Goal: Information Seeking & Learning: Learn about a topic

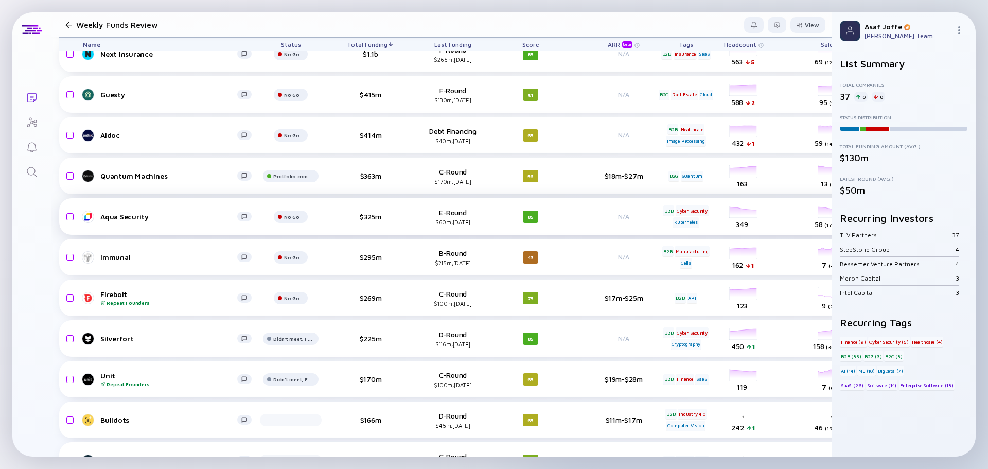
scroll to position [51, 0]
click at [774, 25] on div at bounding box center [777, 25] width 6 height 6
click at [731, 102] on div "Edit Filter" at bounding box center [746, 107] width 64 height 21
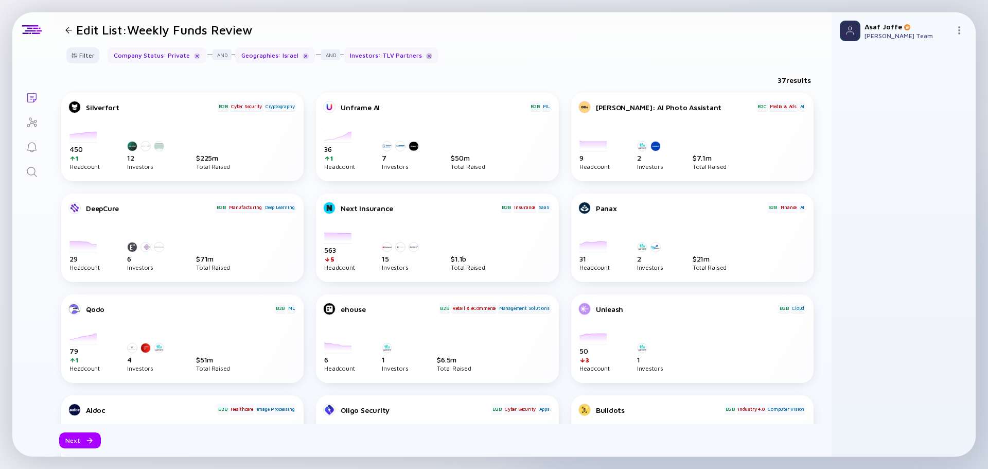
click at [426, 58] on div at bounding box center [429, 56] width 6 height 6
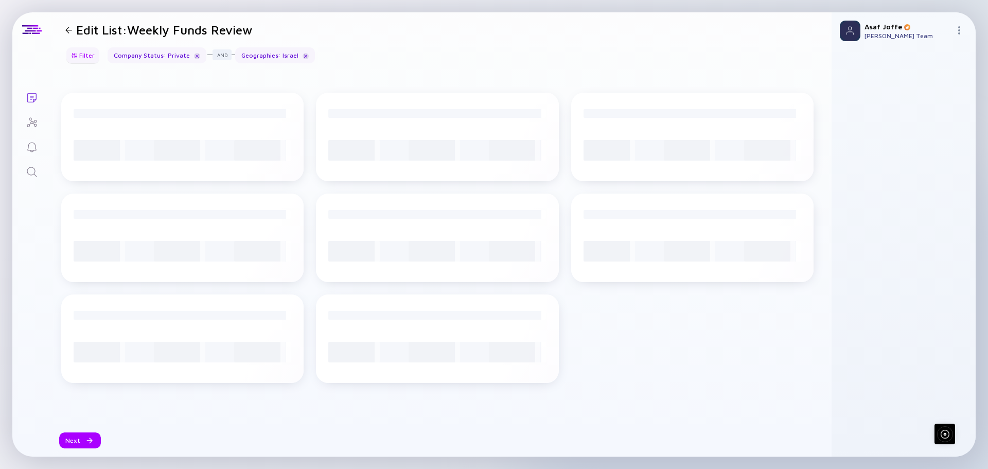
click at [82, 60] on div "Filter" at bounding box center [83, 55] width 36 height 16
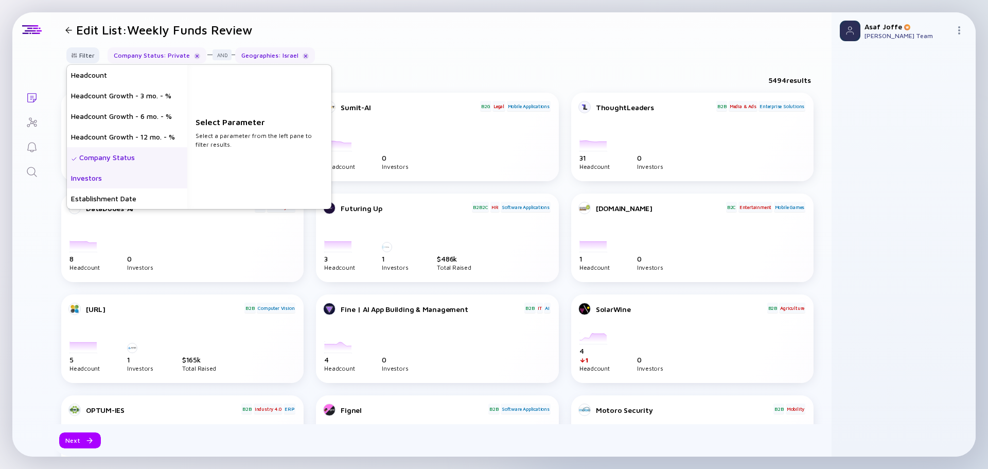
click at [126, 182] on div "Investors" at bounding box center [127, 178] width 120 height 21
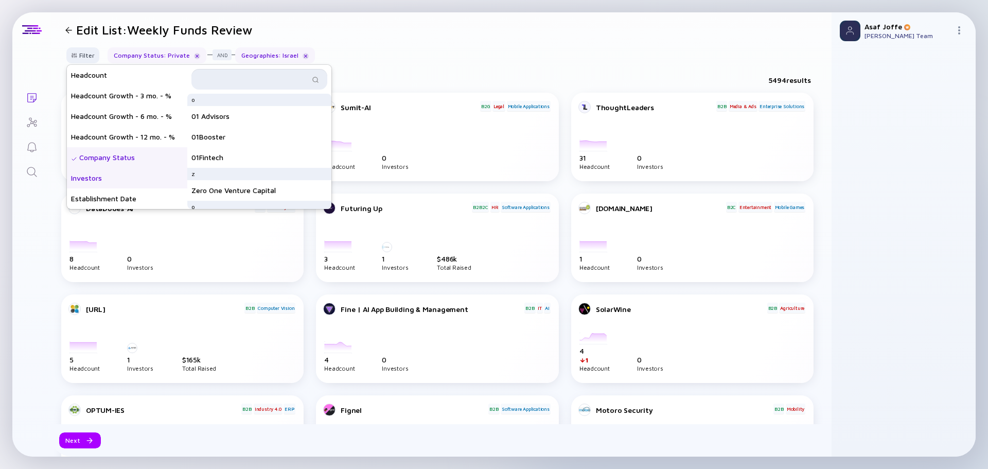
click at [271, 78] on input "text" at bounding box center [254, 79] width 112 height 10
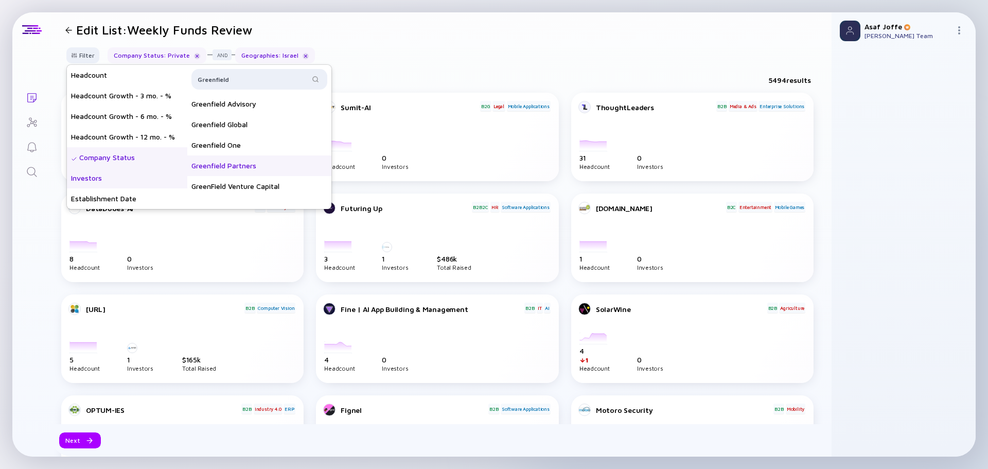
click at [274, 166] on div "Greenfield Partners" at bounding box center [259, 165] width 144 height 21
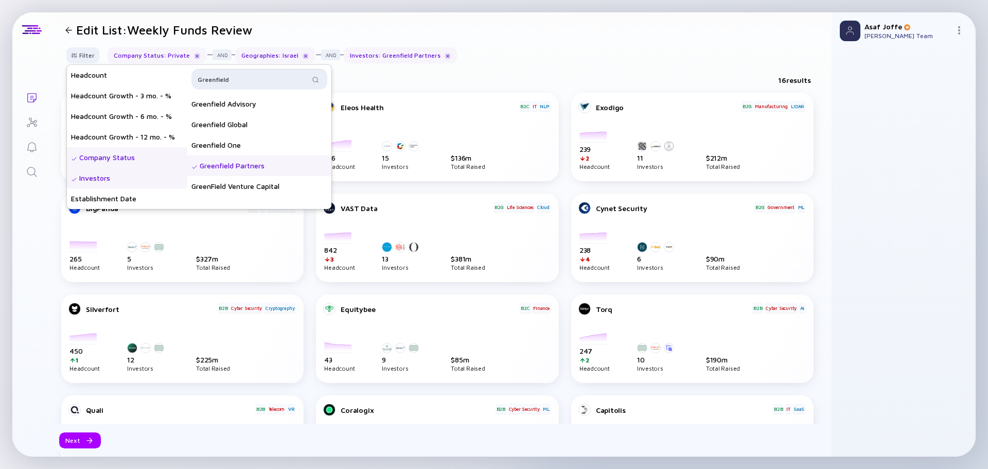
click at [252, 77] on input "Greenfield" at bounding box center [254, 79] width 112 height 10
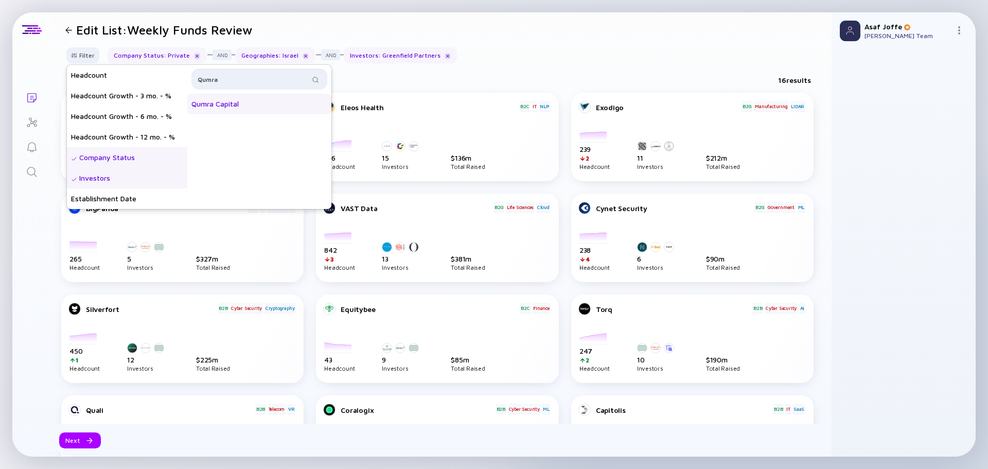
type input "Qumra"
click at [237, 104] on div "Qumra Capital" at bounding box center [259, 104] width 144 height 21
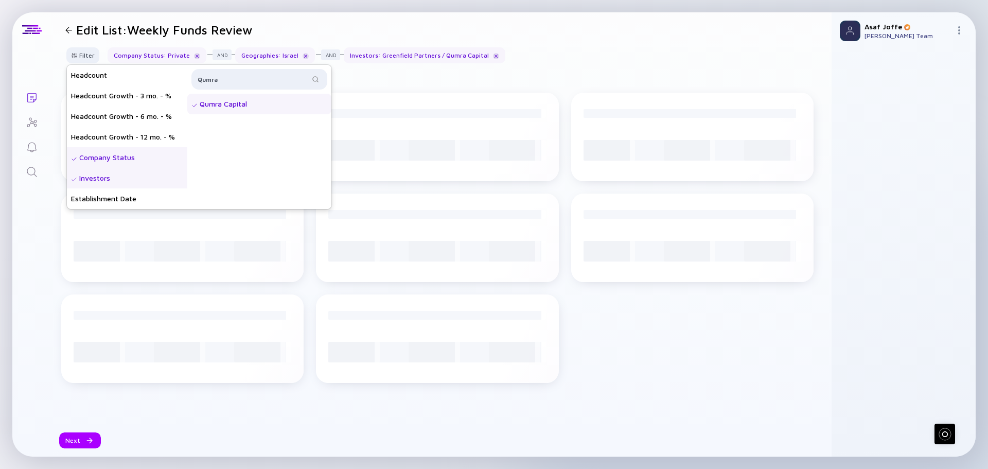
click at [597, 54] on div "Filter Headcount Headcount Growth - 3 mo. - % Headcount Growth - 6 mo. - % Head…" at bounding box center [441, 59] width 781 height 24
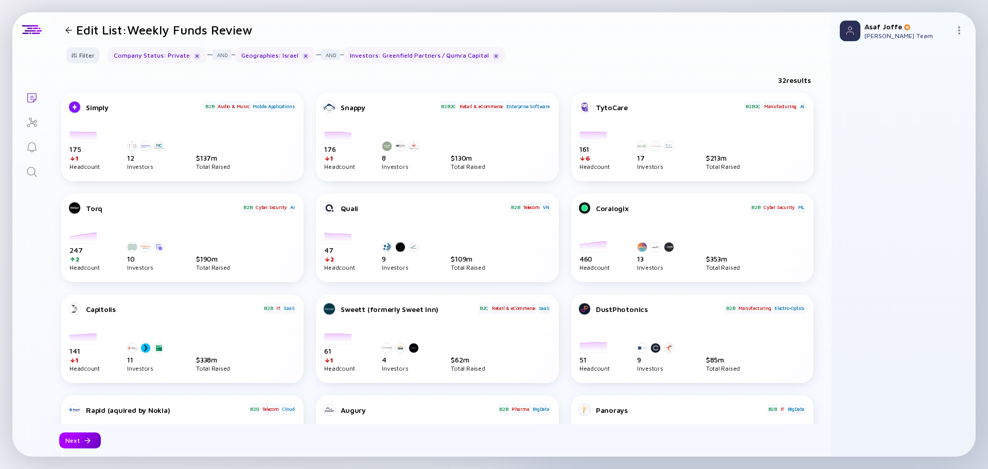
click at [81, 442] on div "Next" at bounding box center [80, 440] width 42 height 16
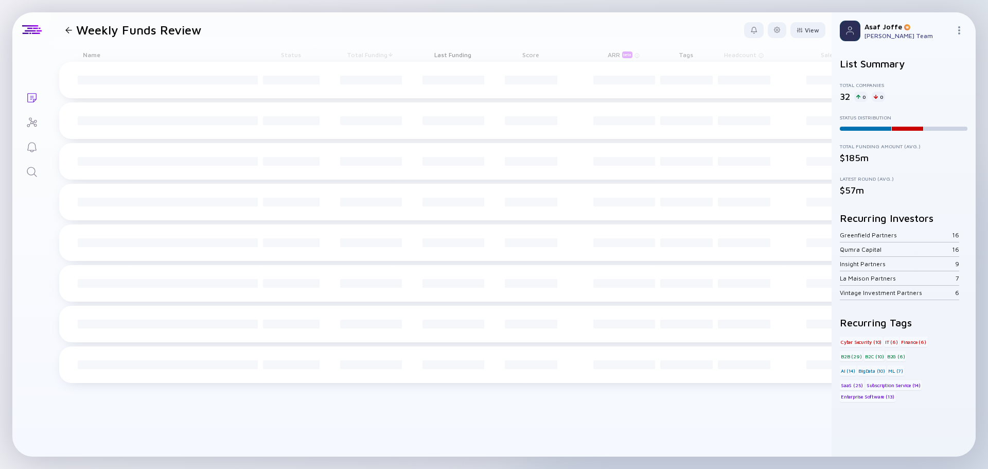
drag, startPoint x: 81, startPoint y: 442, endPoint x: 492, endPoint y: 21, distance: 588.3
click at [493, 21] on header "Weekly Funds Review View" at bounding box center [441, 29] width 781 height 35
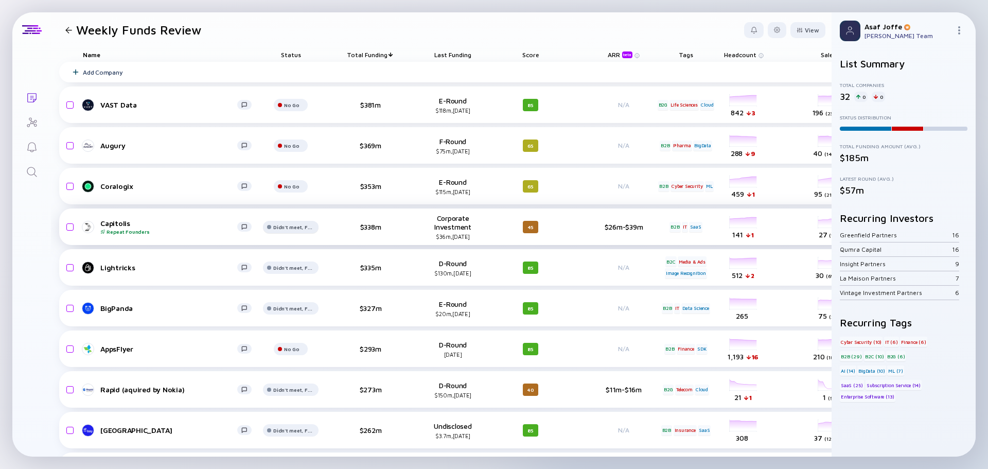
click at [291, 108] on div "Didn't meet, Future touch set in OPTX" at bounding box center [291, 105] width 15 height 6
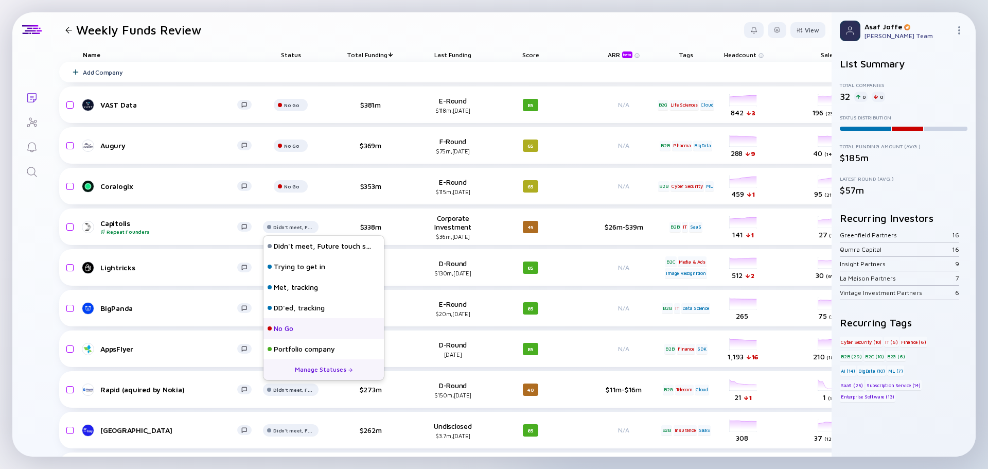
click at [296, 331] on div "No Go" at bounding box center [324, 328] width 120 height 21
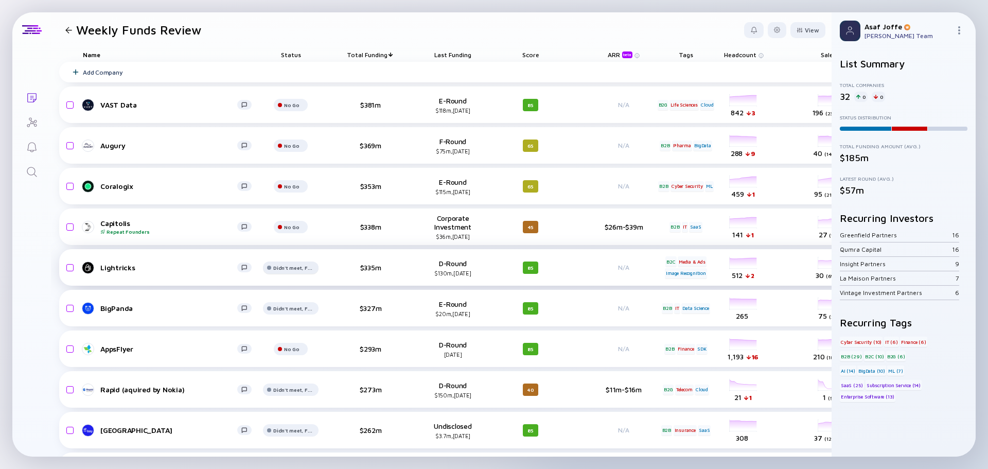
click at [280, 119] on div at bounding box center [291, 109] width 34 height 21
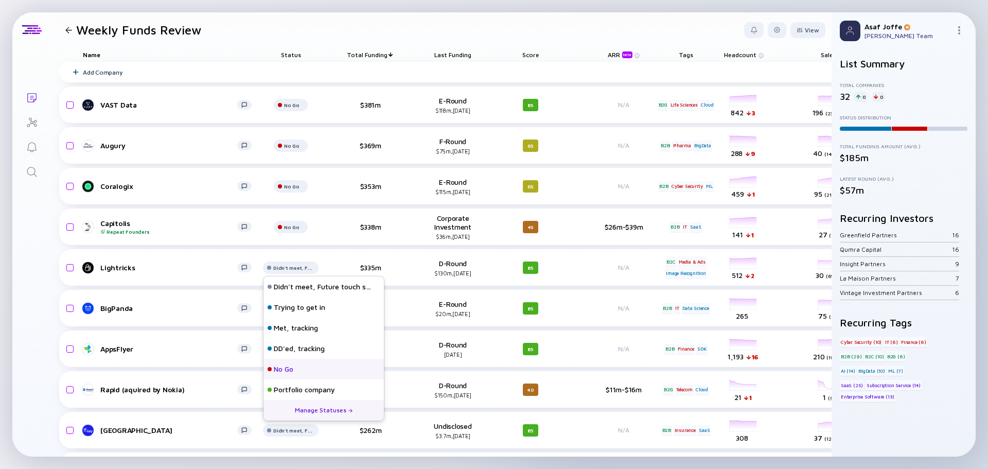
click at [301, 372] on div "No Go" at bounding box center [324, 369] width 120 height 21
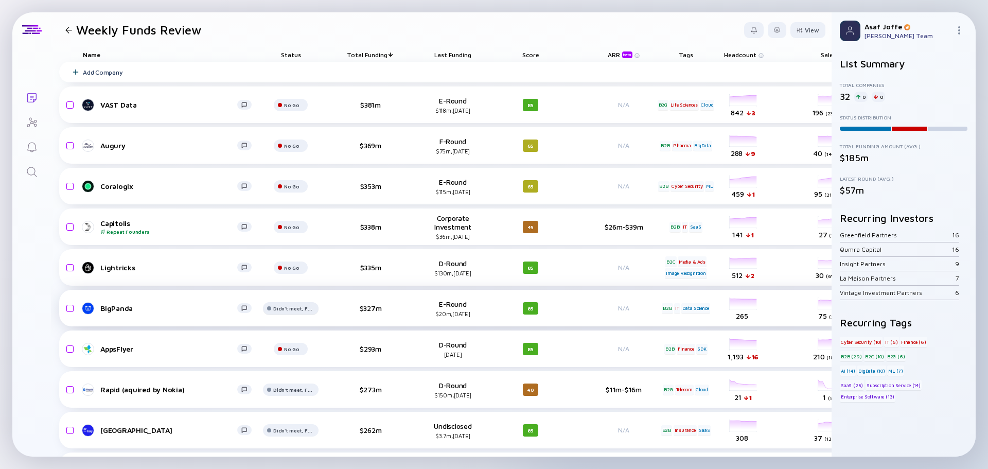
click at [291, 108] on div "Didn't meet, Future touch set in OPTX" at bounding box center [291, 105] width 15 height 6
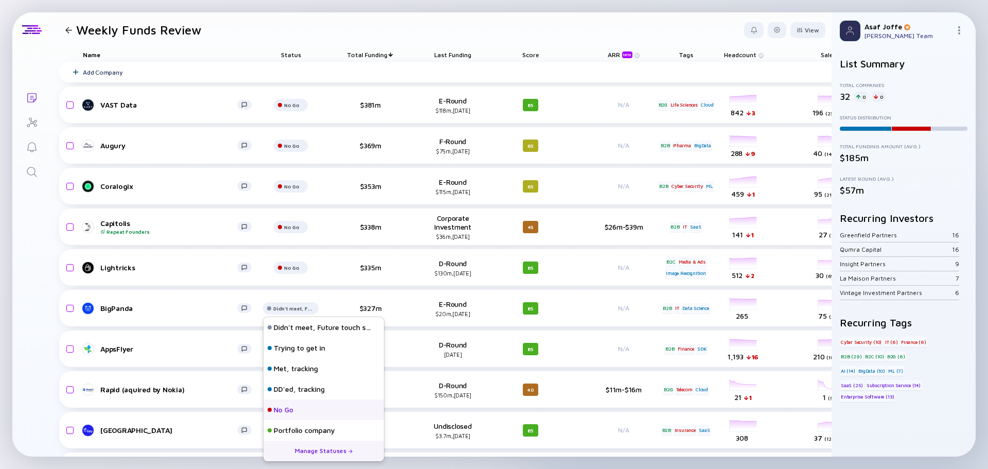
click at [320, 412] on div "No Go" at bounding box center [324, 410] width 120 height 21
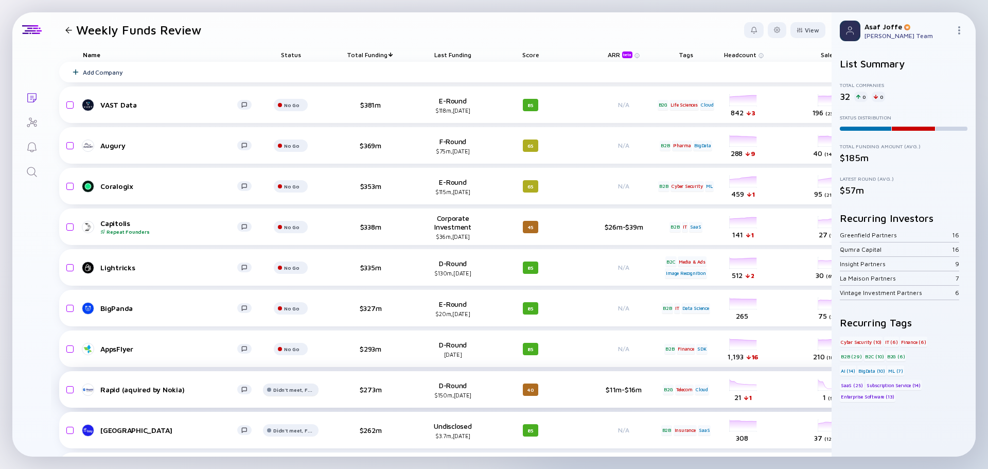
click at [275, 119] on div at bounding box center [291, 109] width 34 height 21
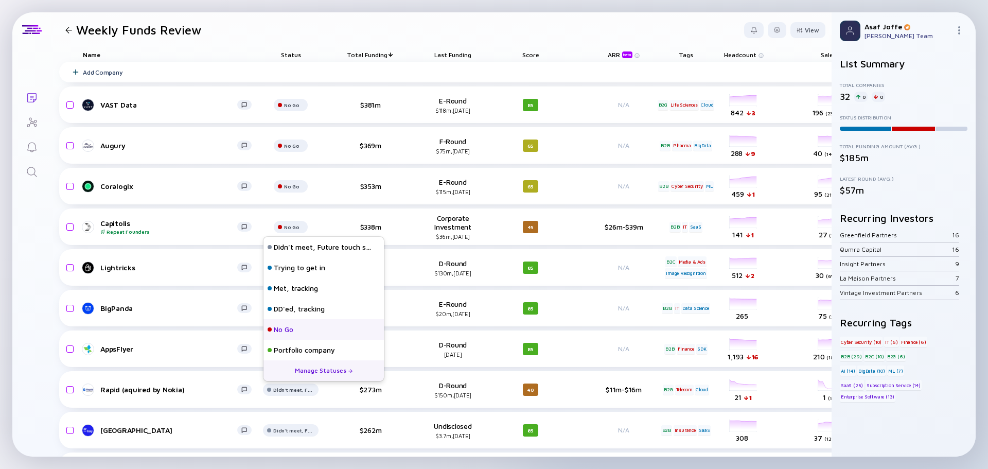
click at [280, 331] on div "No Go" at bounding box center [284, 329] width 20 height 10
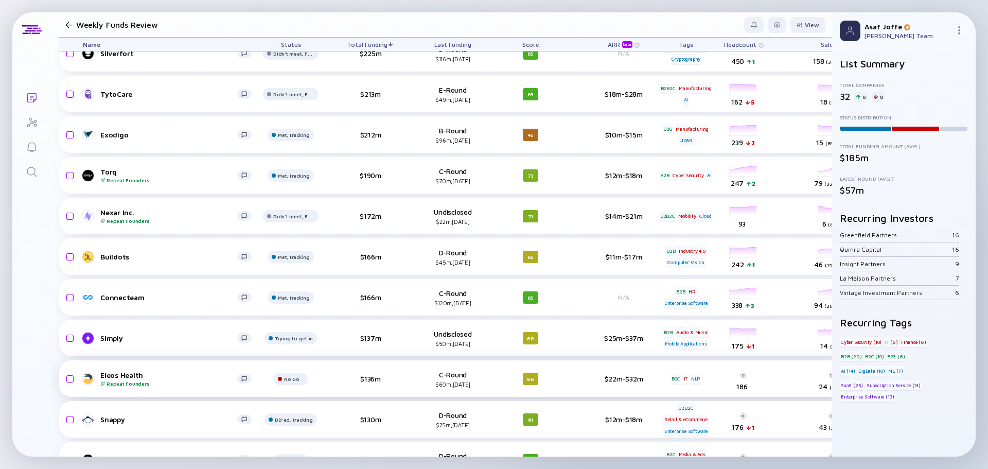
scroll to position [515, 0]
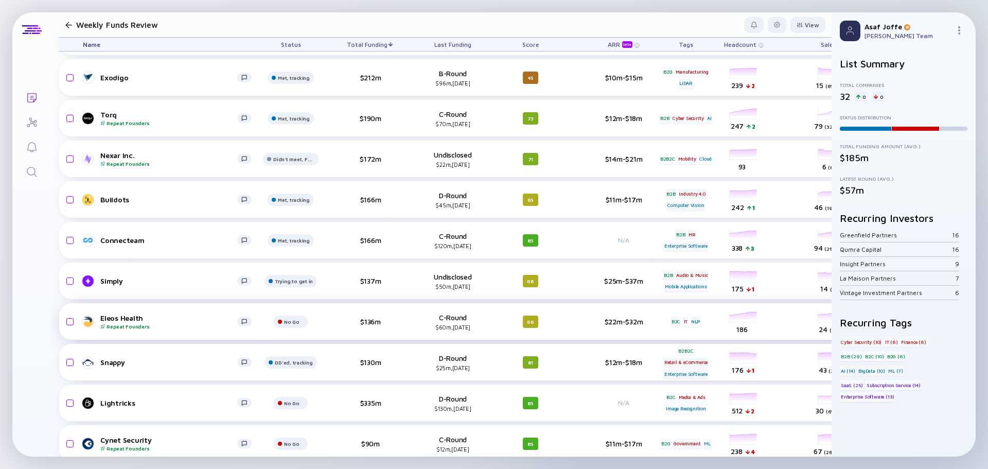
drag, startPoint x: 273, startPoint y: 332, endPoint x: 239, endPoint y: 332, distance: 34.0
click at [239, 332] on div "Eleos Health Repeat Founders No Go $136m C-Round $60m, Jan 2025 66 $22m-$32m B2…" at bounding box center [566, 321] width 1015 height 37
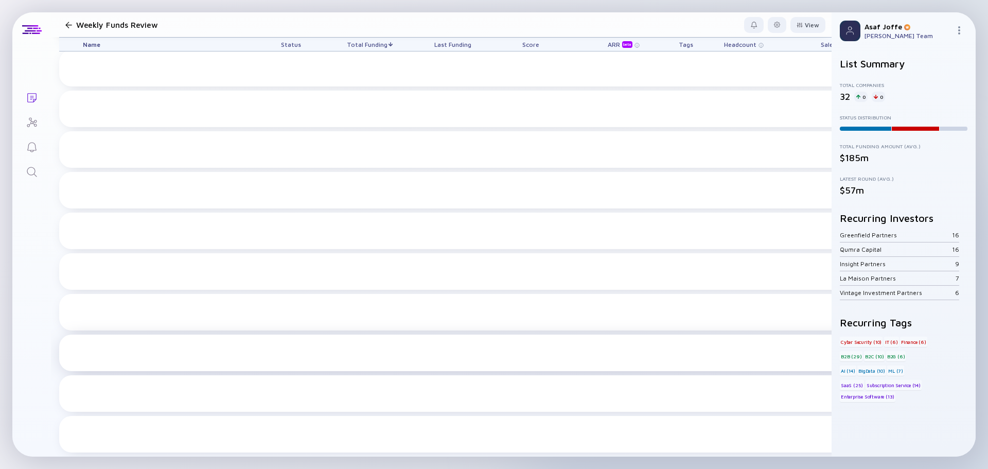
scroll to position [0, 0]
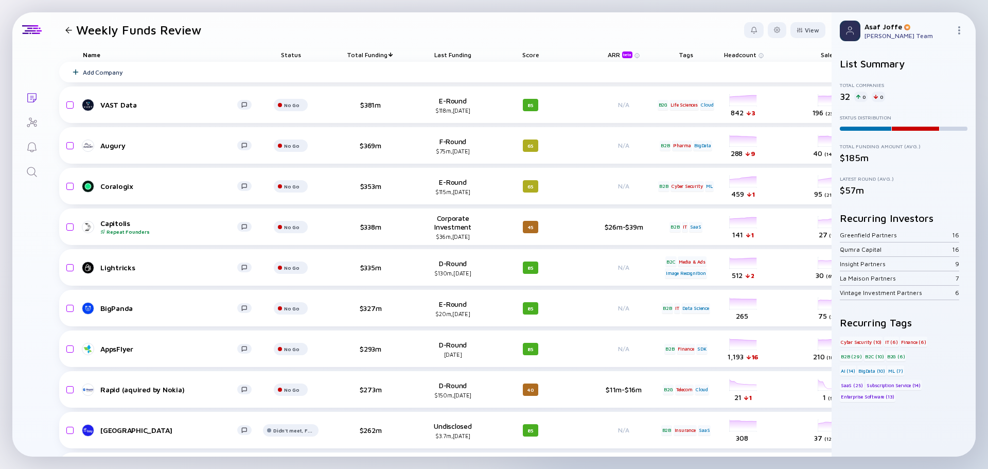
click at [67, 30] on div at bounding box center [68, 30] width 7 height 7
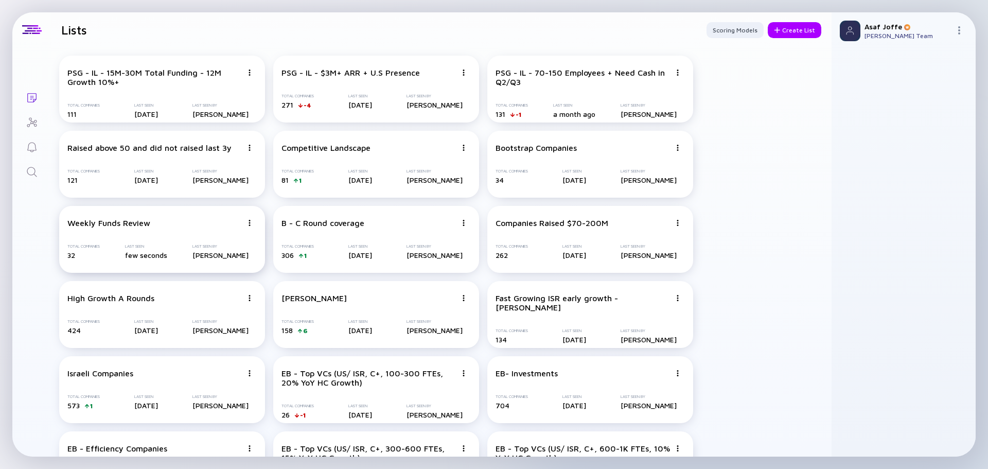
click at [226, 234] on div "Weekly Funds Review Total Companies 32 Last Seen few seconds Last Seen By Asaf …" at bounding box center [162, 239] width 206 height 67
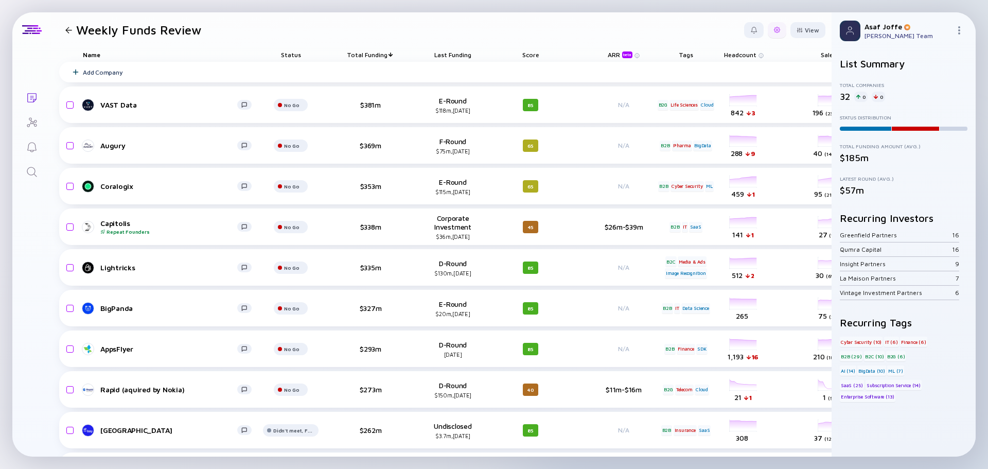
click at [770, 36] on div at bounding box center [777, 30] width 19 height 16
click at [761, 116] on div "Edit Filter" at bounding box center [746, 112] width 64 height 21
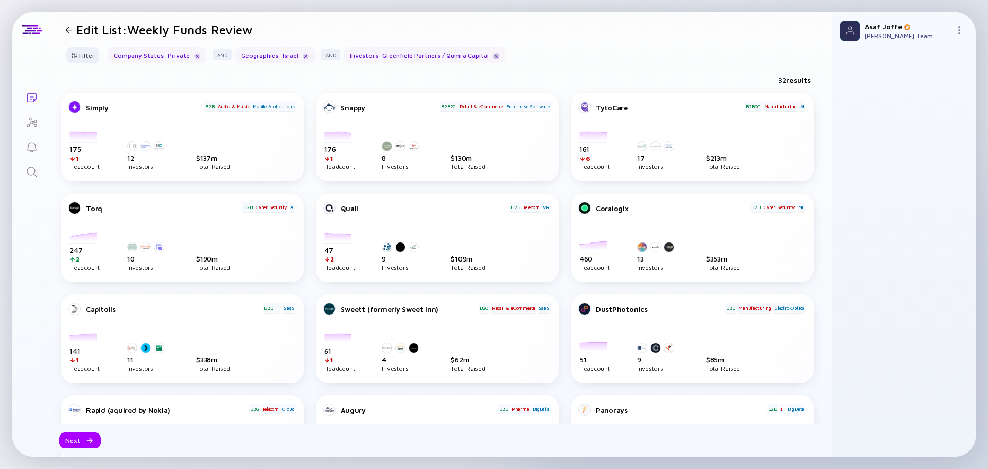
click at [493, 57] on div at bounding box center [496, 56] width 6 height 6
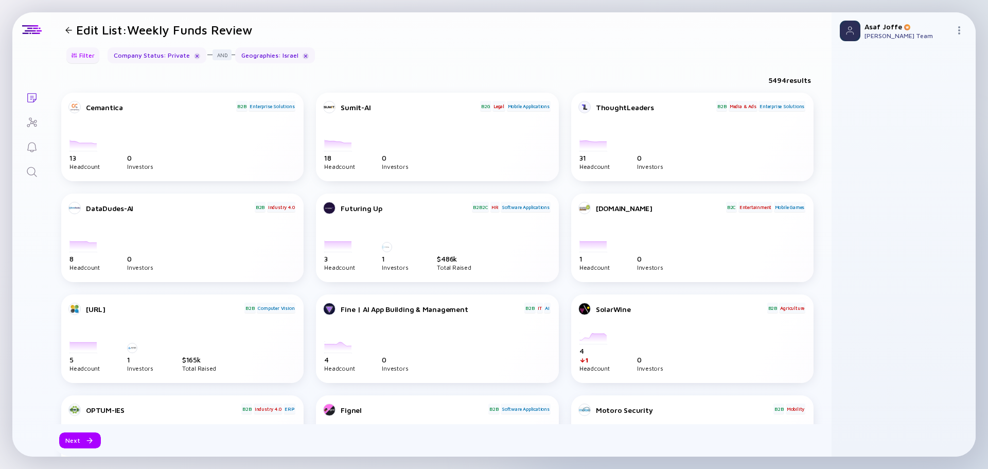
click at [91, 59] on div "Filter" at bounding box center [83, 55] width 36 height 16
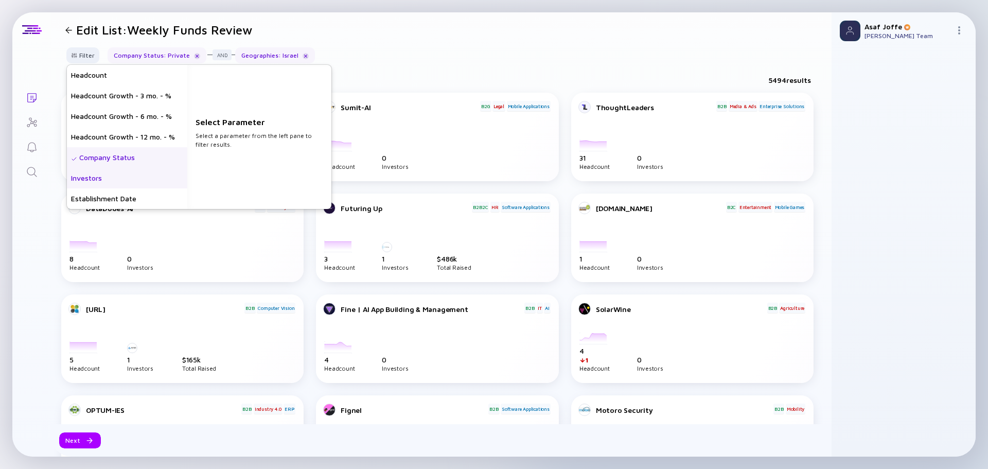
click at [131, 185] on div "Investors" at bounding box center [127, 178] width 120 height 21
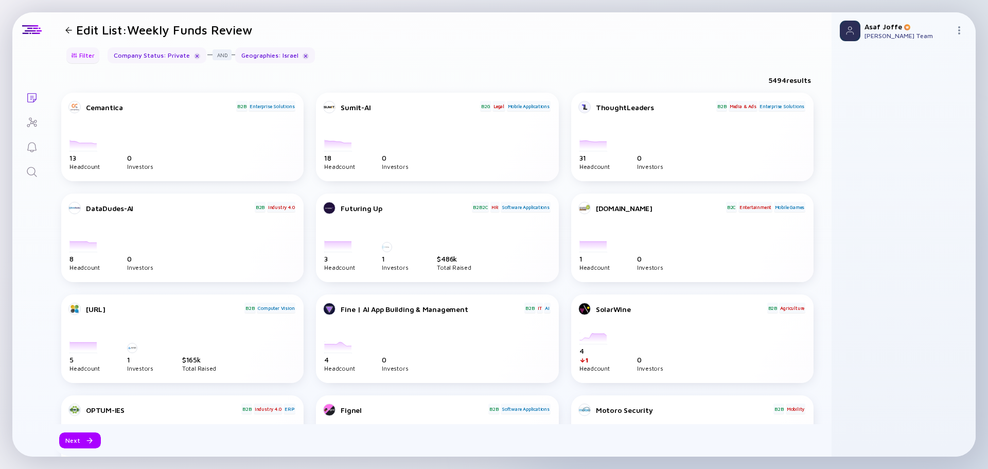
click at [82, 57] on div "Filter" at bounding box center [83, 55] width 36 height 16
click at [77, 55] on div at bounding box center [74, 56] width 6 height 6
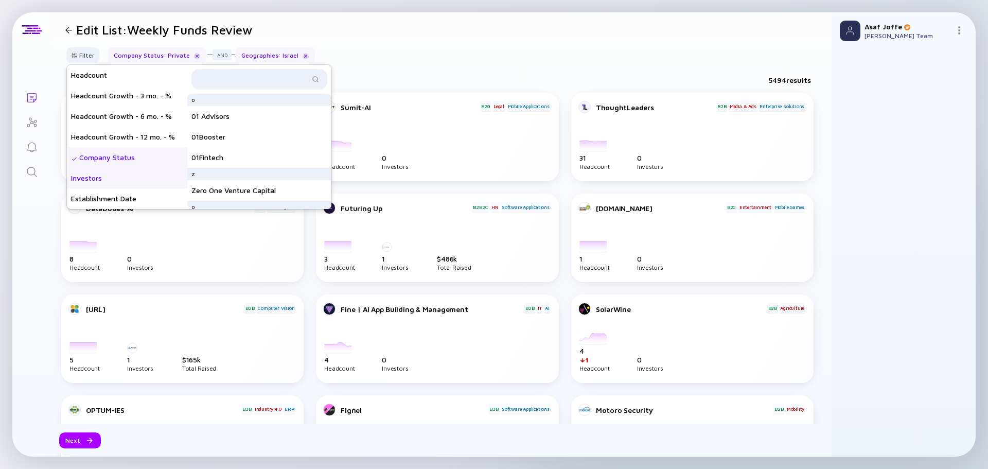
click at [125, 178] on div "Investors" at bounding box center [127, 178] width 120 height 21
click at [294, 76] on input "text" at bounding box center [254, 79] width 112 height 10
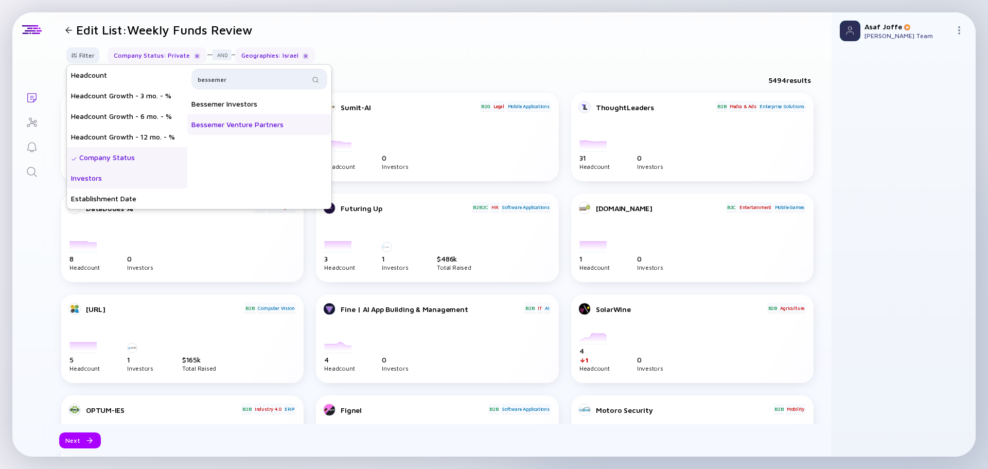
type input "bessemer"
click at [292, 125] on div "Bessemer Venture Partners" at bounding box center [259, 124] width 144 height 21
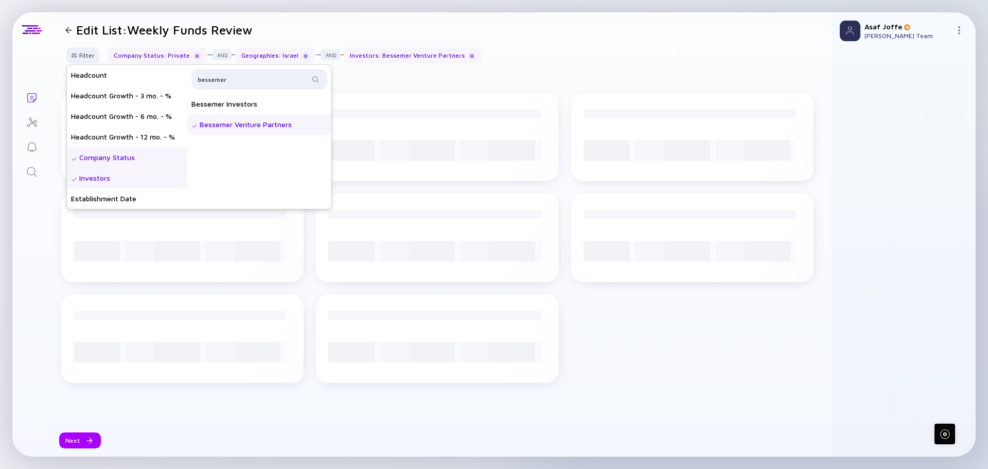
click at [558, 43] on header "Edit List: Weekly Funds Review" at bounding box center [441, 29] width 781 height 35
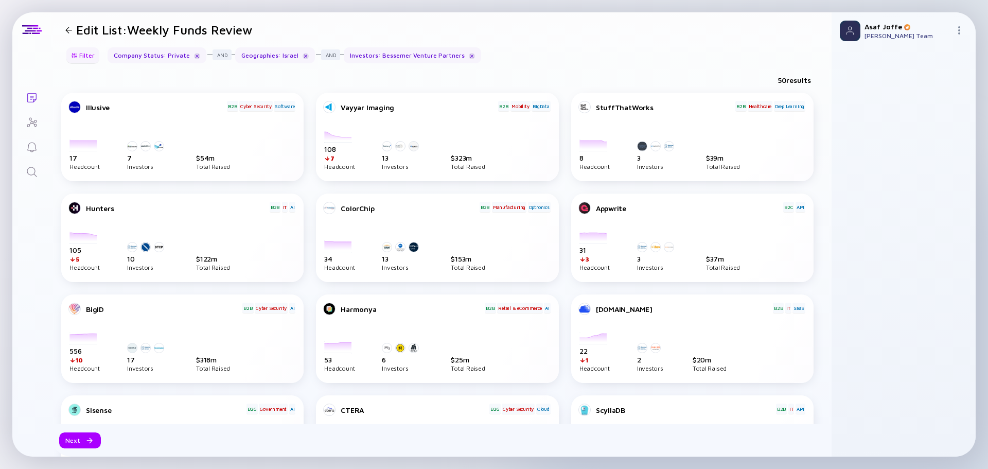
click at [97, 56] on div "Filter" at bounding box center [83, 55] width 36 height 16
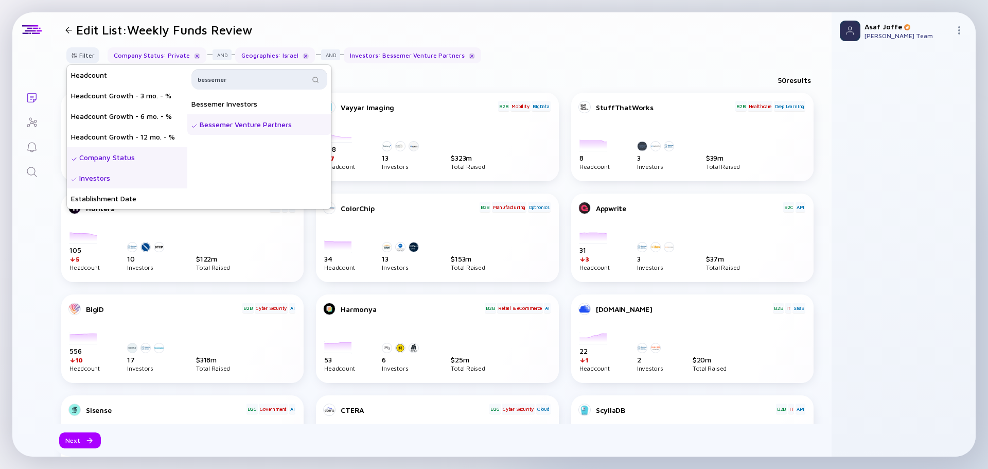
click at [247, 76] on input "bessemer" at bounding box center [254, 79] width 112 height 10
click at [253, 104] on div "TLV Partners" at bounding box center [259, 104] width 144 height 21
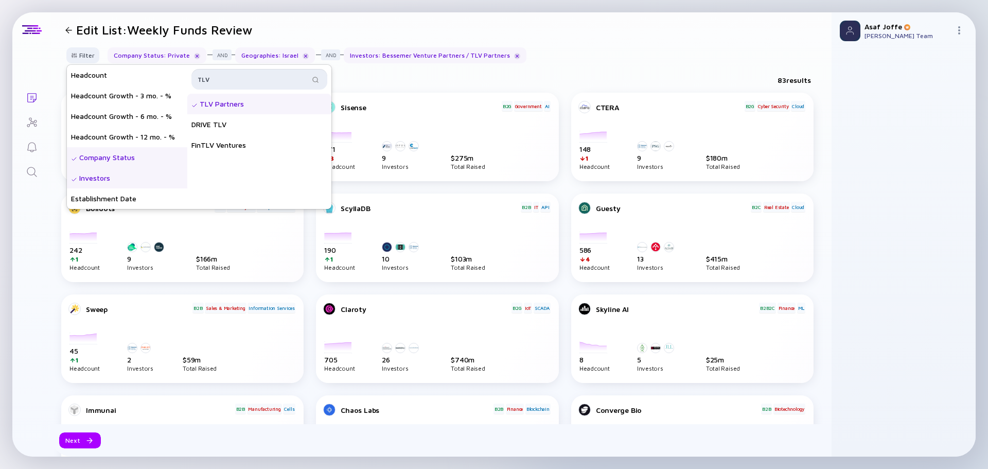
click at [263, 81] on input "TLV" at bounding box center [254, 79] width 112 height 10
type input "1"
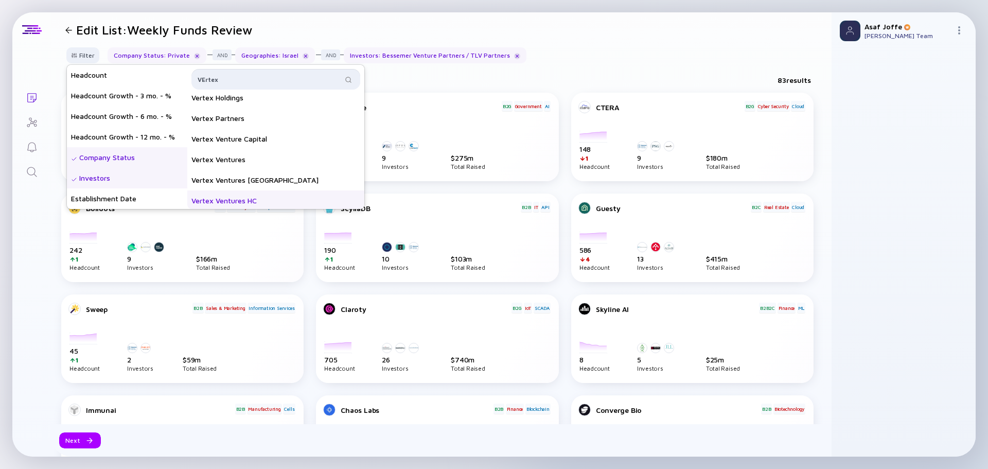
scroll to position [103, 0]
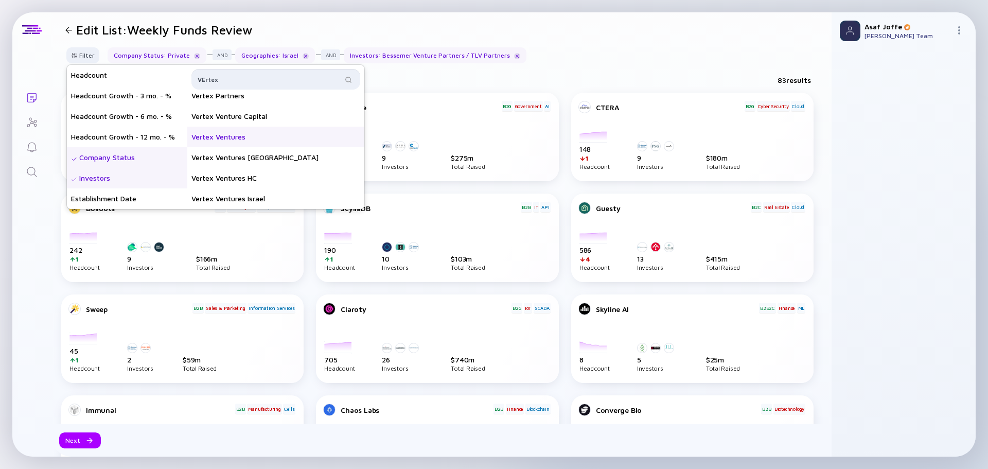
type input "VErtex"
click at [254, 138] on div "Vertex Ventures" at bounding box center [275, 137] width 177 height 21
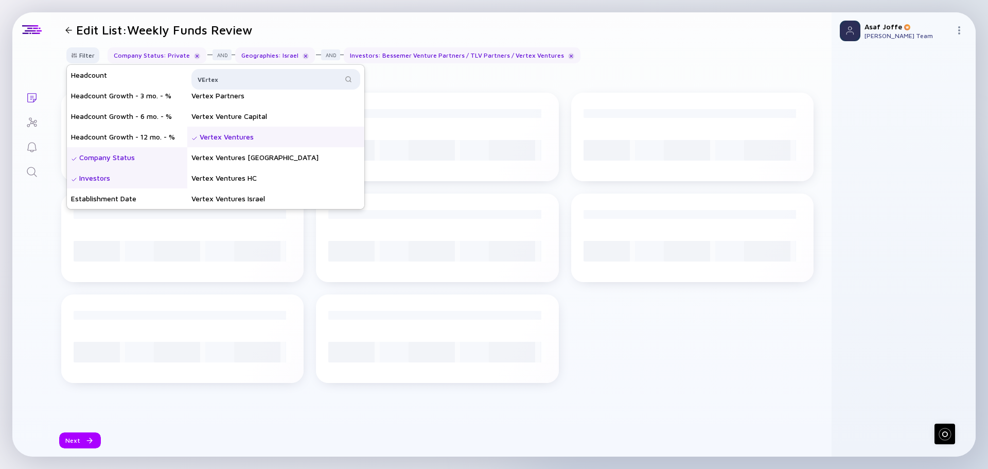
click at [629, 65] on div "Filter Headcount Headcount Growth - 3 mo. - % Headcount Growth - 6 mo. - % Head…" at bounding box center [441, 59] width 781 height 24
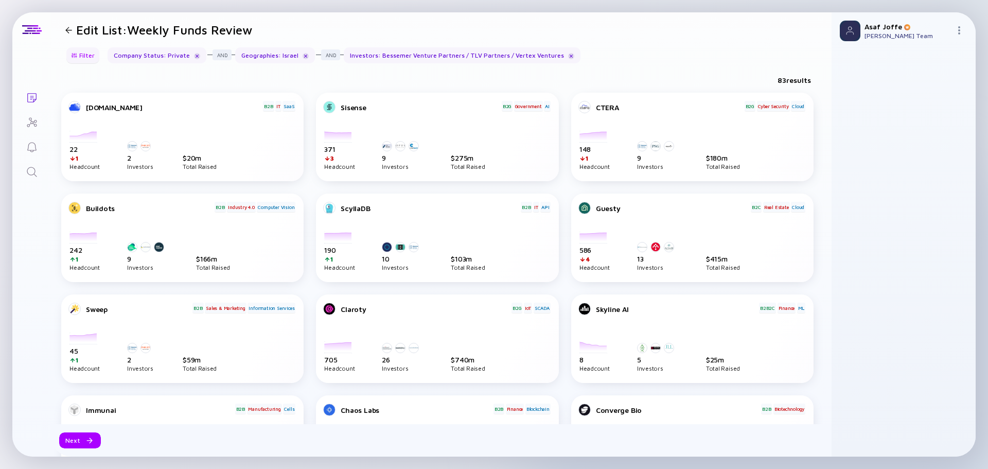
click at [89, 57] on div "Filter" at bounding box center [83, 55] width 36 height 16
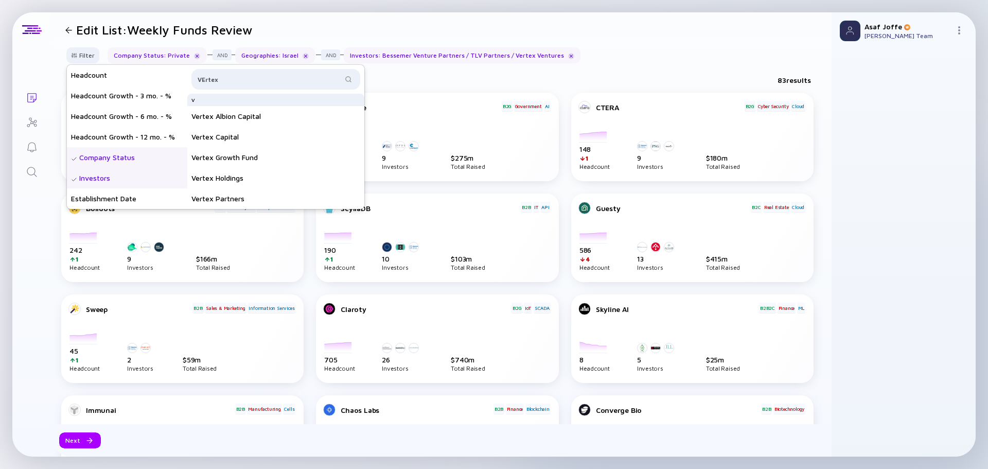
click at [130, 184] on div "Investors" at bounding box center [127, 178] width 120 height 21
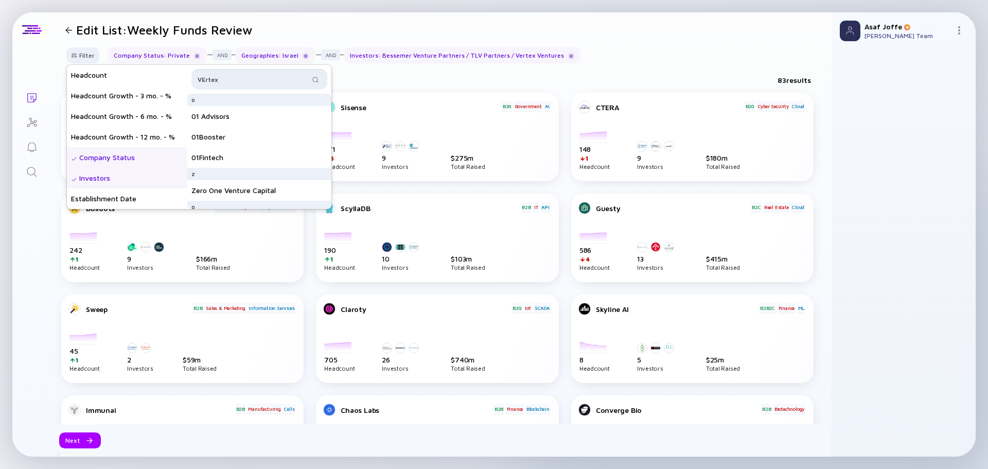
click at [255, 76] on input "VErtex" at bounding box center [254, 79] width 112 height 10
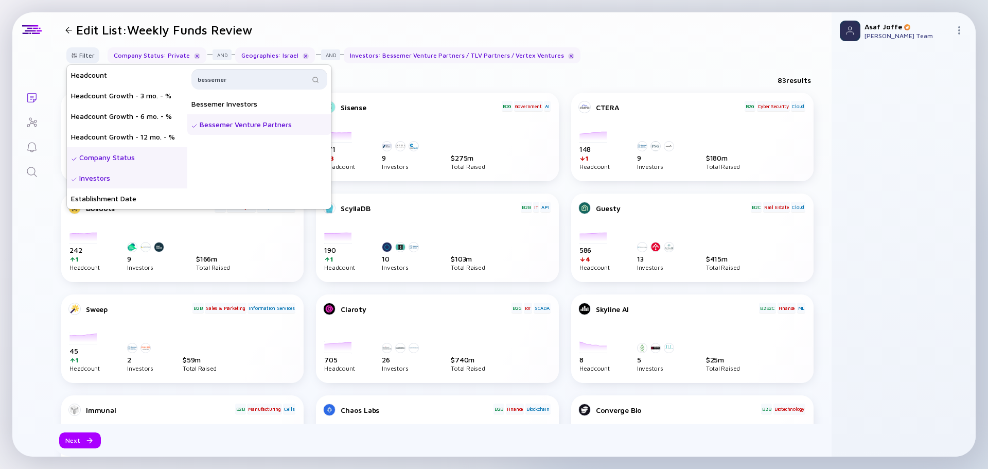
type input "bessemer"
click at [268, 121] on div "Bessemer Venture Partners" at bounding box center [259, 124] width 144 height 21
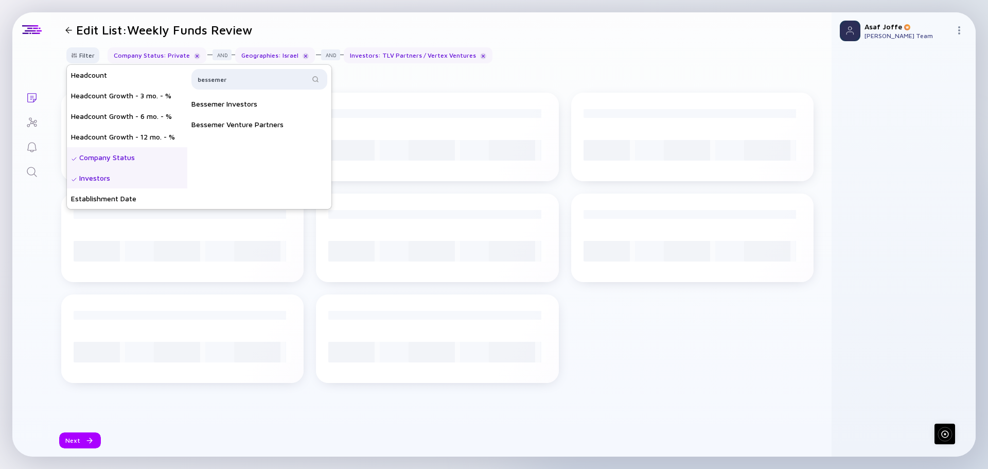
click at [622, 39] on header "Edit List: Weekly Funds Review" at bounding box center [441, 29] width 781 height 35
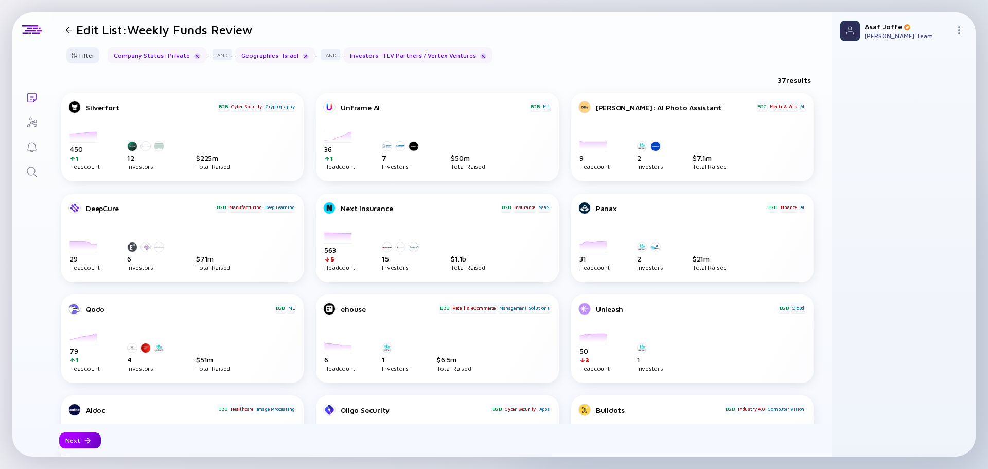
click at [68, 443] on div "Next" at bounding box center [80, 440] width 42 height 16
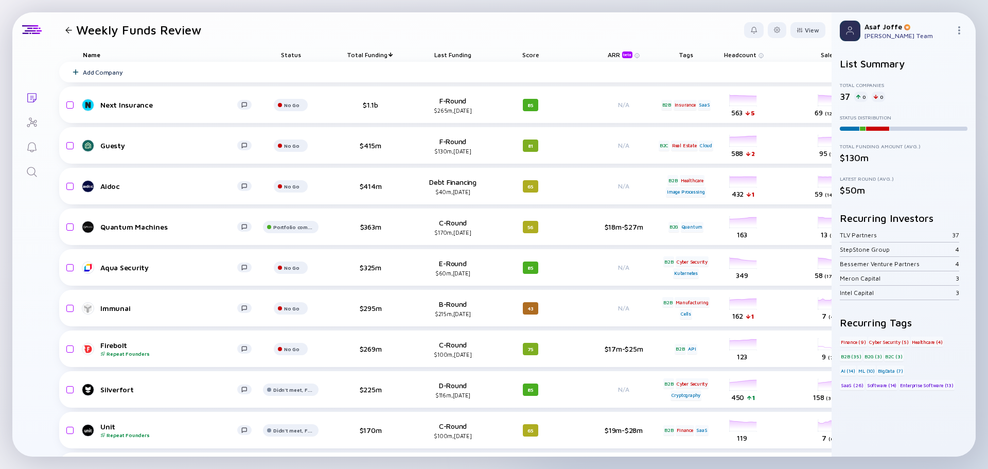
click at [498, 31] on header "Weekly Funds Review View" at bounding box center [441, 29] width 781 height 35
drag, startPoint x: 72, startPoint y: 113, endPoint x: 125, endPoint y: 115, distance: 53.6
click at [126, 113] on div "Next Insurance No Go $1.1b F-Round $265m, Nov 2023 85 N/A B2B Insurance SaaS he…" at bounding box center [566, 104] width 1015 height 37
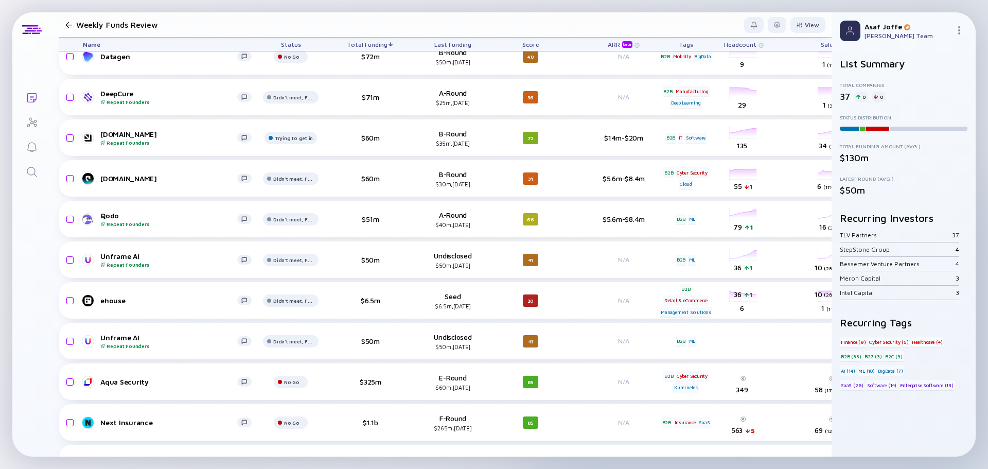
scroll to position [669, 0]
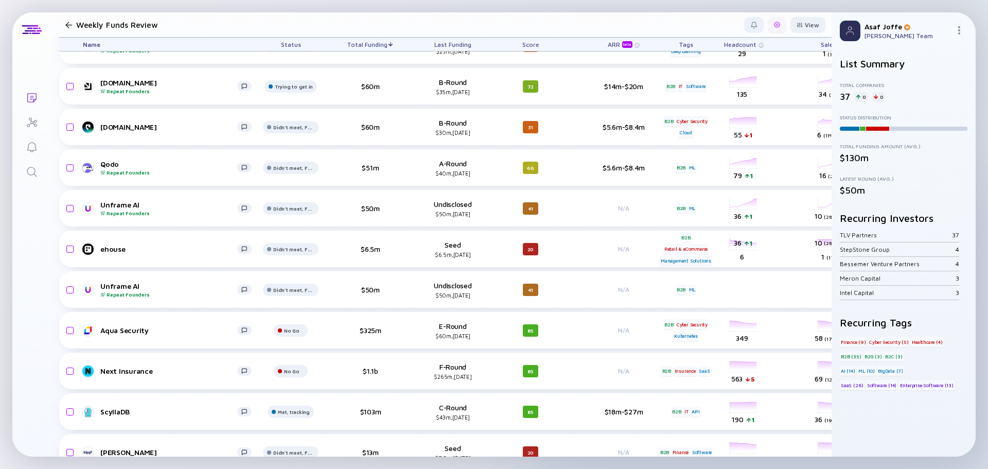
click at [774, 22] on div at bounding box center [777, 25] width 6 height 6
click at [726, 103] on div "Edit Filter" at bounding box center [746, 107] width 64 height 21
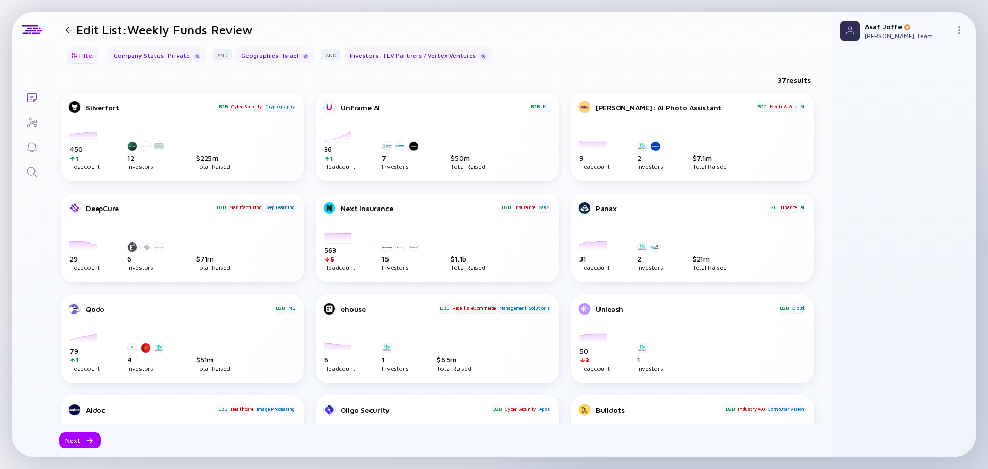
click at [86, 60] on div "Filter" at bounding box center [83, 55] width 36 height 16
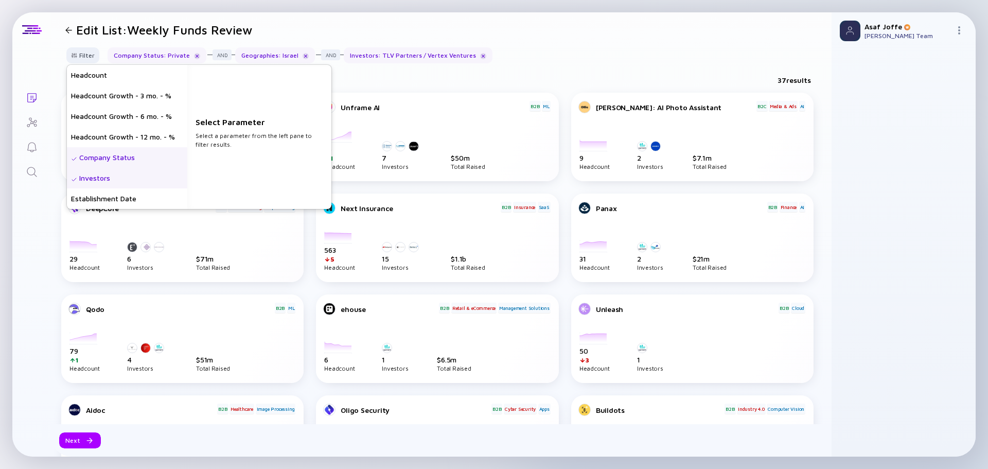
click at [132, 171] on div "Investors" at bounding box center [127, 178] width 120 height 21
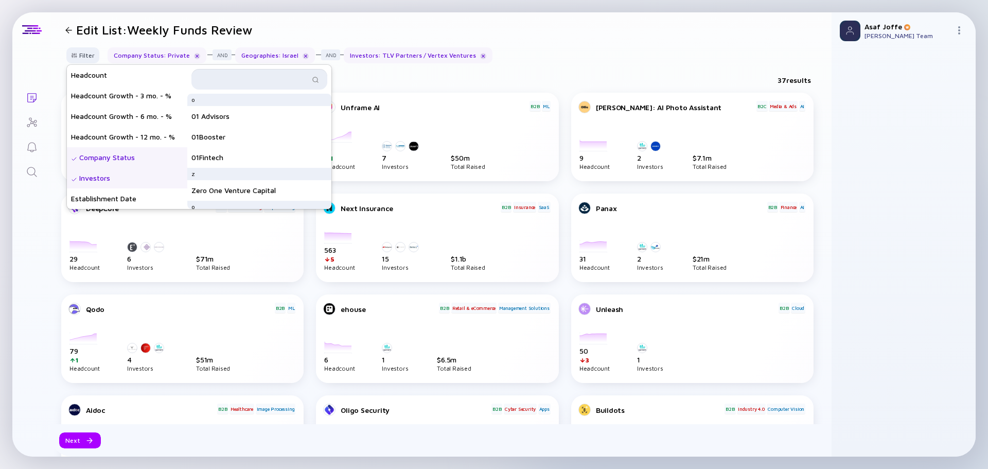
click at [263, 83] on input "text" at bounding box center [254, 79] width 112 height 10
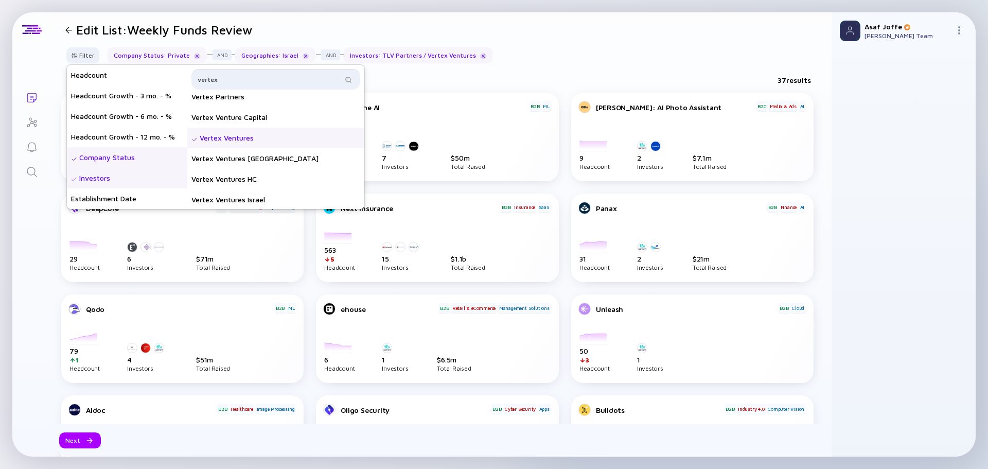
scroll to position [103, 0]
type input "vertex"
click at [269, 137] on div "Vertex Ventures" at bounding box center [275, 137] width 177 height 21
click at [482, 55] on div "Filter Headcount Headcount Growth - 3 mo. - % Headcount Growth - 6 mo. - % Head…" at bounding box center [441, 59] width 781 height 24
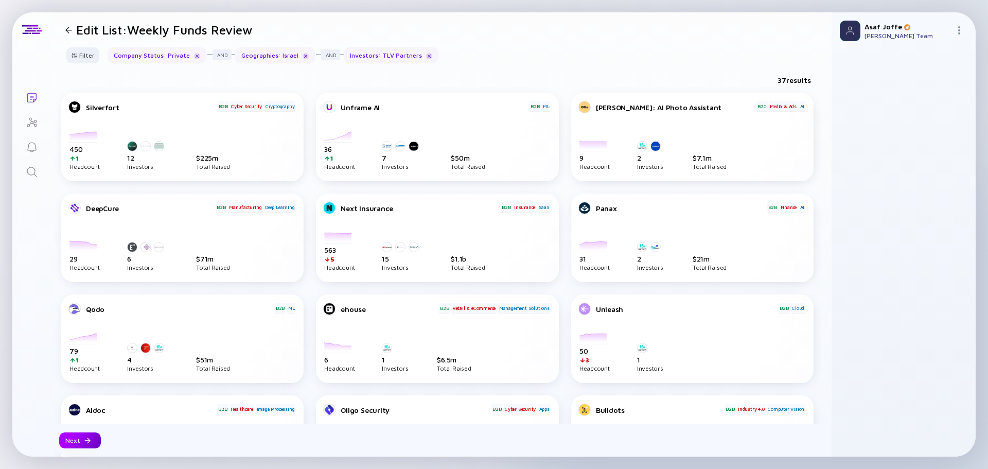
click at [85, 432] on div "Next" at bounding box center [80, 440] width 42 height 16
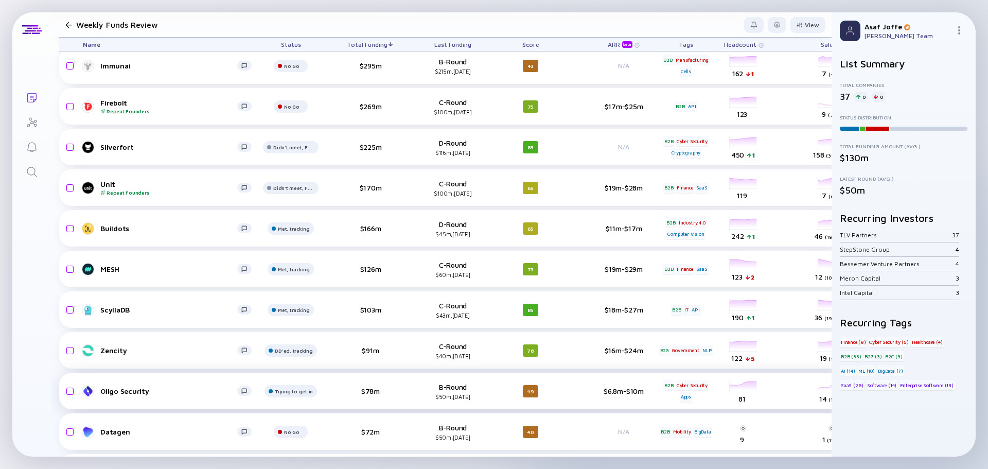
scroll to position [258, 0]
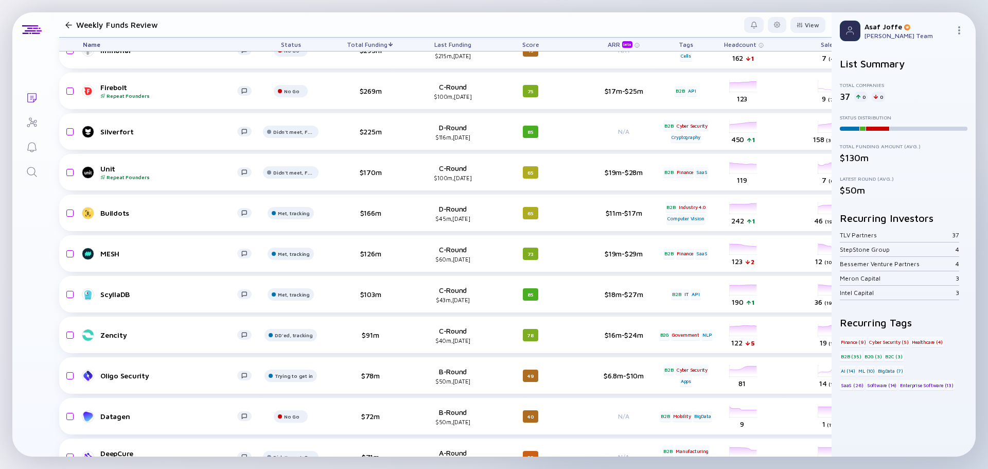
drag, startPoint x: 107, startPoint y: 393, endPoint x: 15, endPoint y: 363, distance: 96.4
click at [14, 363] on div "Lists Weekly Funds Review View Name Status Total Funding Last Funding Score ARR…" at bounding box center [494, 234] width 964 height 444
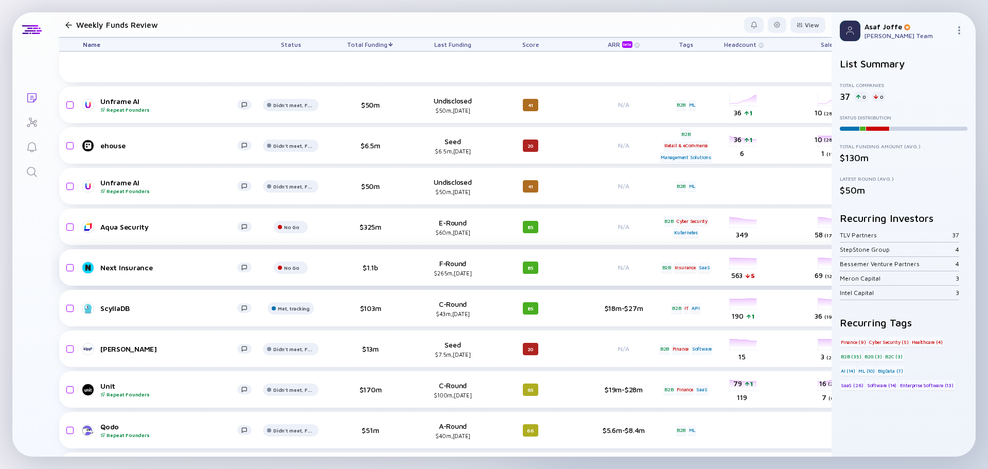
scroll to position [1142, 0]
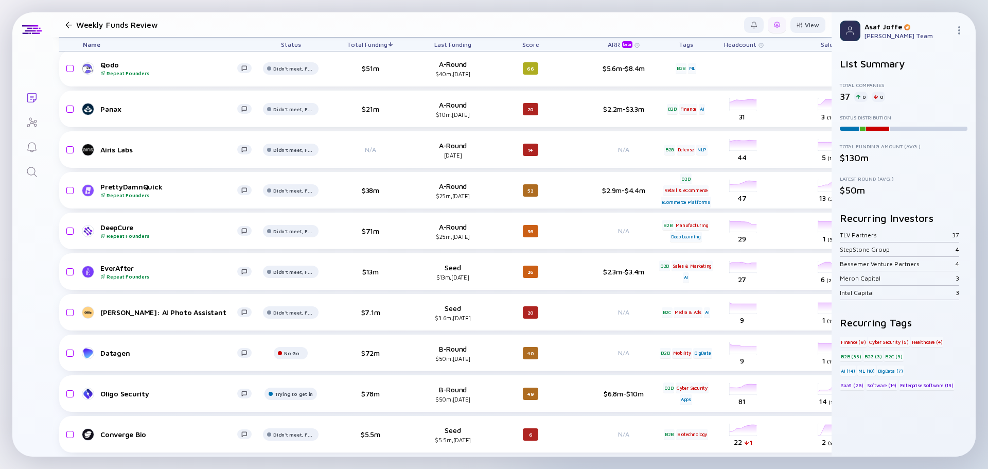
click at [772, 28] on div at bounding box center [777, 25] width 19 height 16
click at [759, 110] on div "Edit Filter" at bounding box center [746, 107] width 64 height 21
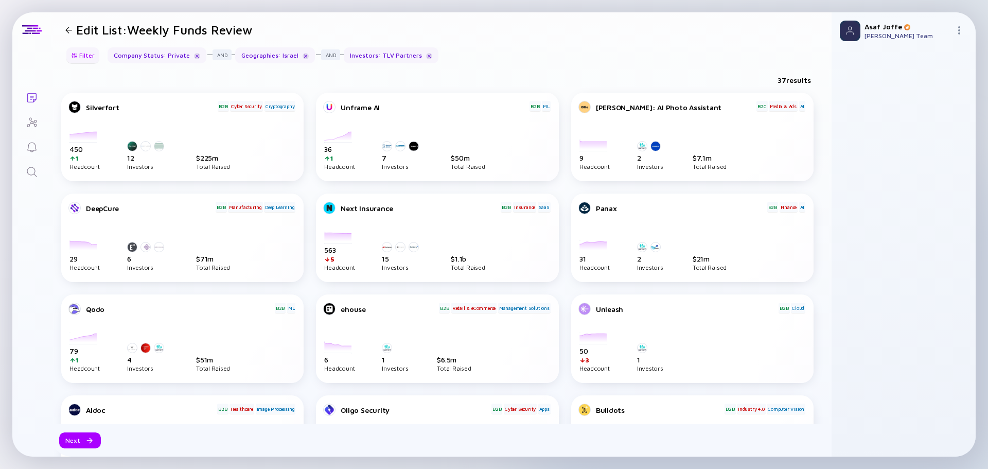
click at [85, 60] on div "Filter" at bounding box center [83, 55] width 36 height 16
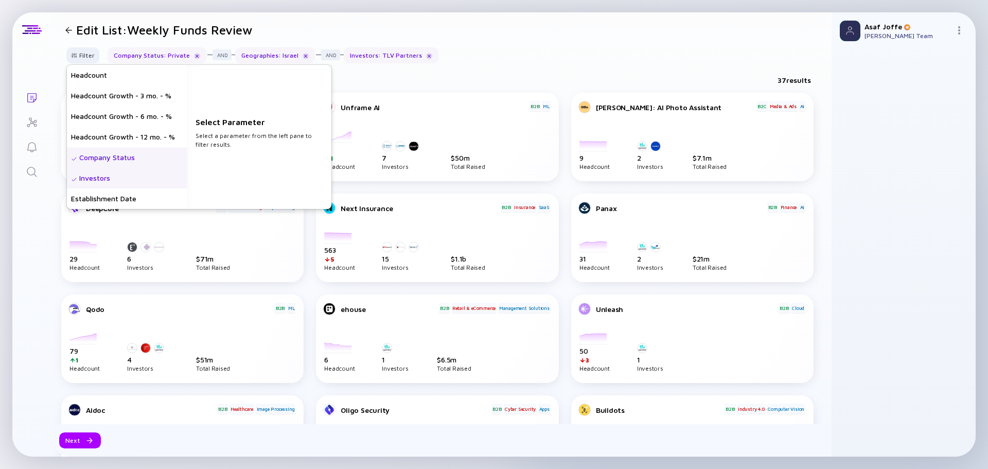
click at [150, 180] on div "Investors" at bounding box center [127, 178] width 120 height 21
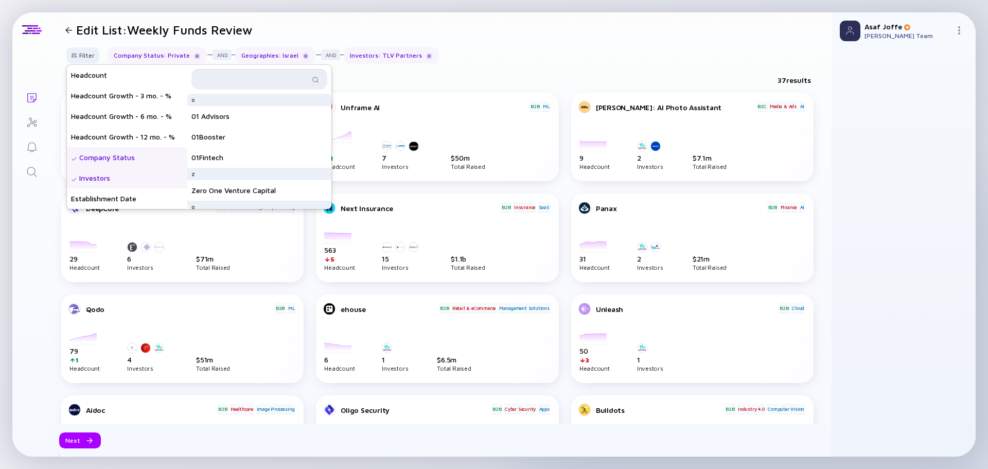
click at [252, 82] on input "text" at bounding box center [254, 79] width 112 height 10
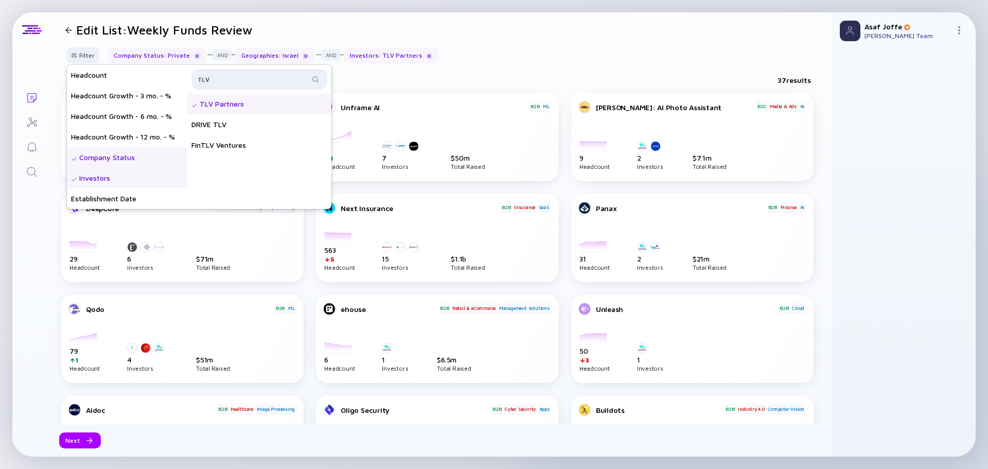
click at [271, 113] on div "TLV Partners" at bounding box center [259, 104] width 144 height 21
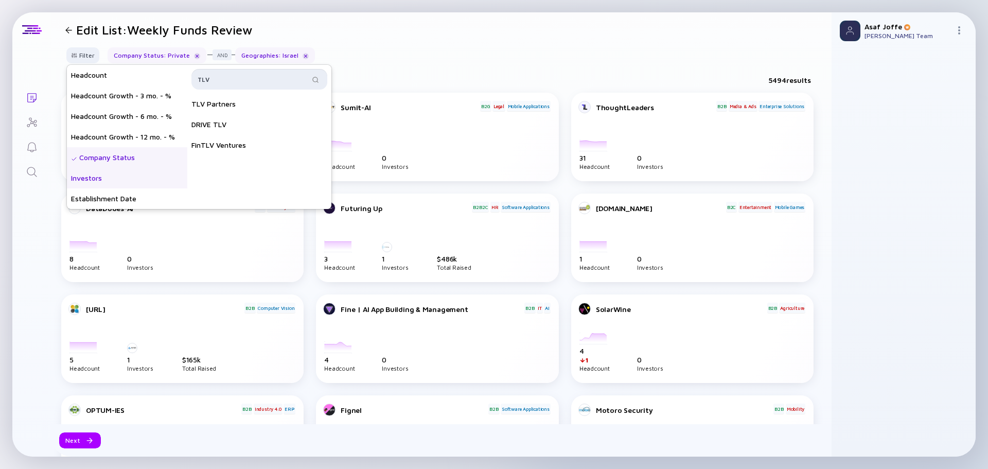
click at [247, 81] on input "TLV" at bounding box center [254, 79] width 112 height 10
click at [270, 106] on div "Qumra Capital" at bounding box center [259, 104] width 144 height 21
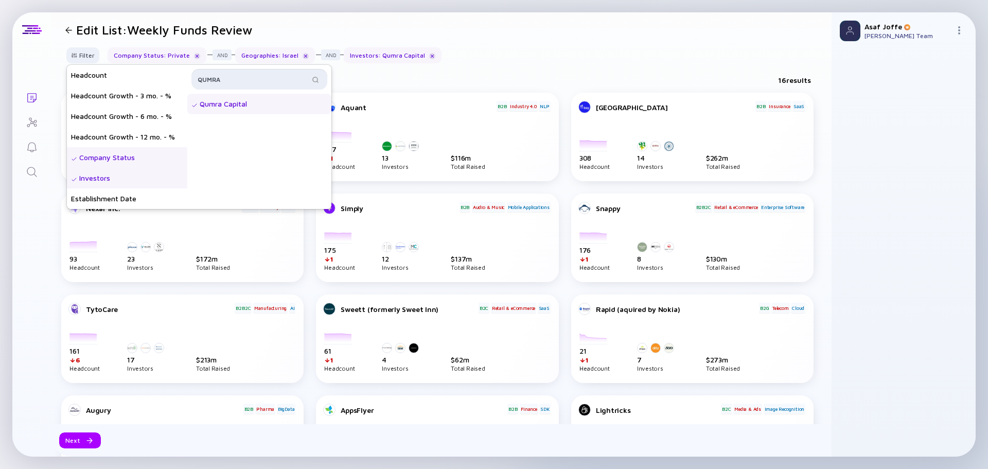
click at [240, 81] on input "QUMRA" at bounding box center [254, 79] width 112 height 10
type input "Israel growth"
click at [274, 108] on div "Israel Growth Partners" at bounding box center [259, 104] width 144 height 21
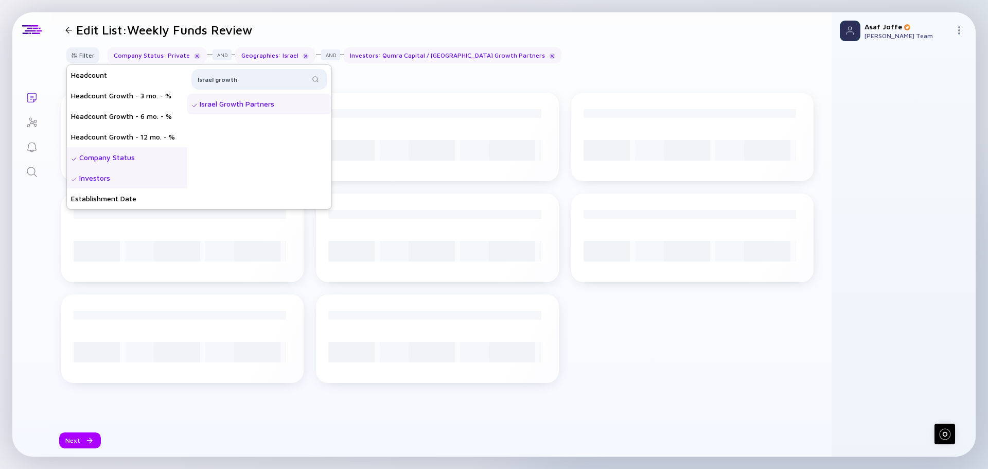
click at [604, 61] on div "Filter Headcount Headcount Growth - 3 mo. - % Headcount Growth - 6 mo. - % Head…" at bounding box center [441, 59] width 781 height 24
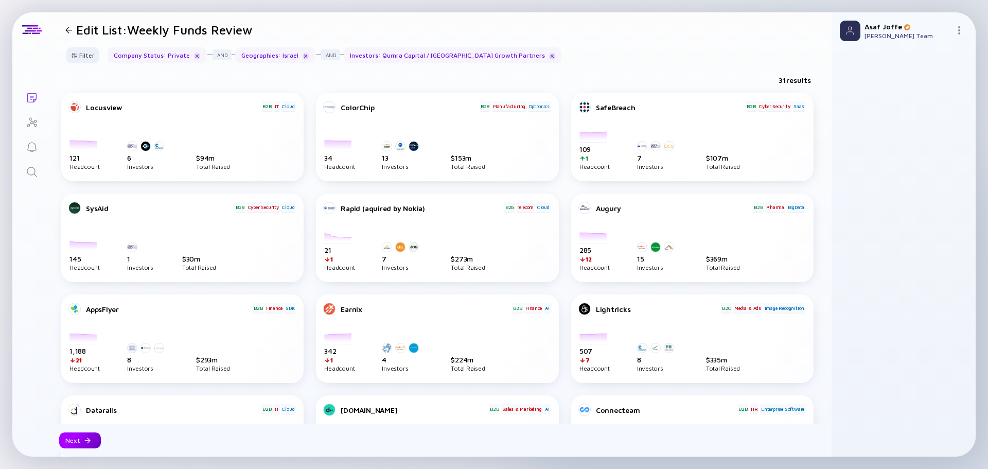
click at [88, 437] on div "Next" at bounding box center [80, 440] width 42 height 16
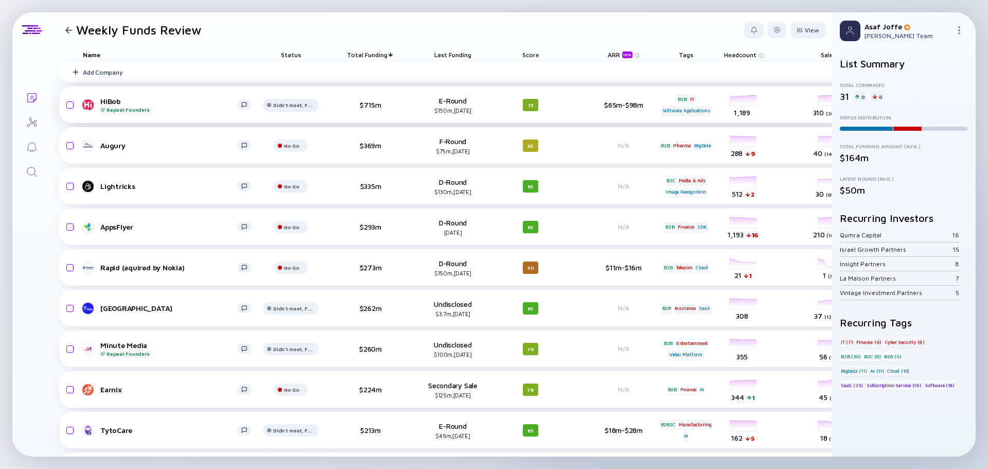
click at [292, 103] on div "Didn't meet, Future touch set in OPTX" at bounding box center [293, 105] width 41 height 6
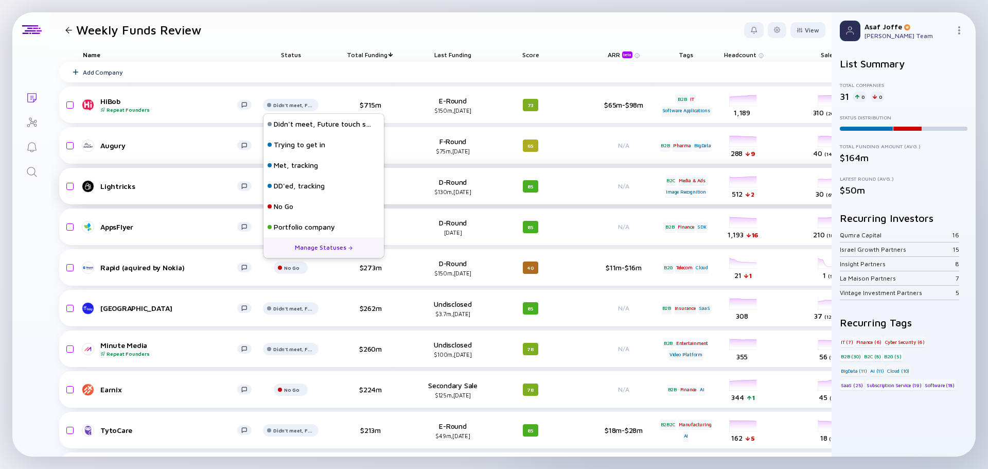
click at [283, 206] on div "No Go" at bounding box center [284, 206] width 20 height 10
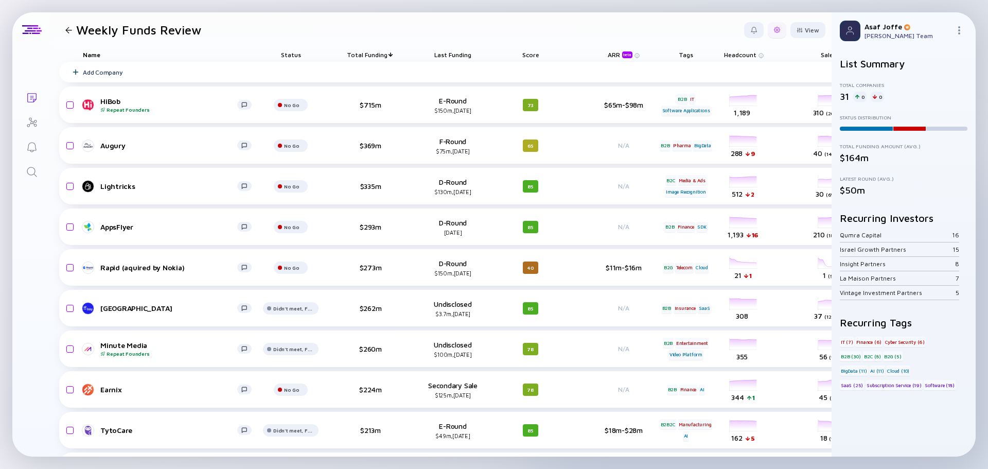
click at [768, 34] on div at bounding box center [777, 30] width 19 height 16
click at [741, 115] on div "Edit Filter" at bounding box center [746, 112] width 64 height 21
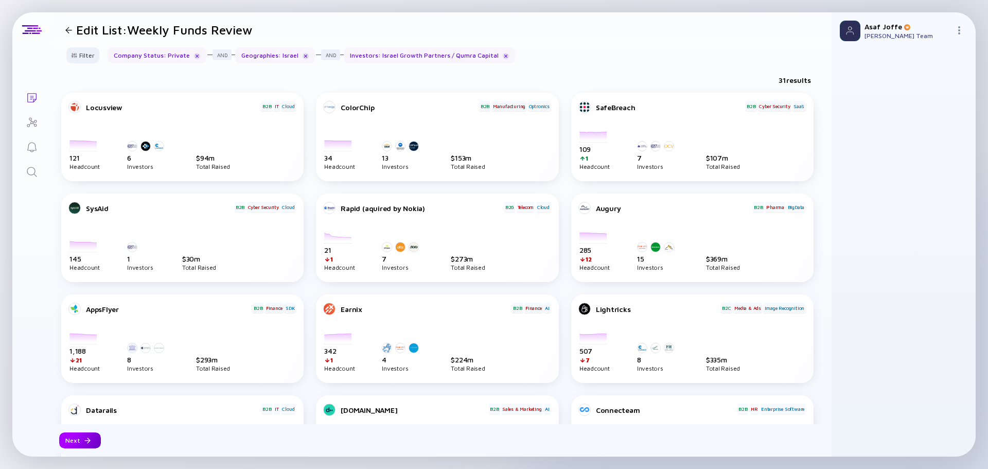
click at [75, 435] on div "Next" at bounding box center [80, 440] width 42 height 16
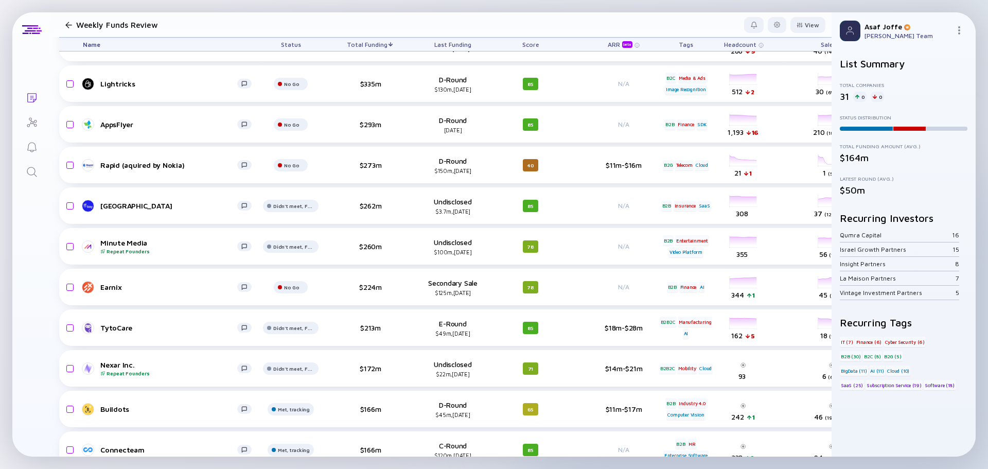
scroll to position [103, 0]
click at [920, 112] on div "Total Companies 31 0 0 Status Distribution Total Funding Amount (Avg.) $164m La…" at bounding box center [904, 139] width 128 height 114
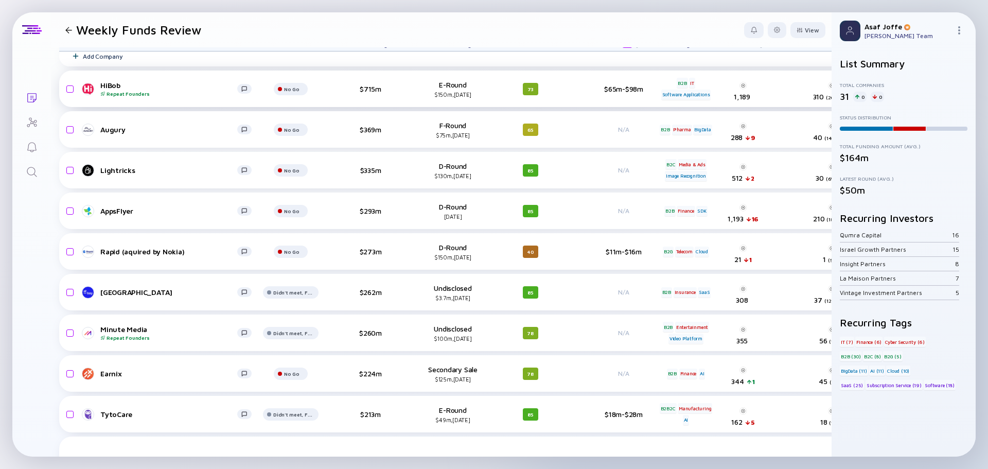
scroll to position [0, 0]
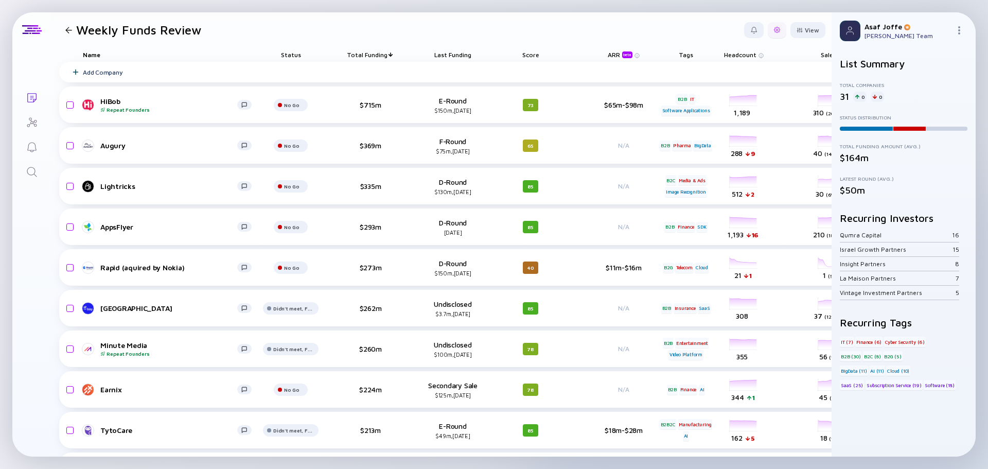
click at [768, 25] on div at bounding box center [777, 30] width 19 height 16
click at [726, 112] on div "Edit Filter" at bounding box center [746, 112] width 64 height 21
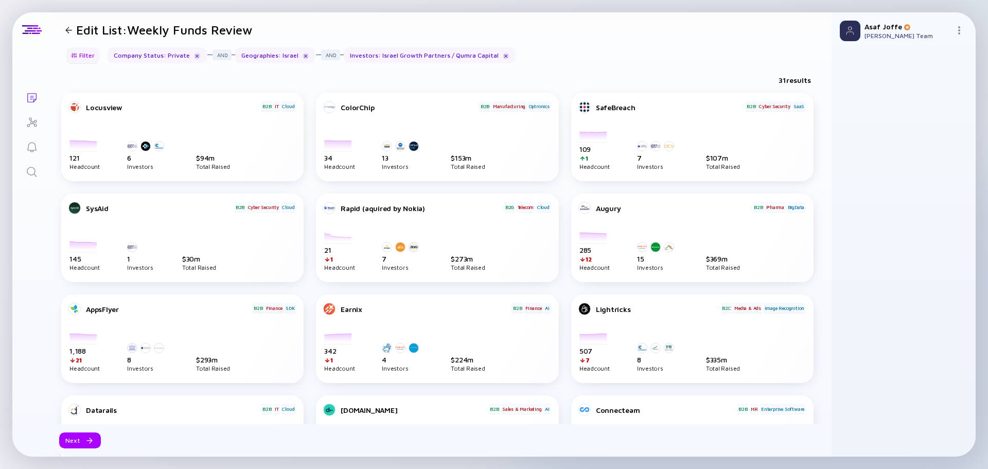
click at [84, 63] on div "Filter" at bounding box center [83, 55] width 36 height 16
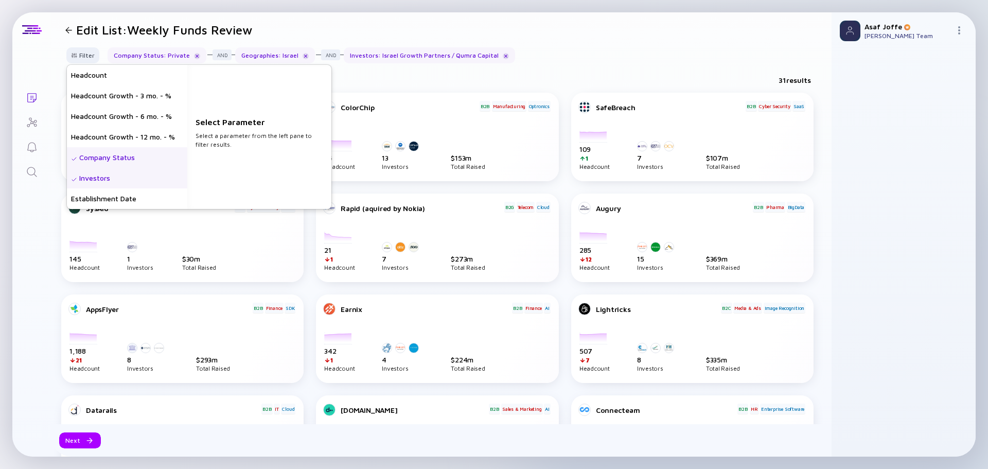
click at [126, 177] on div "Investors" at bounding box center [127, 178] width 120 height 21
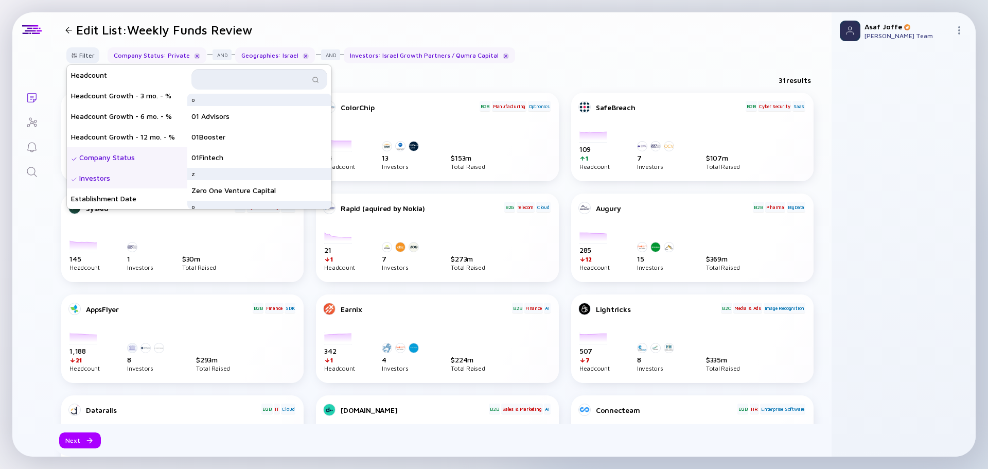
click at [233, 83] on input "text" at bounding box center [254, 79] width 112 height 10
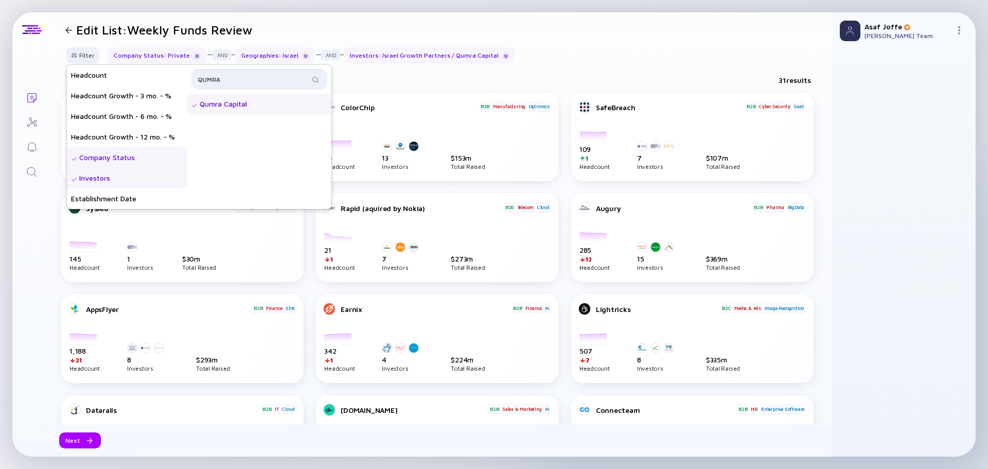
type input "QUMRA"
click at [230, 110] on div "Qumra Capital" at bounding box center [259, 104] width 144 height 21
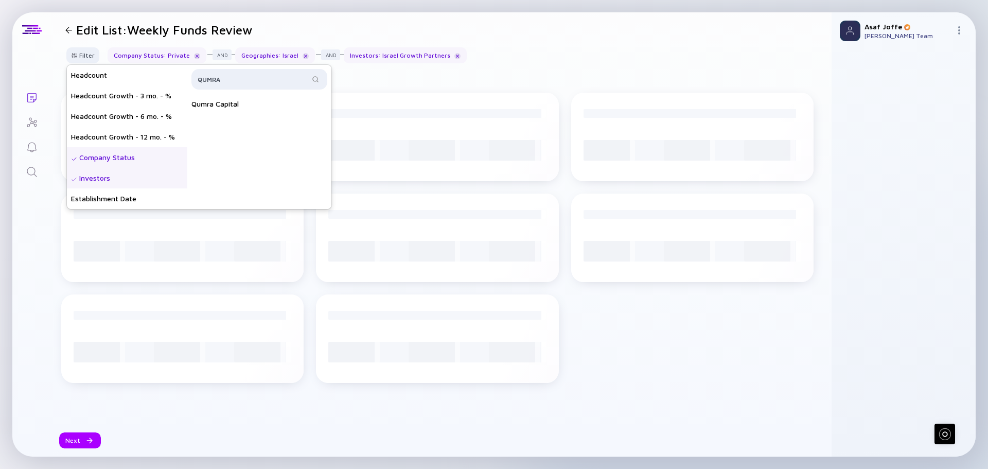
click at [545, 61] on div "Filter Headcount Headcount Growth - 3 mo. - % Headcount Growth - 6 mo. - % Head…" at bounding box center [441, 59] width 781 height 24
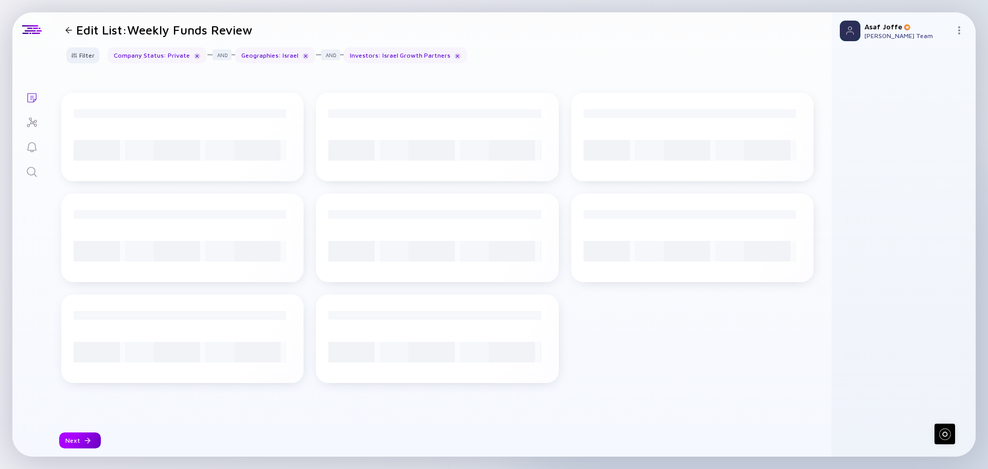
click at [84, 441] on div at bounding box center [87, 441] width 6 height 6
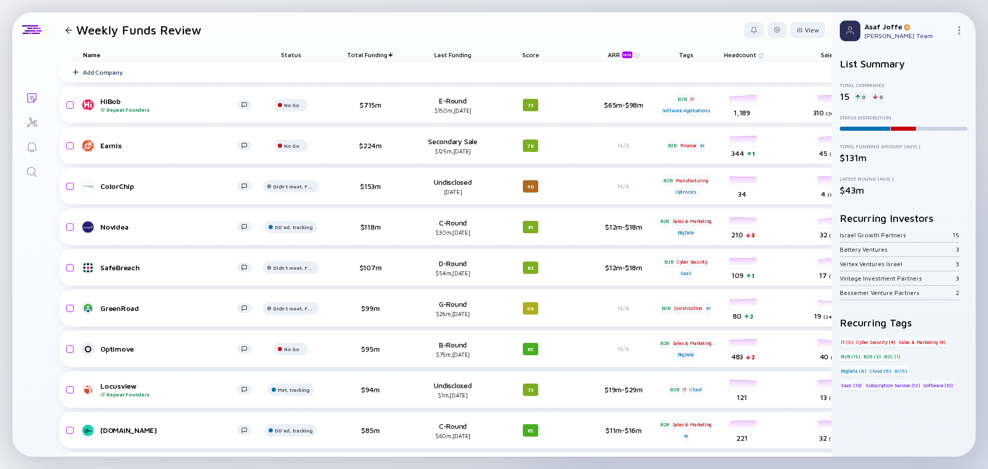
click at [68, 31] on div at bounding box center [68, 30] width 7 height 7
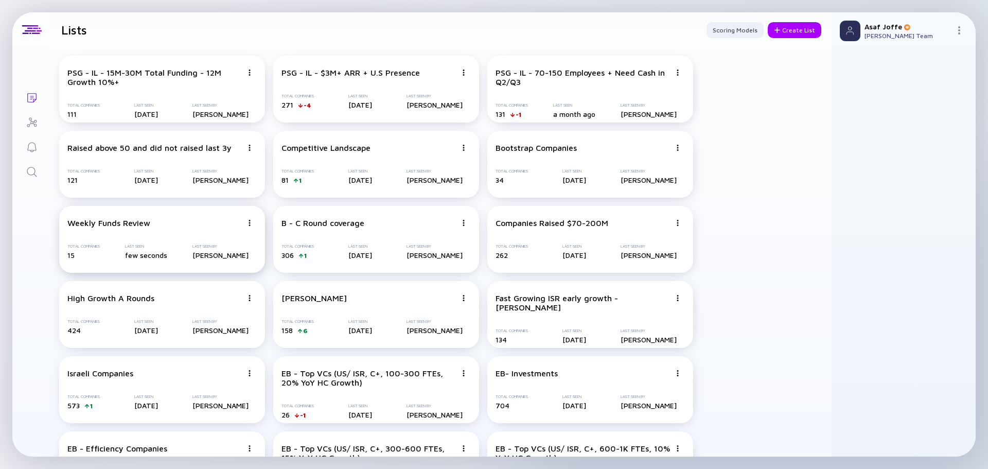
click at [173, 235] on div "Weekly Funds Review Total Companies 15 Last Seen few seconds Last Seen By Asaf …" at bounding box center [162, 239] width 206 height 67
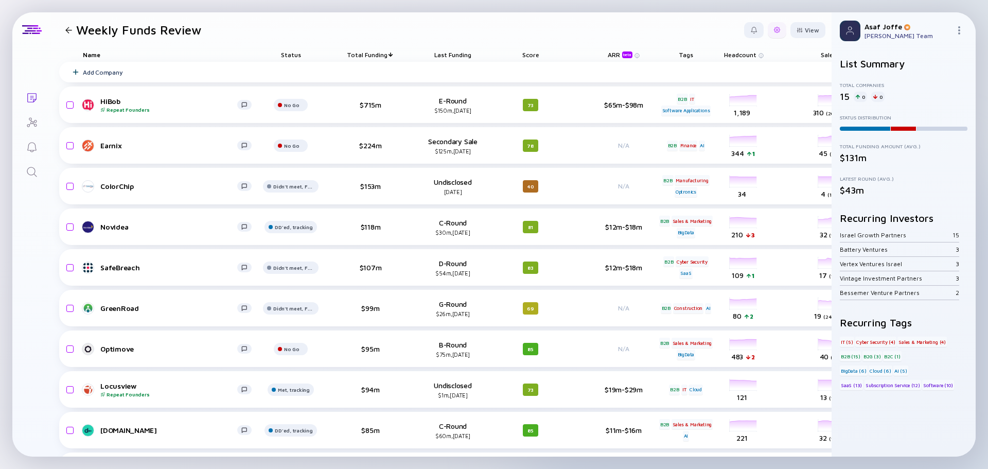
click at [774, 28] on div at bounding box center [777, 30] width 6 height 6
click at [734, 118] on div "Edit Filter" at bounding box center [746, 112] width 64 height 21
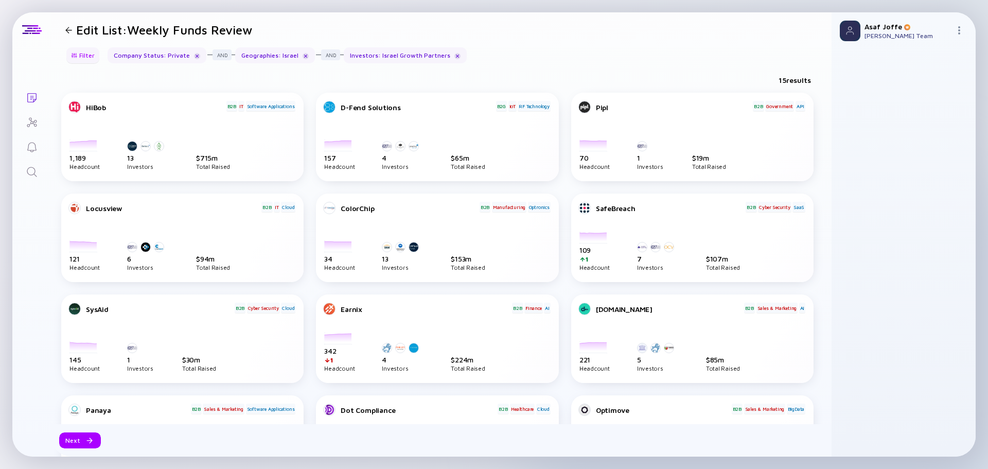
click at [86, 57] on div "Filter" at bounding box center [83, 55] width 36 height 16
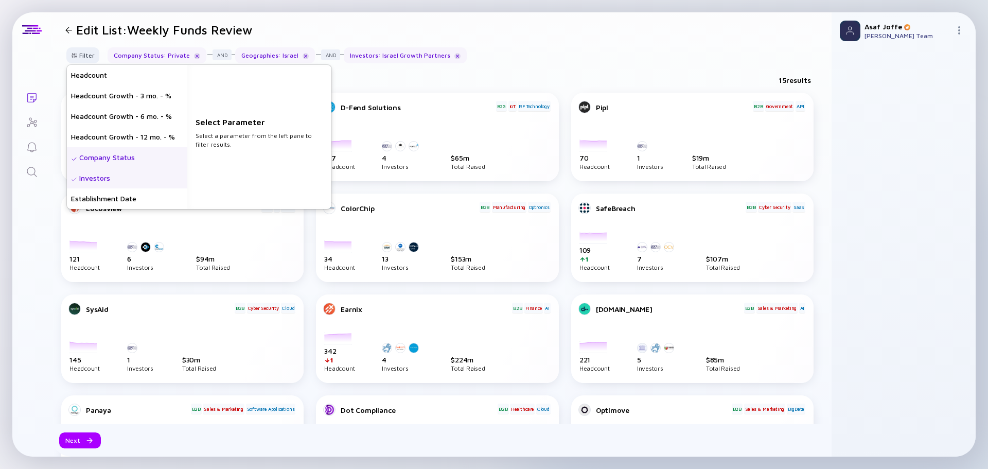
click at [134, 178] on div "Investors" at bounding box center [127, 178] width 120 height 21
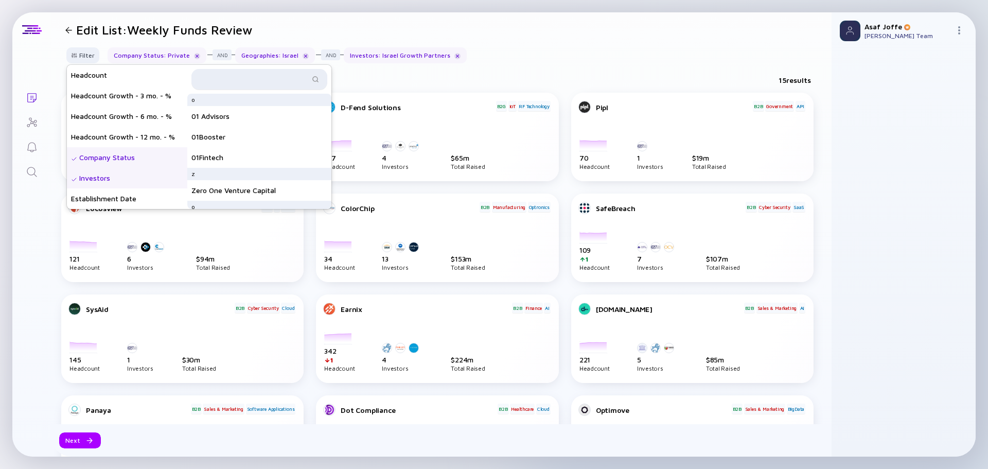
click at [257, 85] on div at bounding box center [260, 79] width 136 height 21
click at [257, 81] on input "text" at bounding box center [254, 79] width 112 height 10
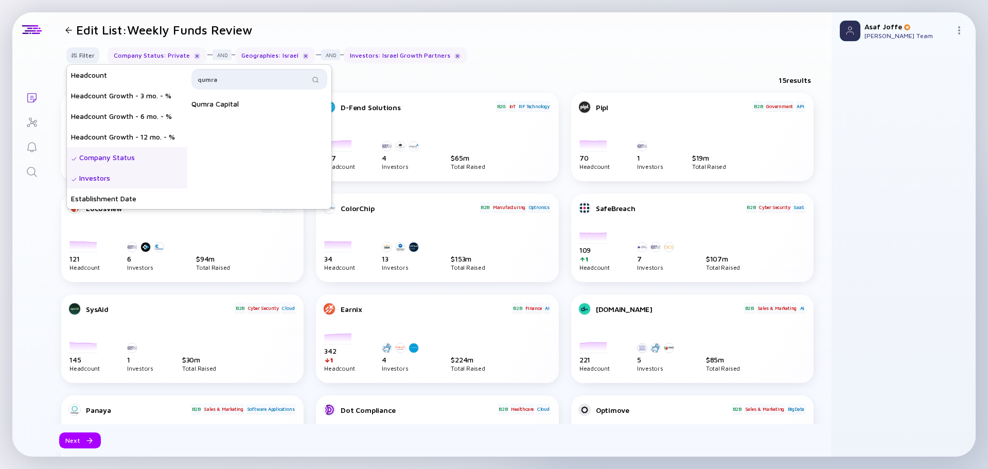
type input "qumra"
click at [252, 109] on div "Qumra Capital" at bounding box center [259, 104] width 144 height 21
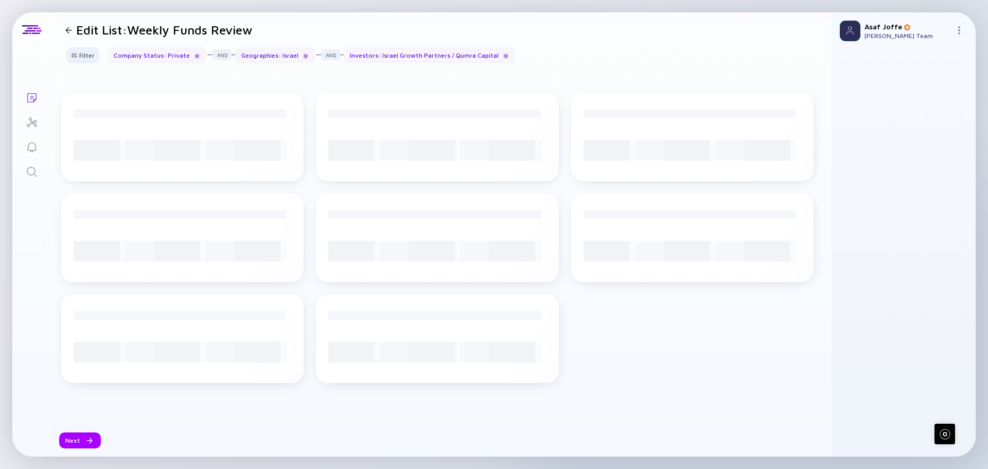
click at [621, 55] on div "Filter Headcount Headcount Growth - 3 mo. - % Headcount Growth - 6 mo. - % Head…" at bounding box center [441, 59] width 781 height 24
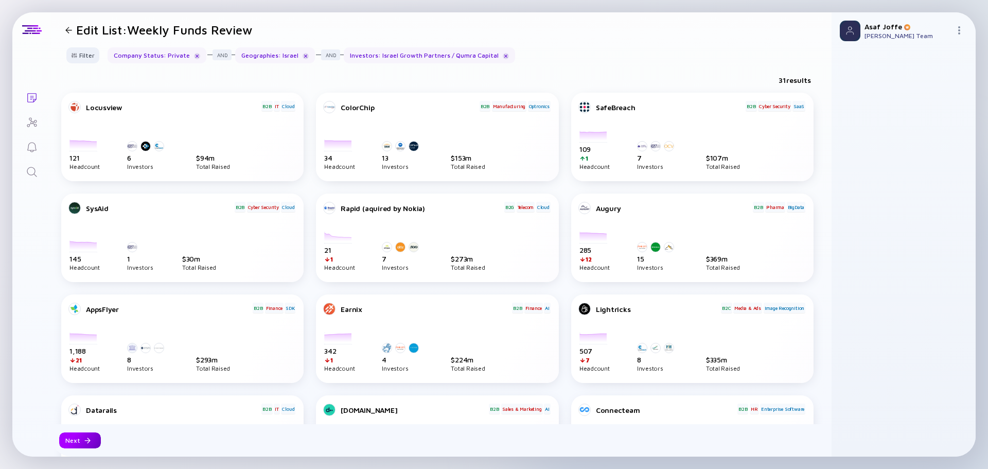
click at [88, 441] on div at bounding box center [87, 441] width 6 height 6
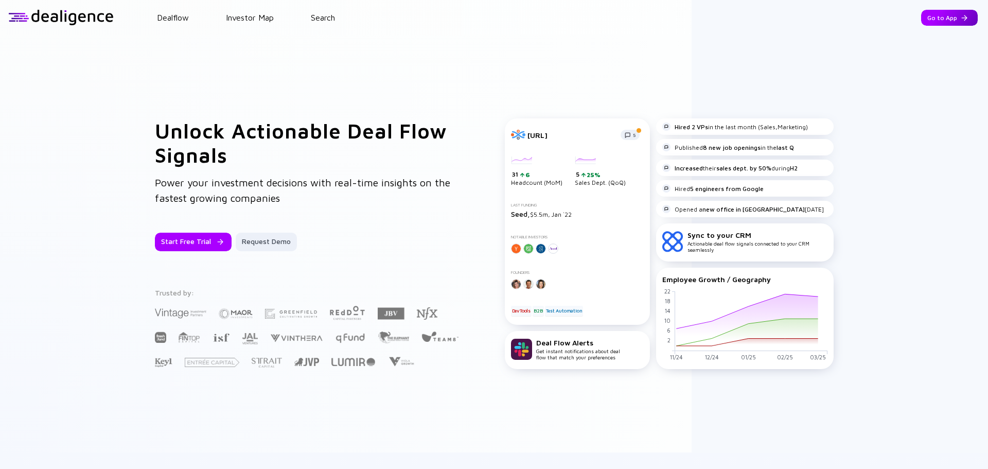
drag, startPoint x: 944, startPoint y: 16, endPoint x: 944, endPoint y: 10, distance: 5.7
click at [944, 15] on div "Go to App" at bounding box center [950, 18] width 57 height 16
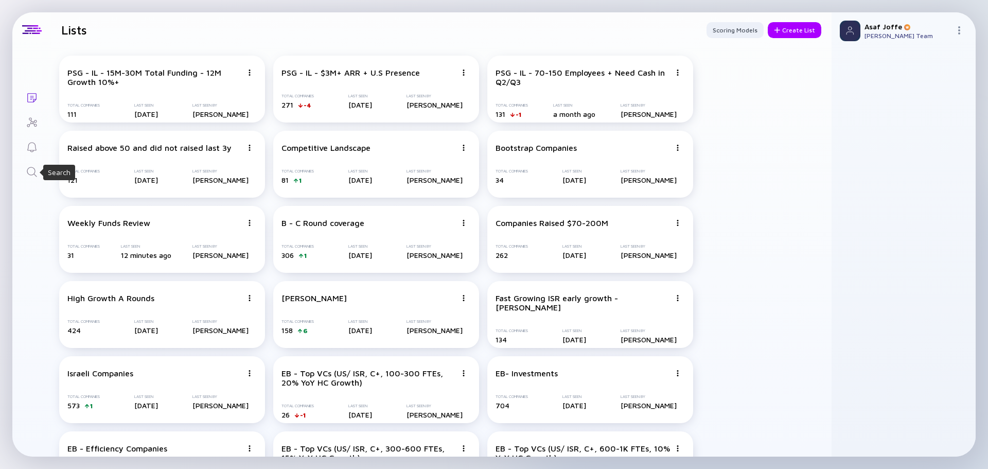
click at [28, 166] on icon "Search" at bounding box center [32, 172] width 12 height 12
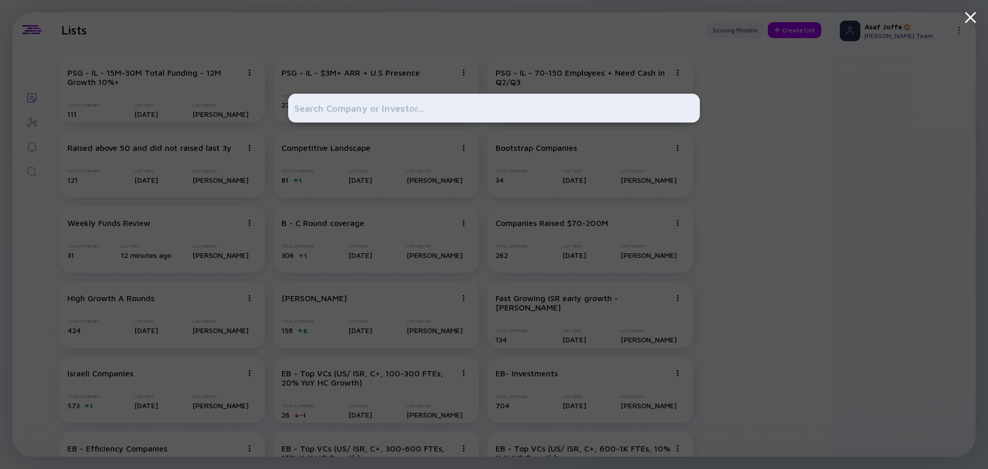
click at [322, 96] on div at bounding box center [494, 108] width 412 height 29
click at [324, 110] on input "text" at bounding box center [494, 108] width 400 height 19
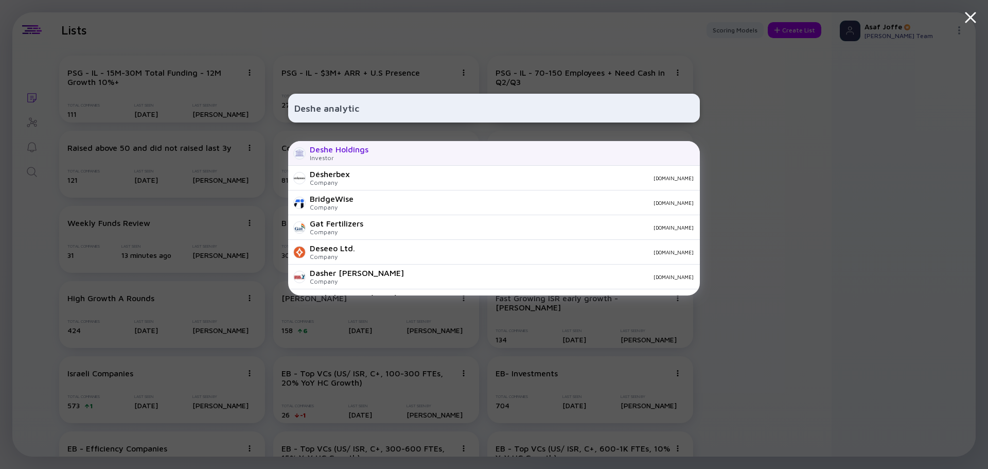
type input "Deshe analytics"
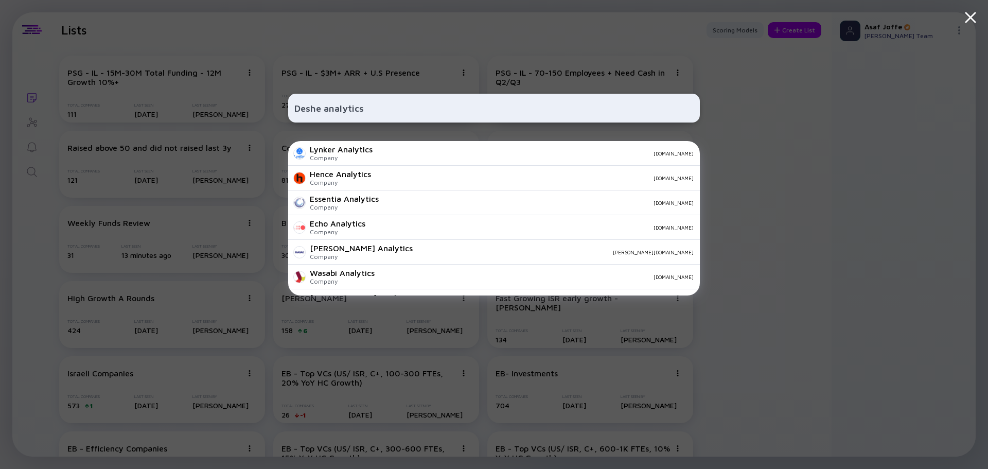
drag, startPoint x: 380, startPoint y: 111, endPoint x: 180, endPoint y: 119, distance: 199.9
click at [180, 119] on div "Deshe analytics Lynker Analytics Company lynker-analytics.com Hence Analytics C…" at bounding box center [494, 234] width 988 height 469
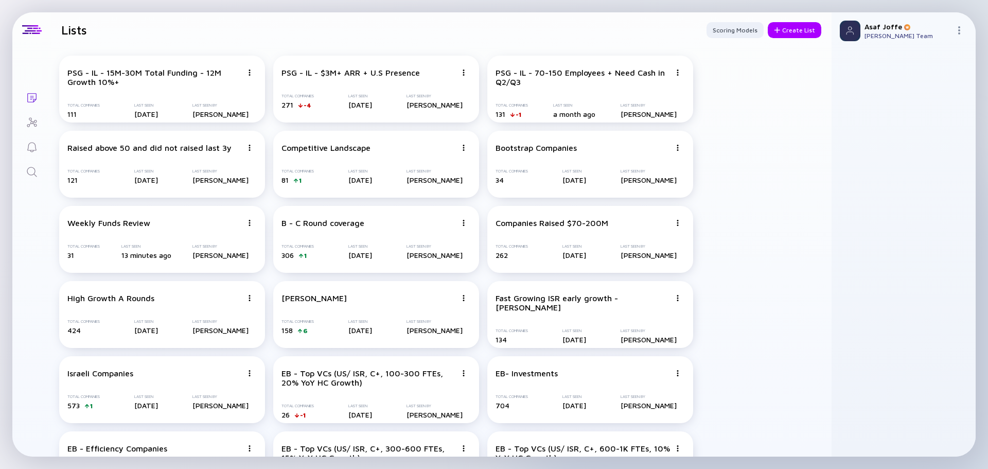
click at [30, 171] on icon "Search" at bounding box center [32, 172] width 12 height 12
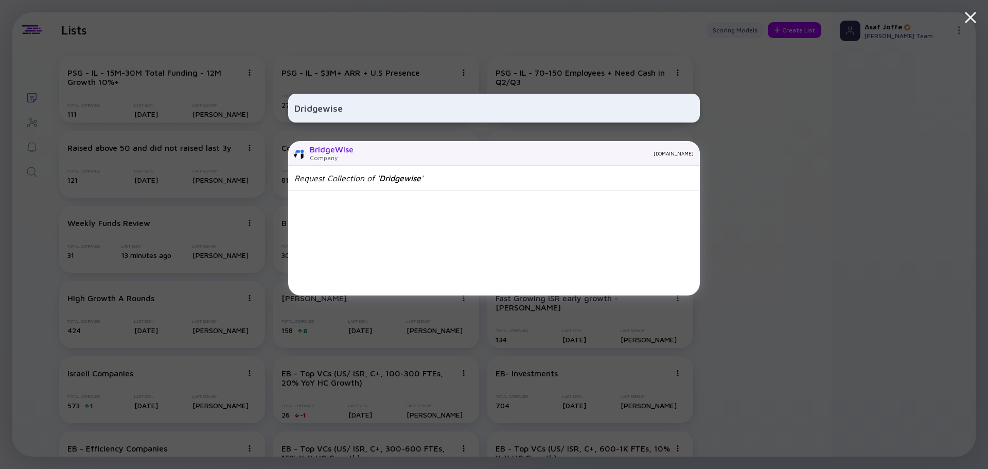
type input "Dridgewise"
click at [366, 147] on div "BridgeWise Company bridgewise.com" at bounding box center [494, 153] width 412 height 25
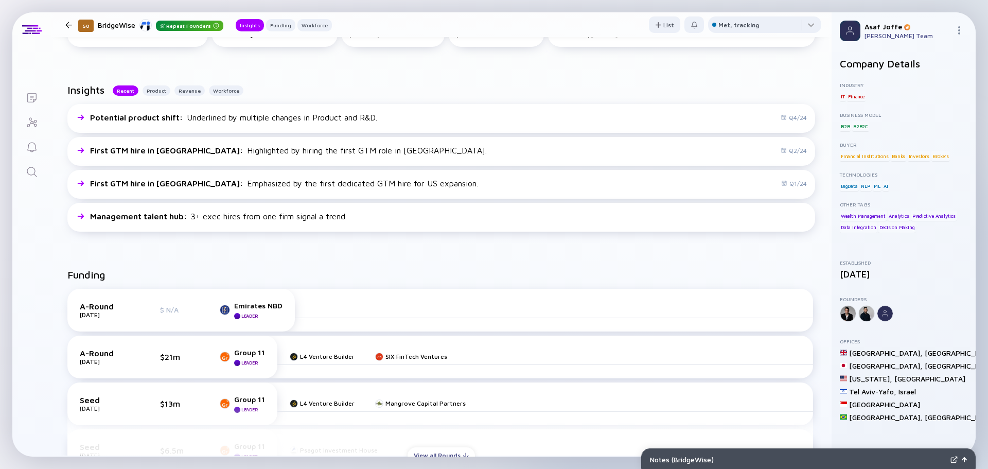
scroll to position [206, 0]
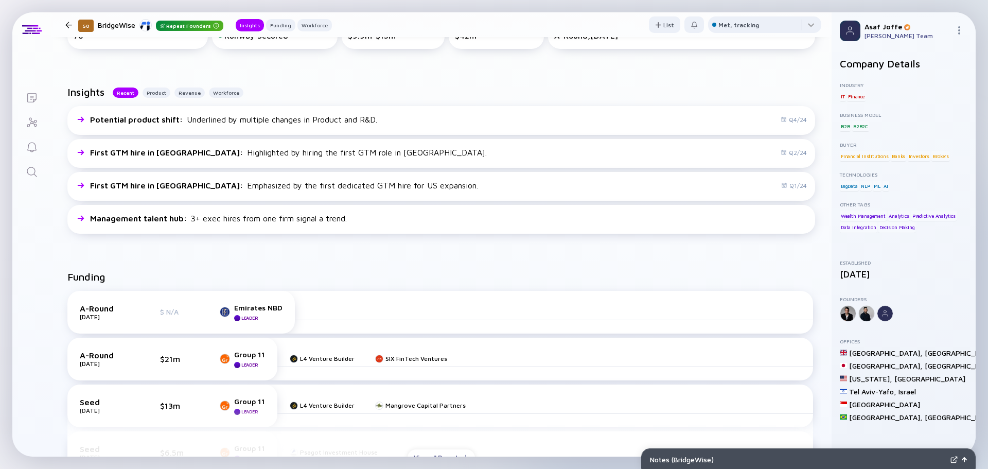
click at [27, 177] on icon "Search" at bounding box center [32, 172] width 12 height 12
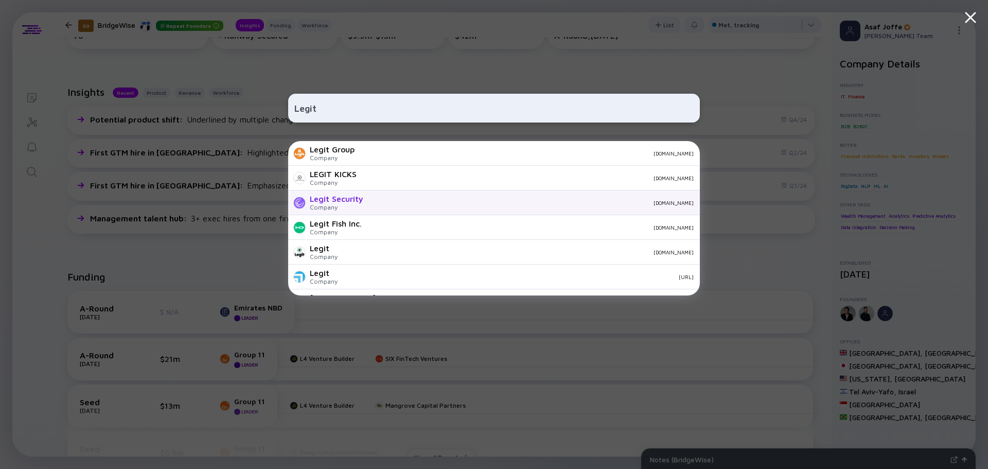
type input "Legit"
click at [357, 199] on div "Legit Security" at bounding box center [337, 198] width 54 height 9
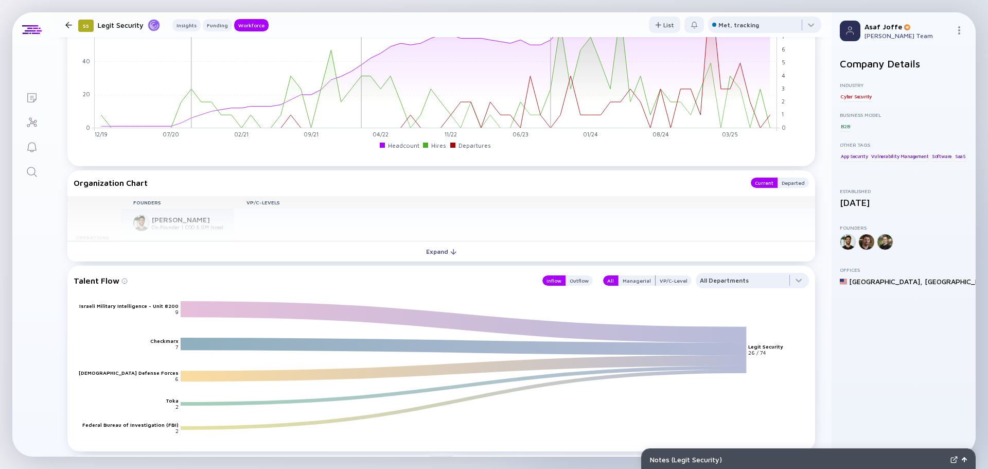
scroll to position [1081, 0]
click at [392, 250] on button "Expand" at bounding box center [441, 252] width 748 height 21
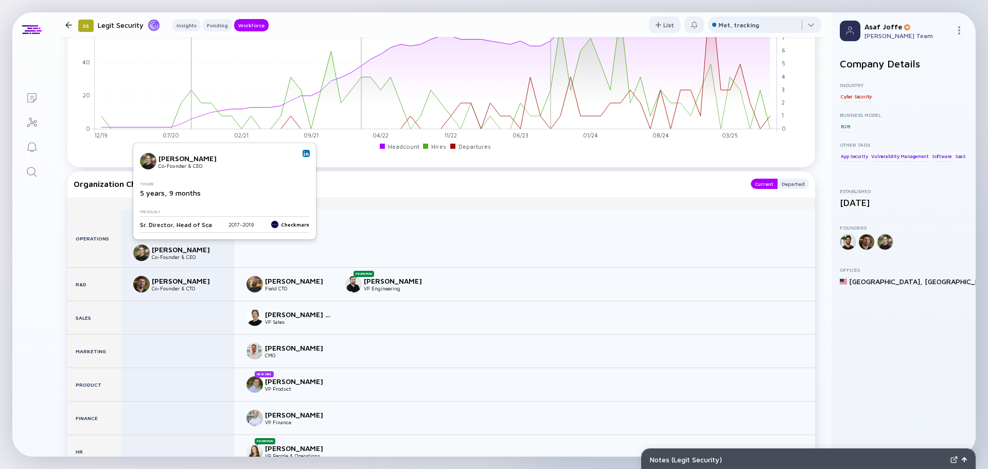
click at [304, 153] on img at bounding box center [306, 153] width 5 height 5
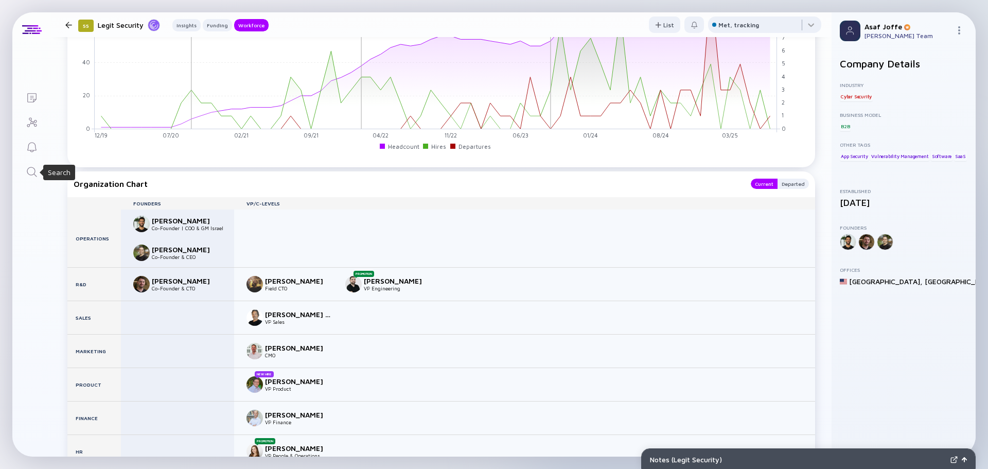
click at [30, 175] on icon "Search" at bounding box center [32, 172] width 10 height 10
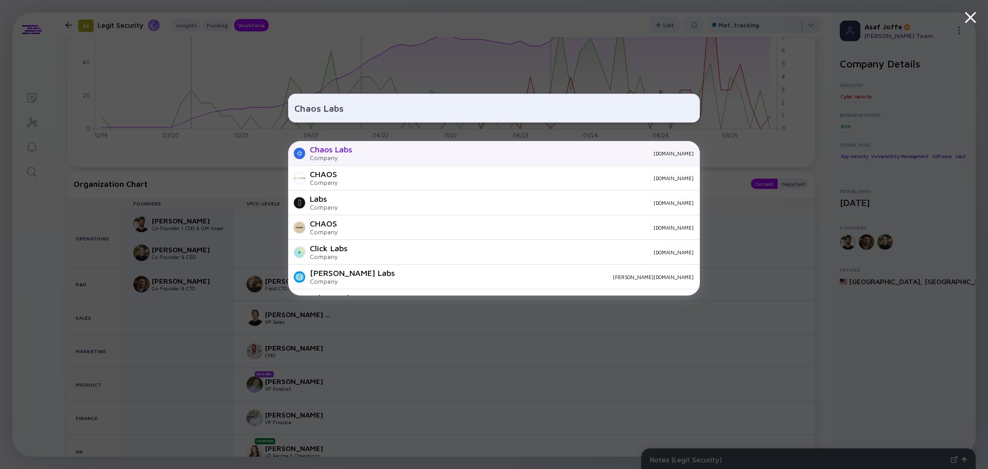
type input "Chaos Labs"
click at [375, 154] on div "chaoslabs.xyz" at bounding box center [527, 153] width 334 height 6
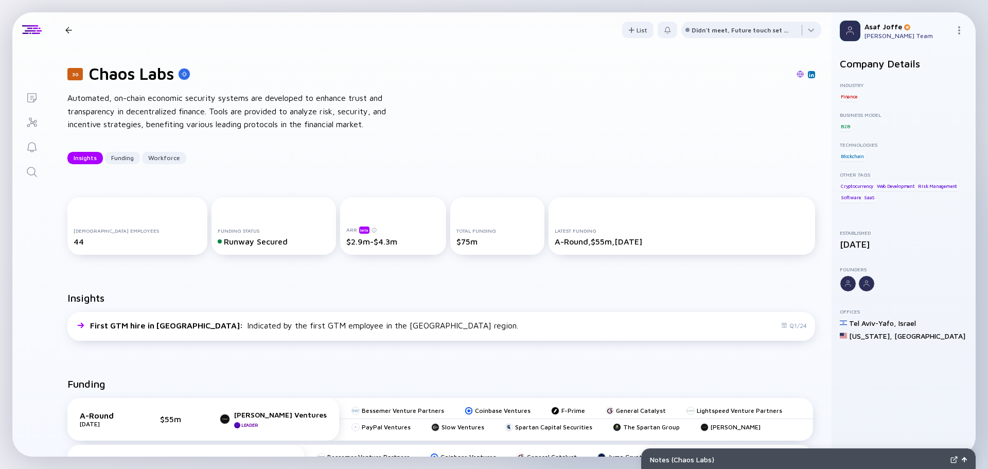
click at [38, 174] on link "Search" at bounding box center [31, 171] width 39 height 25
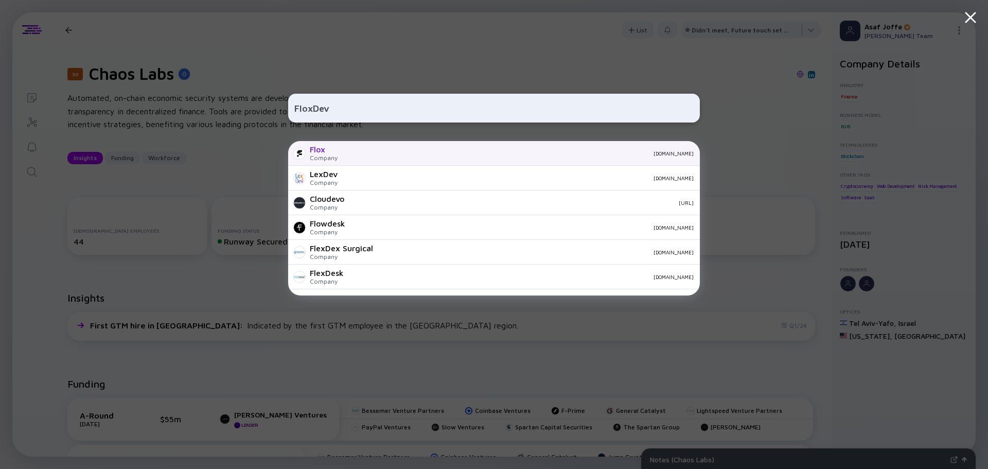
type input "FloxDev"
click at [346, 155] on div "flox.dev" at bounding box center [520, 153] width 348 height 6
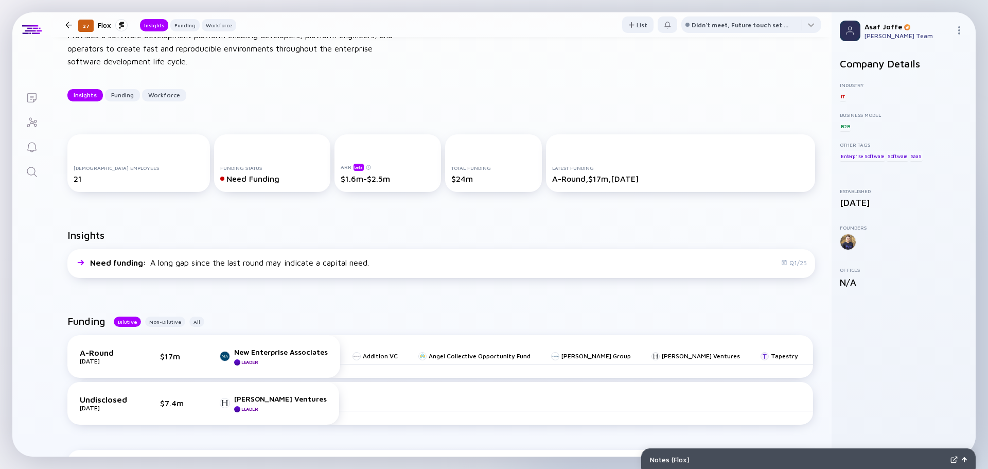
scroll to position [51, 0]
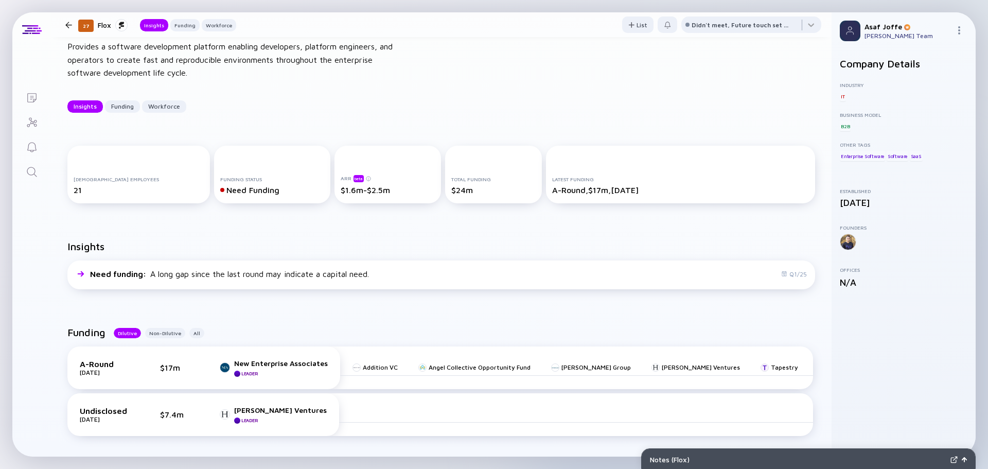
click at [31, 177] on icon "Search" at bounding box center [32, 172] width 12 height 12
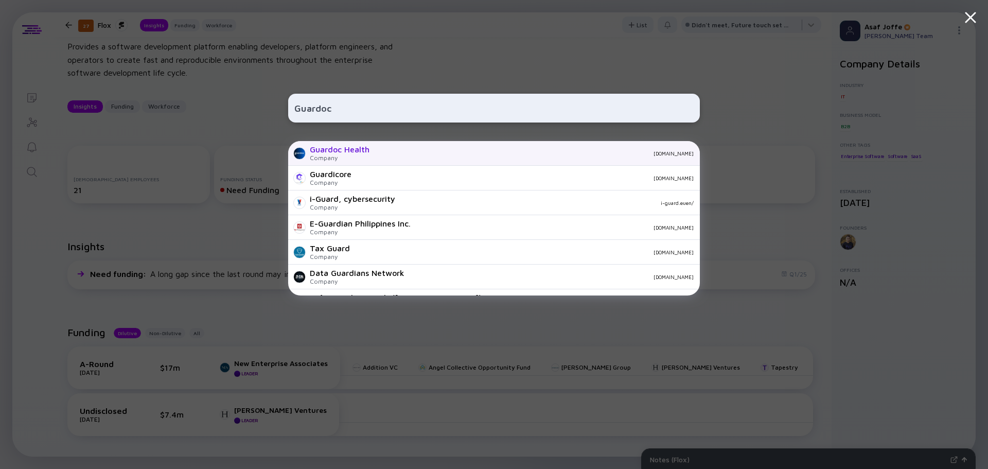
type input "Guardoc"
click at [352, 155] on div "Company" at bounding box center [340, 158] width 60 height 8
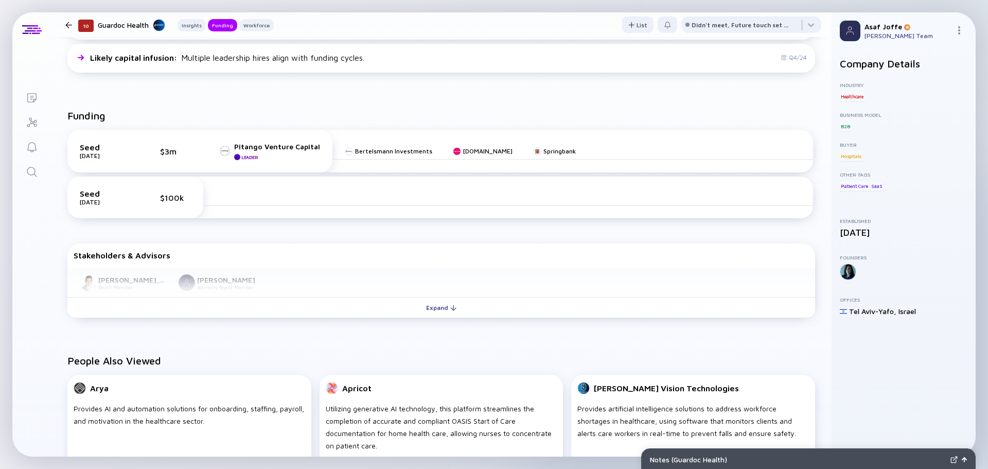
scroll to position [360, 0]
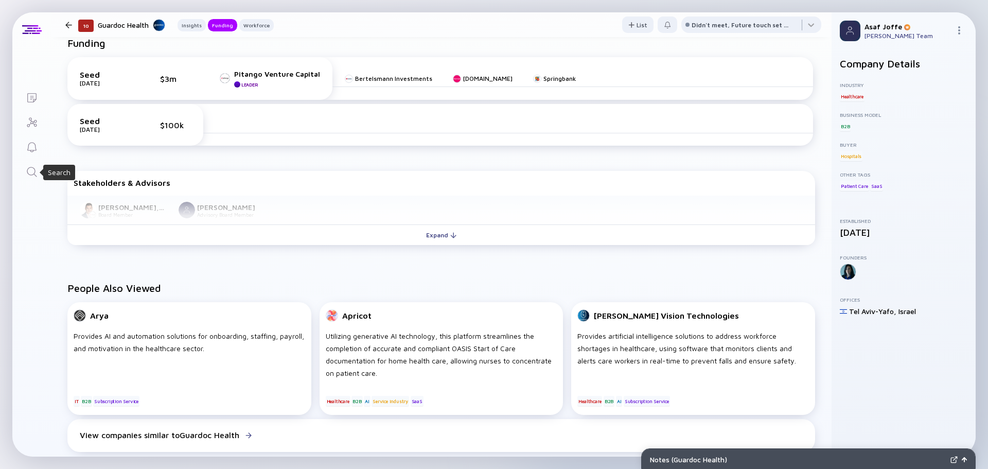
click at [36, 172] on icon "Search" at bounding box center [32, 172] width 12 height 12
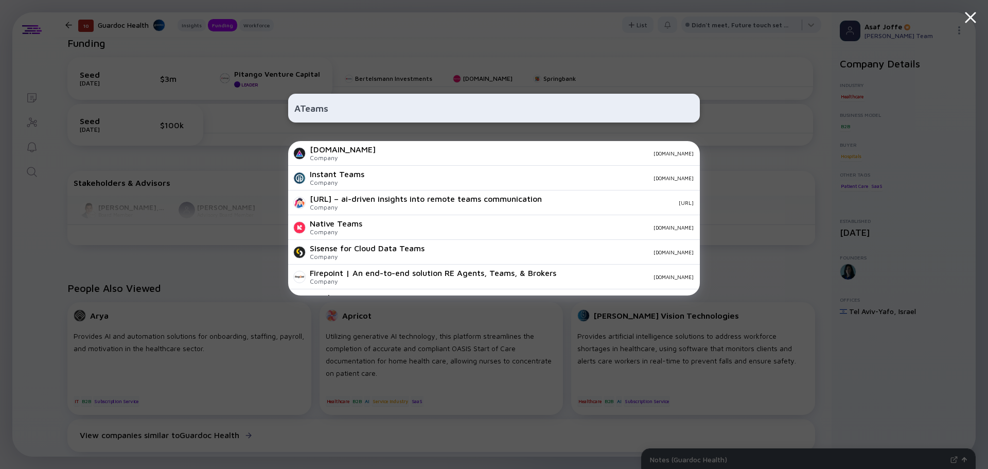
click at [301, 105] on input "ATeams" at bounding box center [494, 108] width 400 height 19
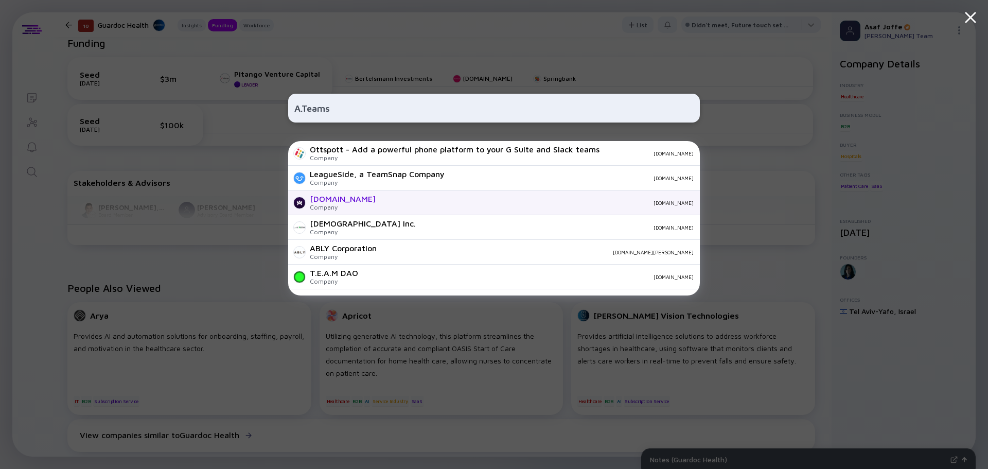
type input "A.Teams"
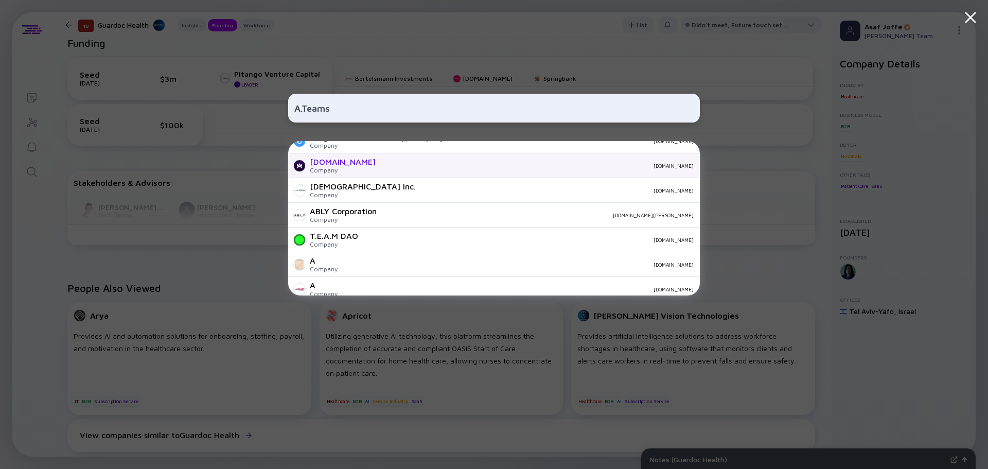
click at [345, 203] on div "Ottspott - Add a powerful phone platform to your G Suite and Slack teams Compan…" at bounding box center [494, 218] width 412 height 154
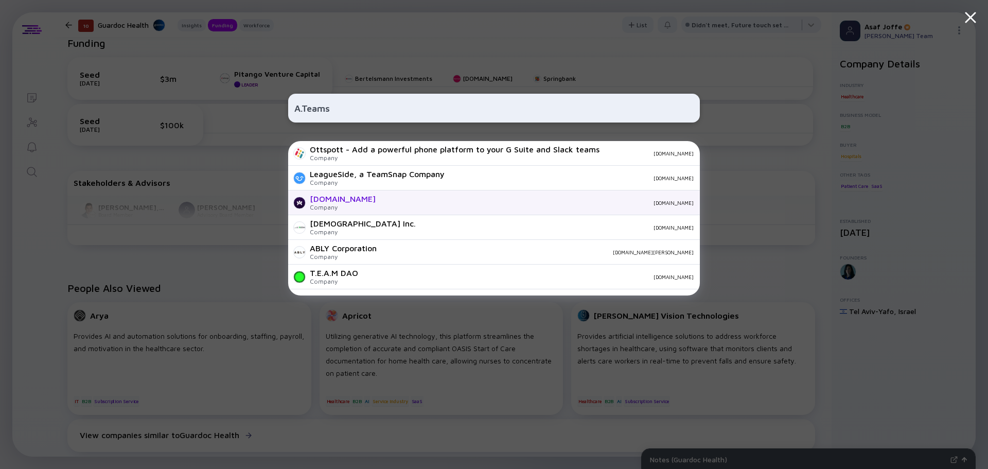
click at [384, 205] on div "a.team" at bounding box center [539, 203] width 310 height 6
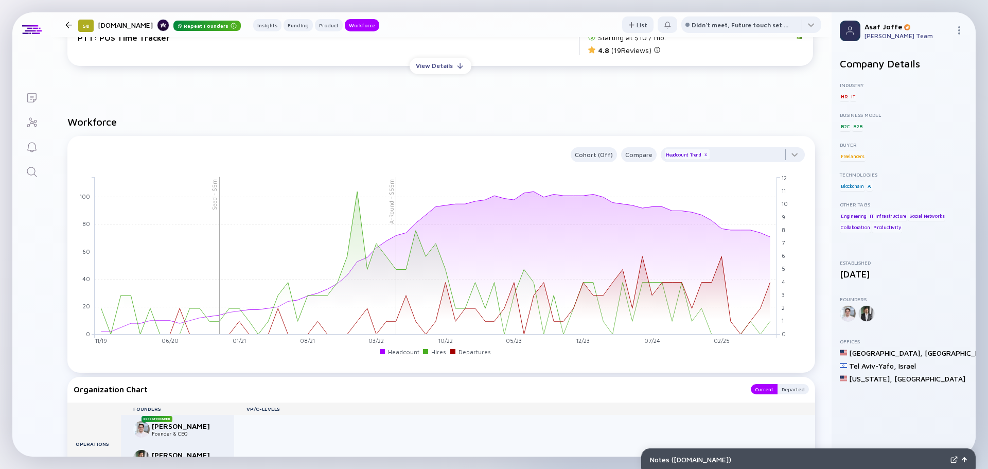
scroll to position [927, 0]
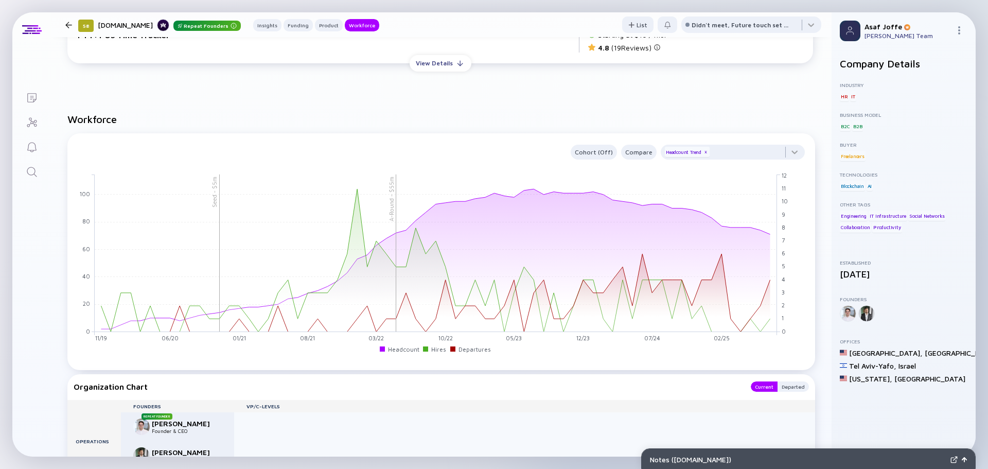
click at [36, 169] on icon "Search" at bounding box center [32, 172] width 12 height 12
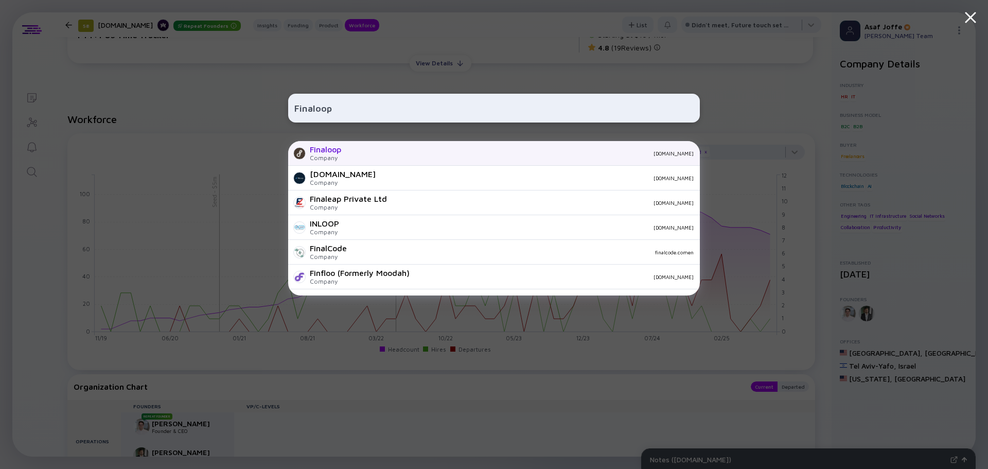
type input "Finaloop"
click at [385, 150] on div "[DOMAIN_NAME]" at bounding box center [522, 153] width 344 height 6
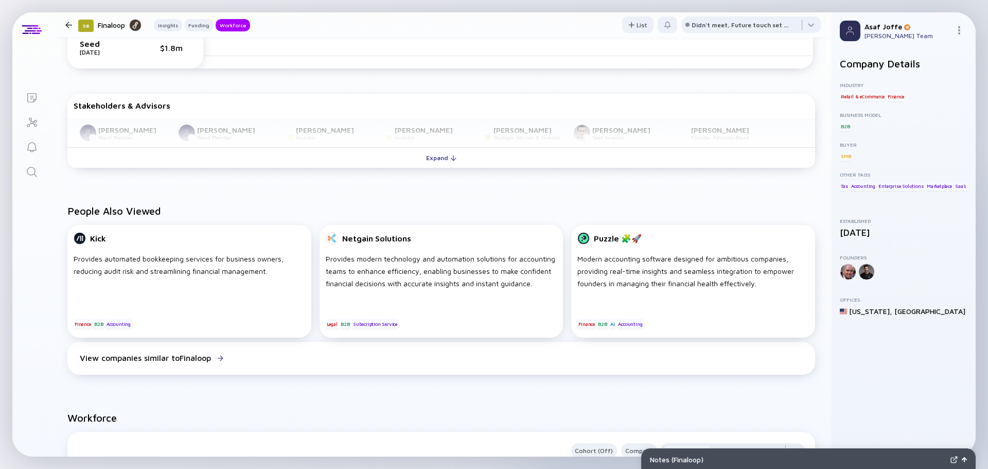
scroll to position [618, 0]
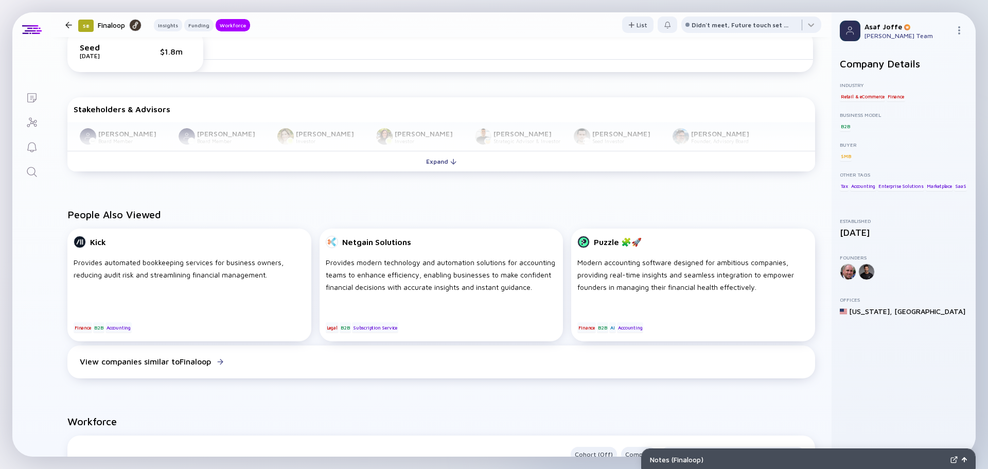
click at [33, 170] on icon "Search" at bounding box center [32, 172] width 12 height 12
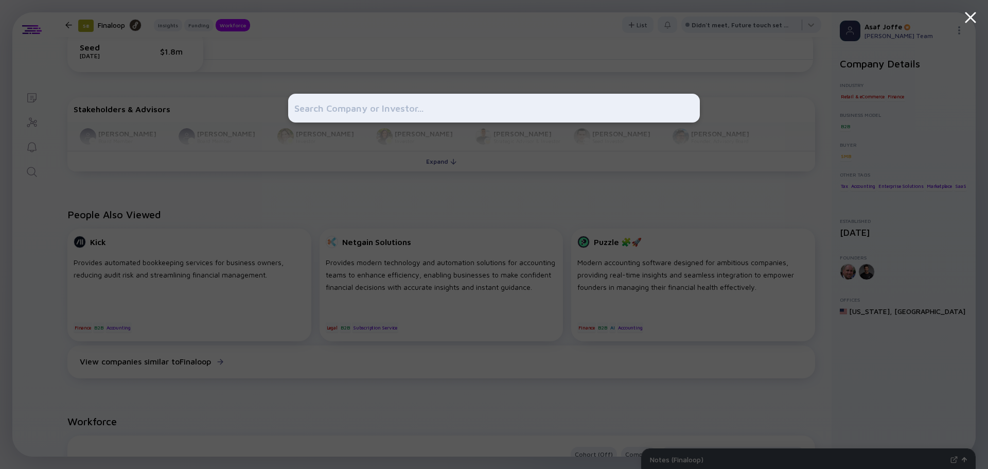
type input "Finaloop"
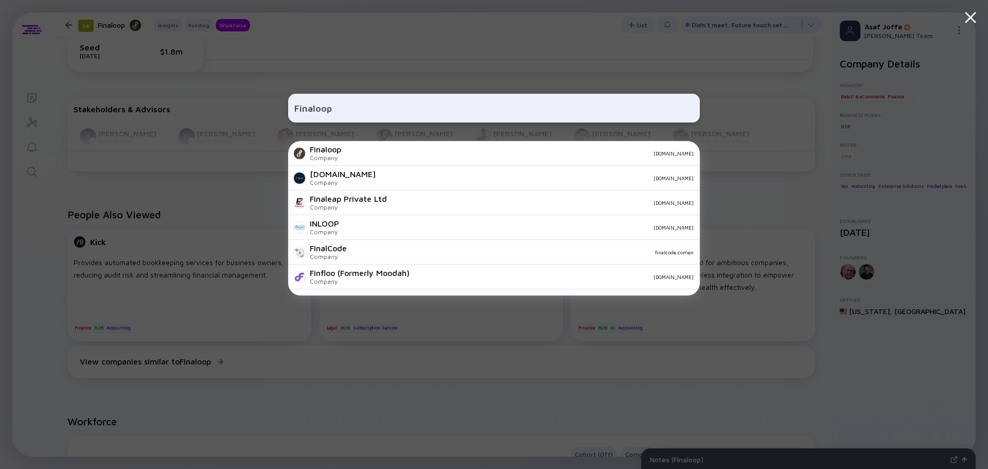
drag, startPoint x: 340, startPoint y: 111, endPoint x: 239, endPoint y: 119, distance: 100.7
click at [247, 121] on div "Finaloop Finaloop Company finaloop.com FinLoop.com Company finloop.com Finaleap…" at bounding box center [494, 234] width 988 height 469
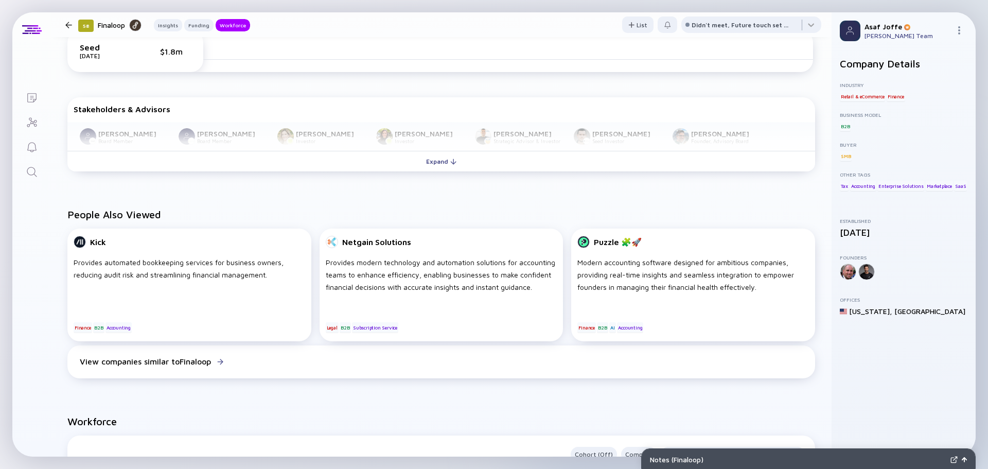
click at [31, 173] on icon "Search" at bounding box center [32, 172] width 12 height 12
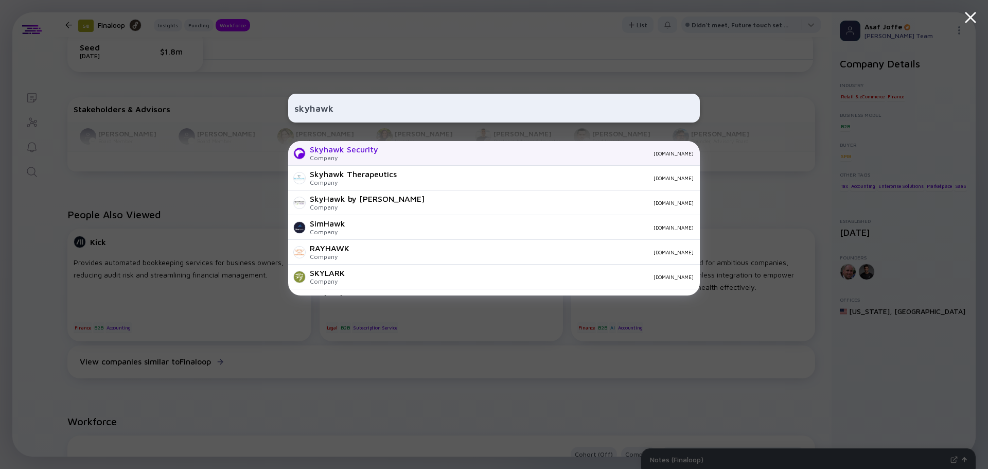
type input "skyhawk"
click at [363, 158] on div "Company" at bounding box center [344, 158] width 68 height 8
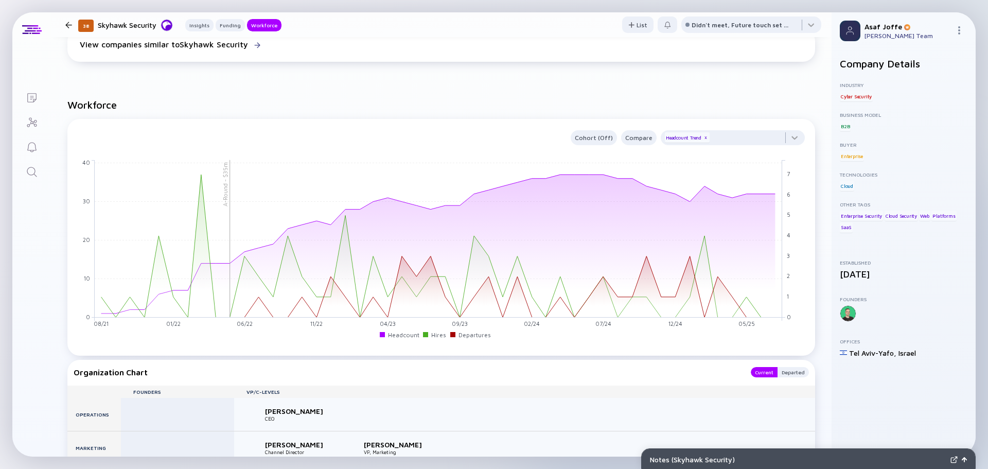
scroll to position [721, 0]
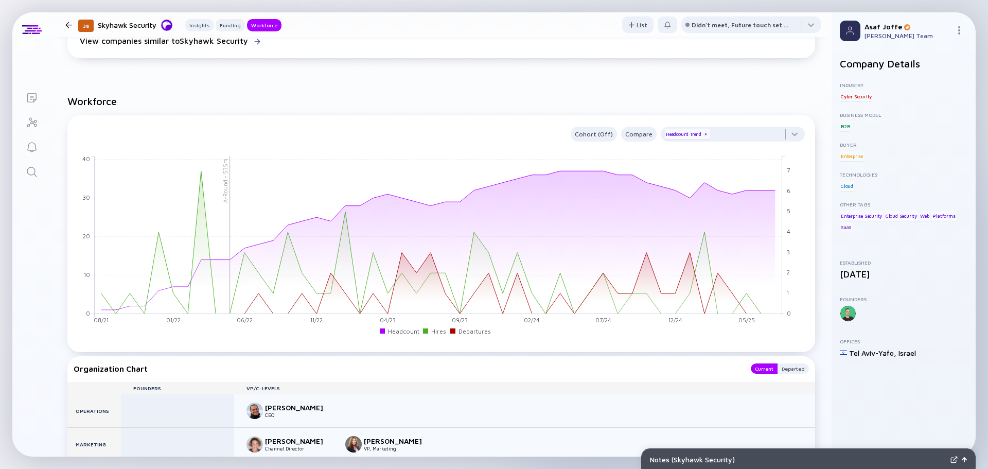
click at [34, 166] on icon "Search" at bounding box center [32, 172] width 12 height 12
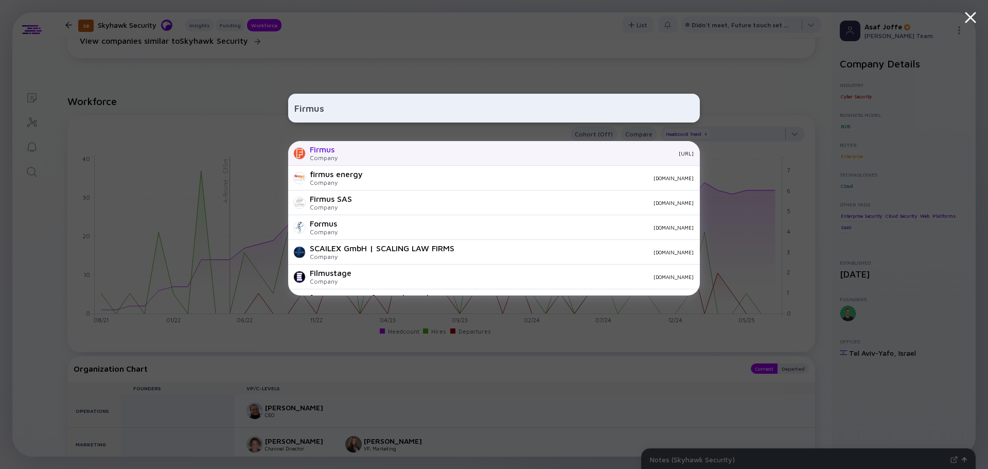
type input "Firmus"
click at [357, 151] on div "firmus.ai" at bounding box center [520, 153] width 348 height 6
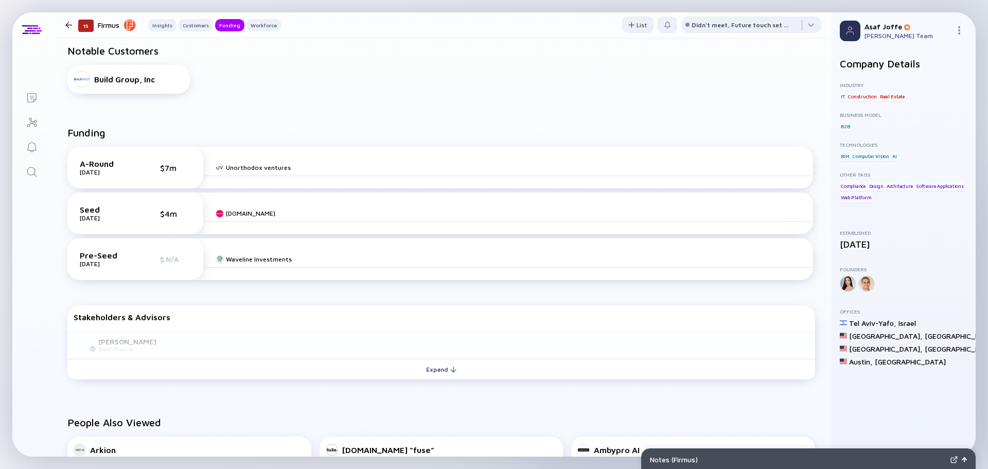
scroll to position [360, 0]
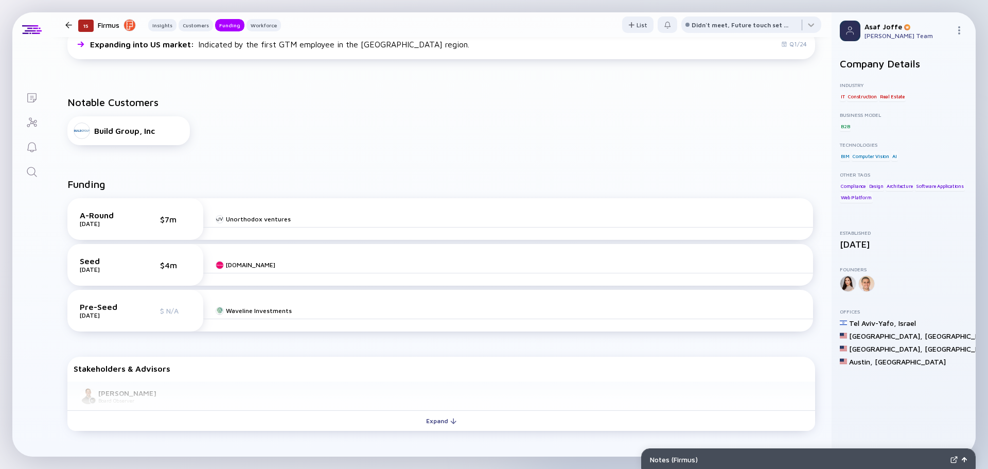
click at [30, 170] on icon "Search" at bounding box center [32, 172] width 12 height 12
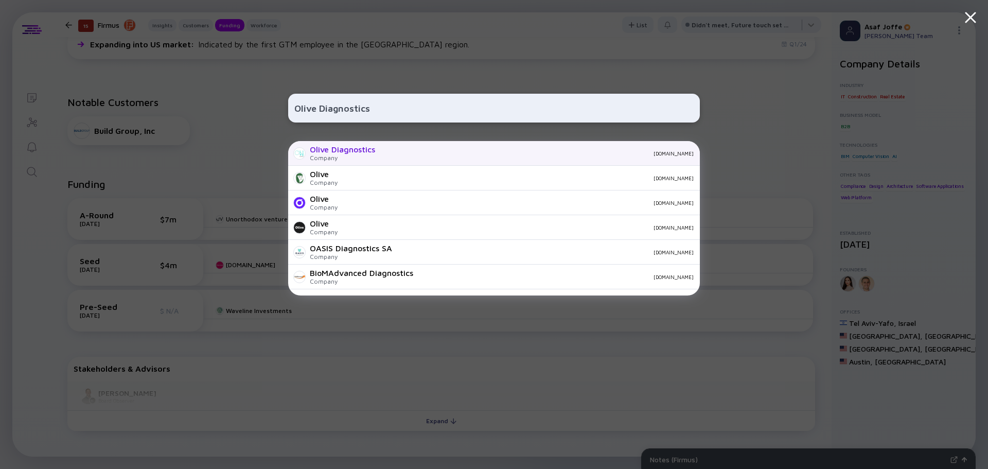
type input "Olive Diagnostics"
click at [405, 157] on div "Olive Diagnostics Company olive.earth" at bounding box center [494, 153] width 412 height 25
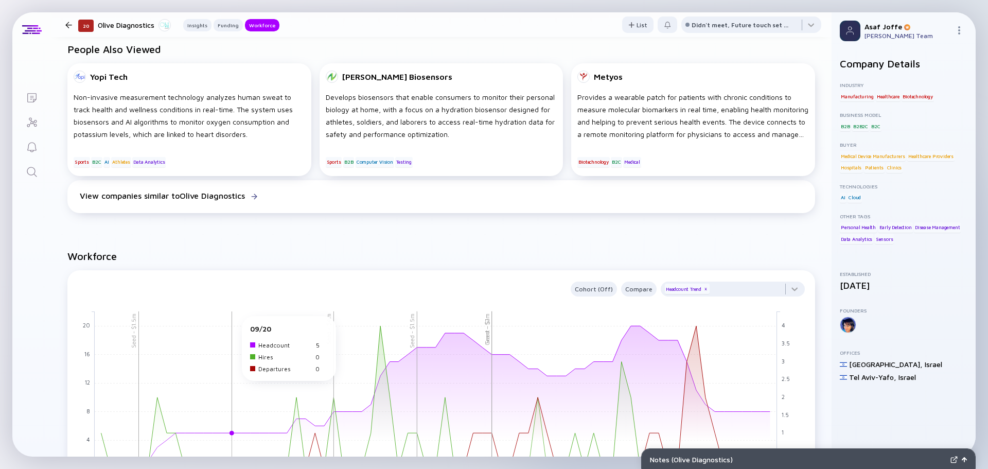
scroll to position [772, 0]
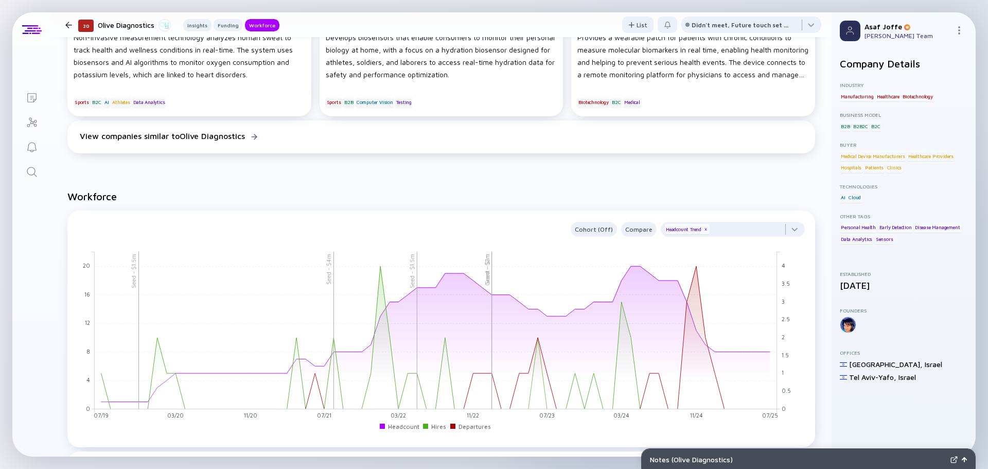
click at [39, 173] on link "Search" at bounding box center [31, 171] width 39 height 25
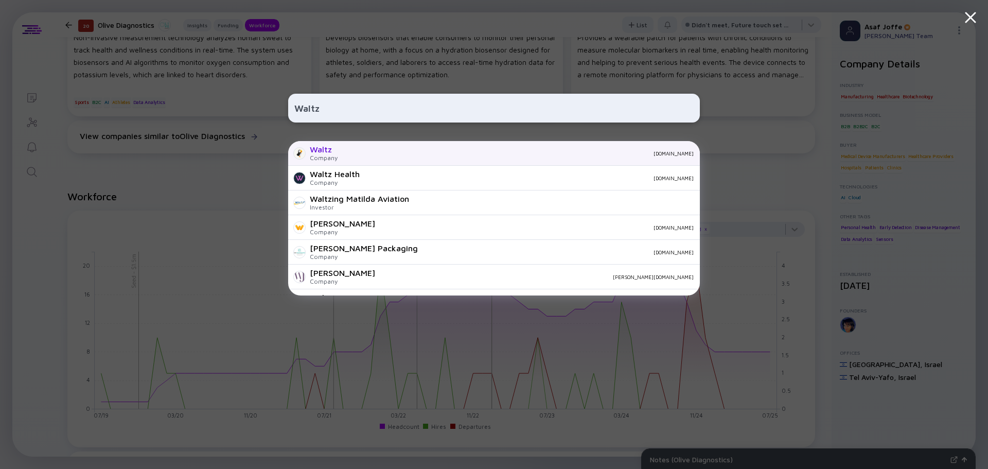
type input "Waltz"
click at [376, 150] on div "getwaltz.com" at bounding box center [520, 153] width 348 height 6
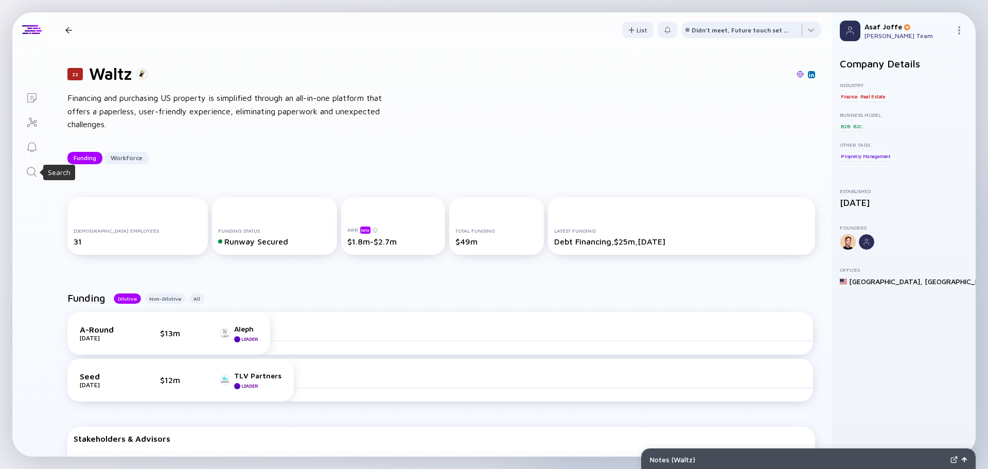
click at [32, 177] on icon "Search" at bounding box center [32, 172] width 12 height 12
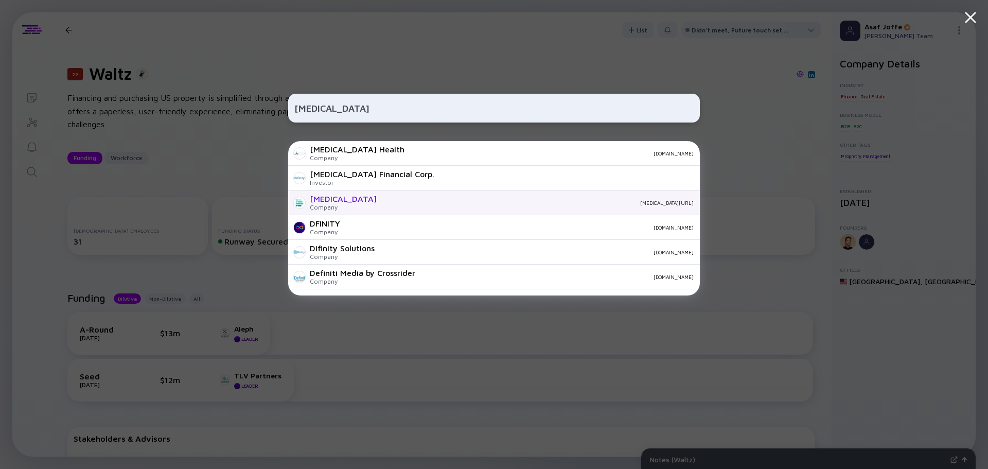
type input "Definity"
click at [361, 209] on div "definity Company definity.ai" at bounding box center [494, 202] width 412 height 25
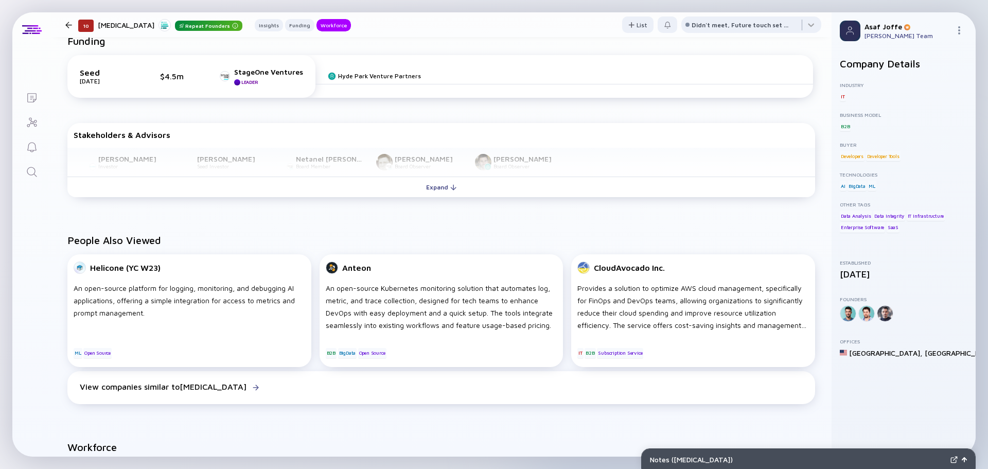
scroll to position [412, 0]
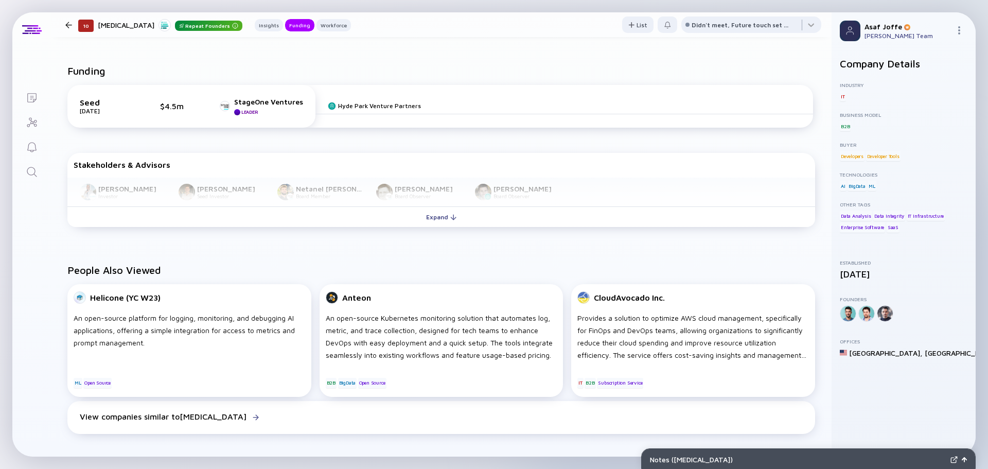
click at [28, 168] on icon "Search" at bounding box center [32, 172] width 10 height 10
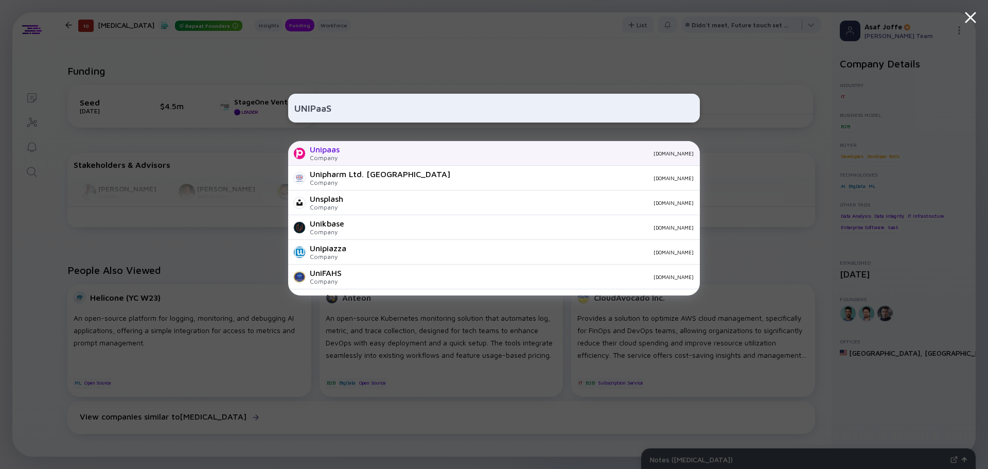
type input "UNIPaaS"
click at [358, 148] on div "Unipaas Company unipaas.com" at bounding box center [494, 153] width 412 height 25
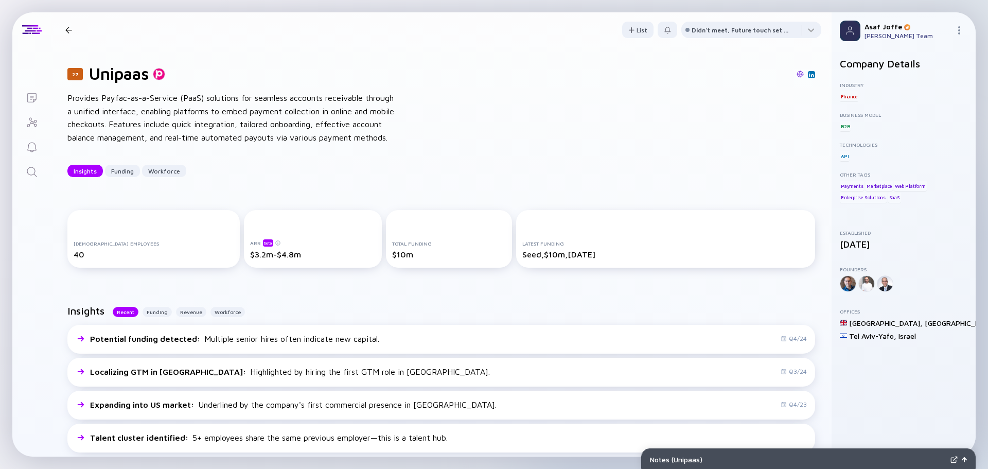
click at [797, 73] on img at bounding box center [800, 74] width 7 height 7
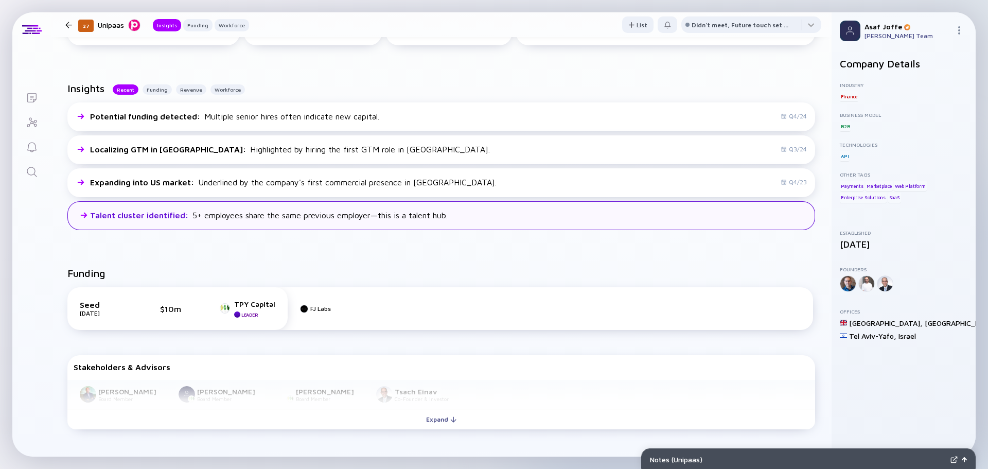
scroll to position [257, 0]
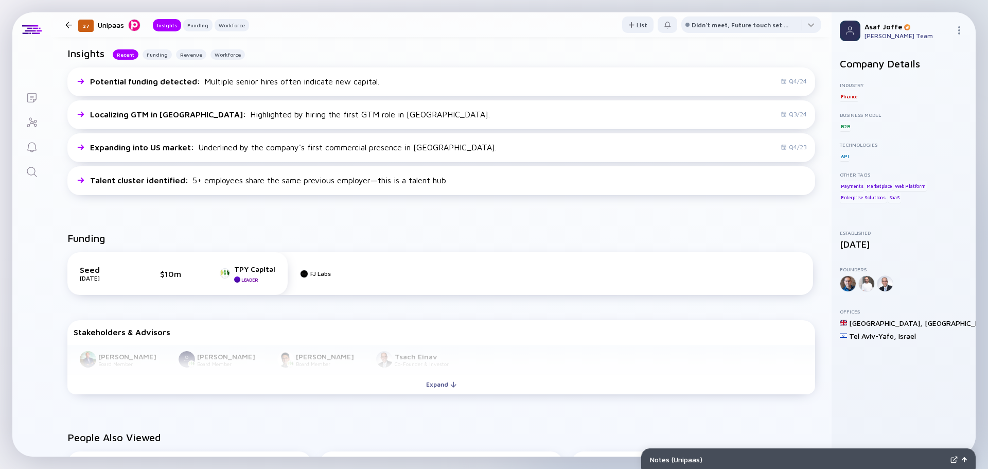
click at [24, 173] on link "Search" at bounding box center [31, 171] width 39 height 25
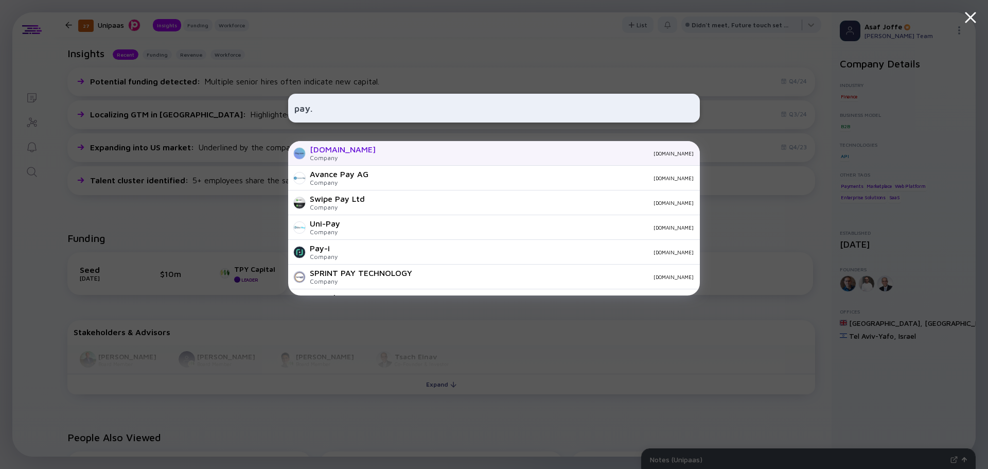
type input "pay."
click at [504, 161] on div "Pay.com Company pay.com" at bounding box center [494, 153] width 412 height 25
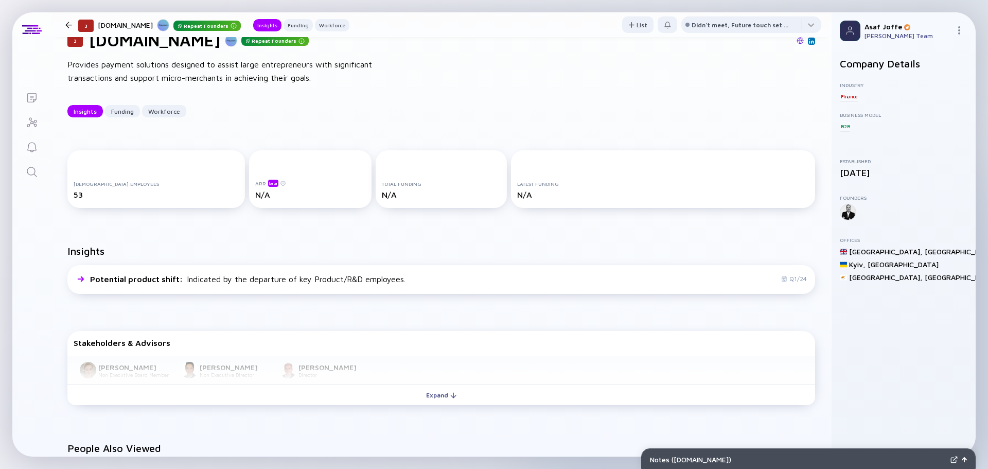
scroll to position [51, 0]
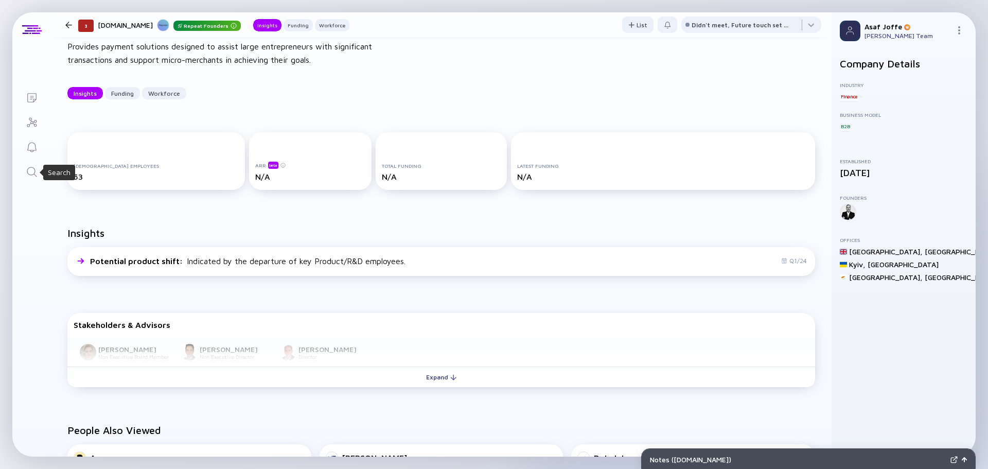
click at [33, 173] on icon "Search" at bounding box center [32, 172] width 12 height 12
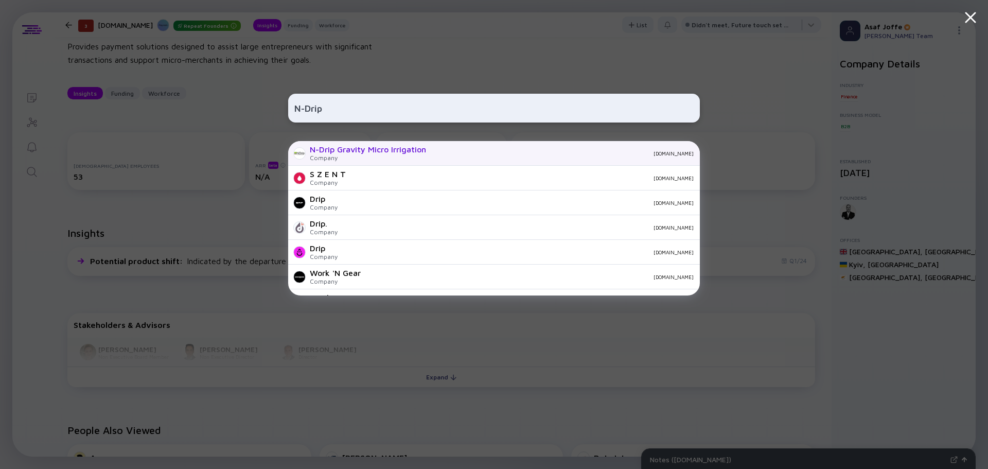
type input "N-Drip"
click at [350, 158] on div "Company" at bounding box center [368, 158] width 116 height 8
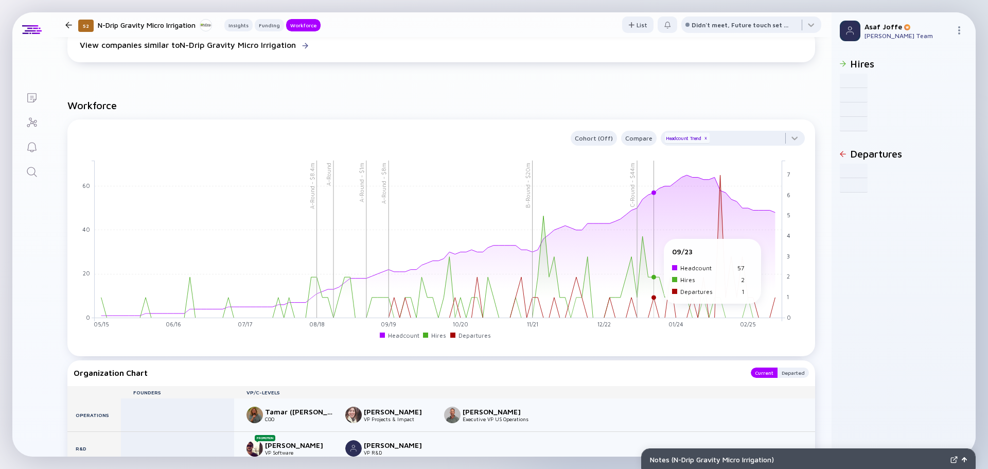
scroll to position [927, 0]
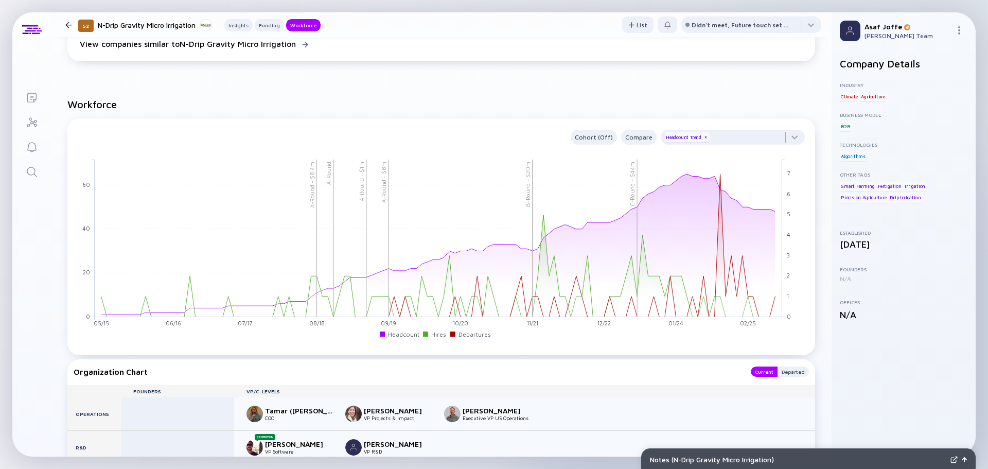
click at [24, 170] on link "Search" at bounding box center [31, 171] width 39 height 25
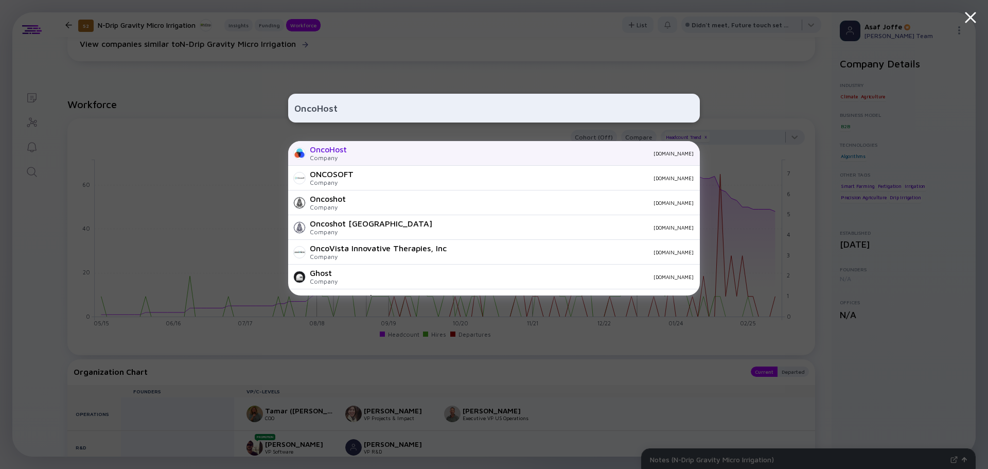
type input "OncoHost"
click at [354, 156] on div "OncoHost Company oncohost.com" at bounding box center [494, 153] width 412 height 25
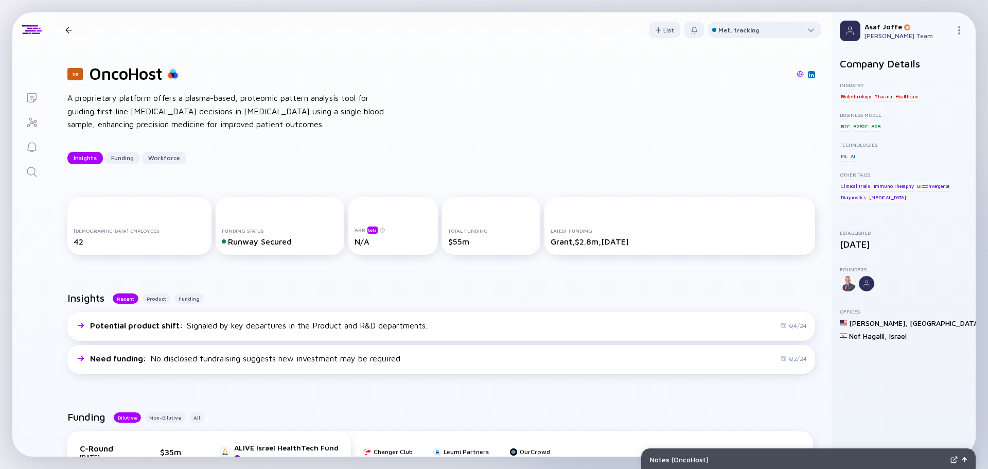
click at [37, 177] on icon "Search" at bounding box center [32, 172] width 12 height 12
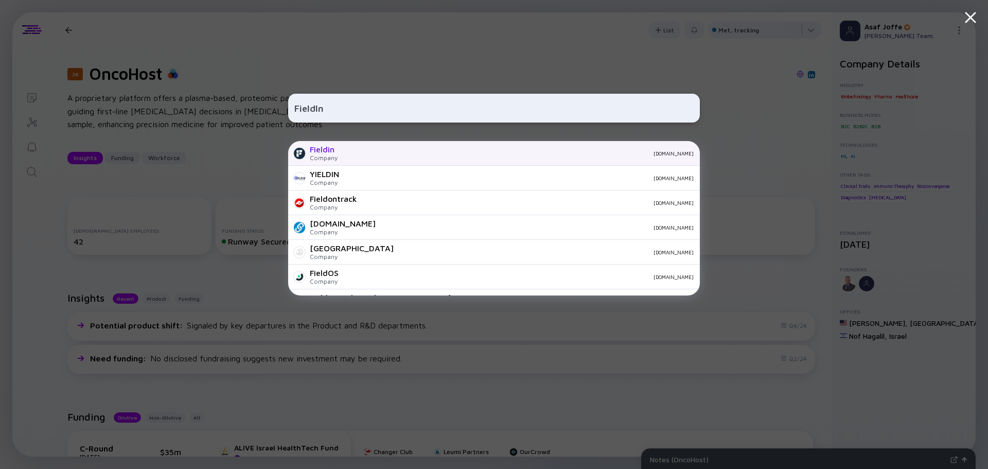
type input "FieldIn"
click at [352, 152] on div "fieldin.com" at bounding box center [520, 153] width 348 height 6
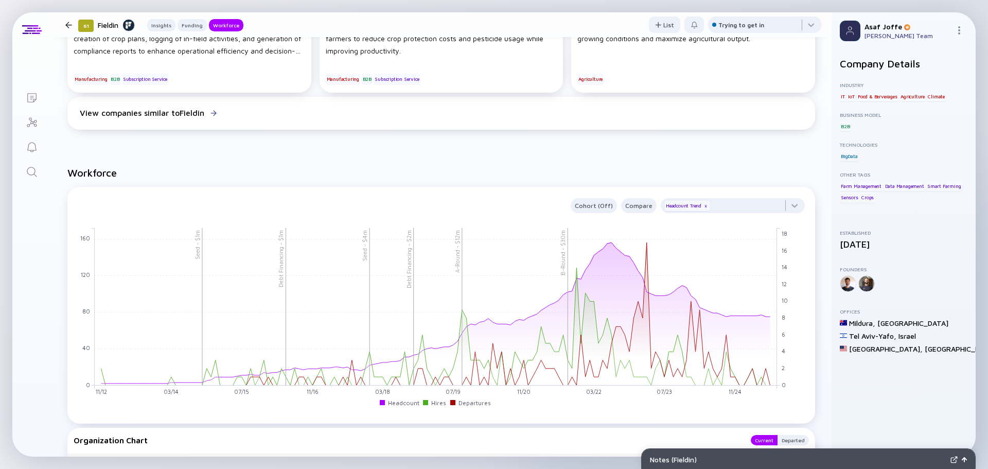
scroll to position [875, 0]
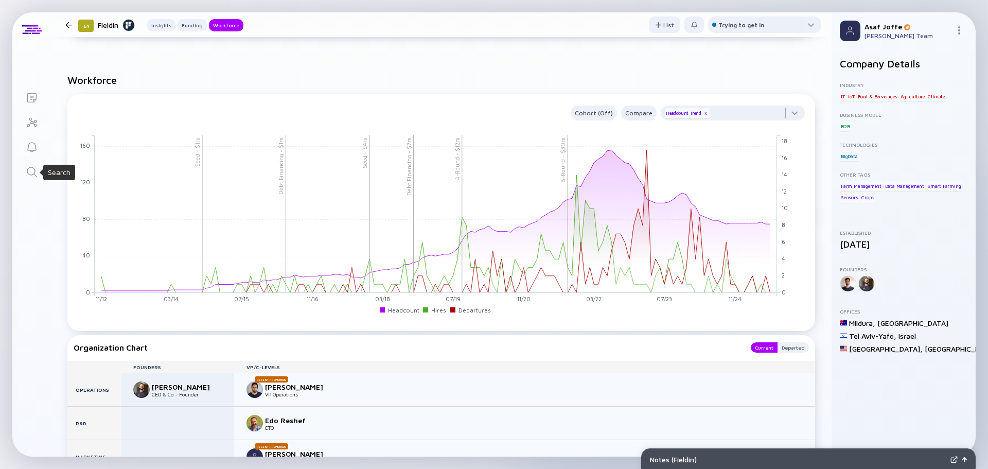
click at [32, 170] on icon "Search" at bounding box center [32, 172] width 12 height 12
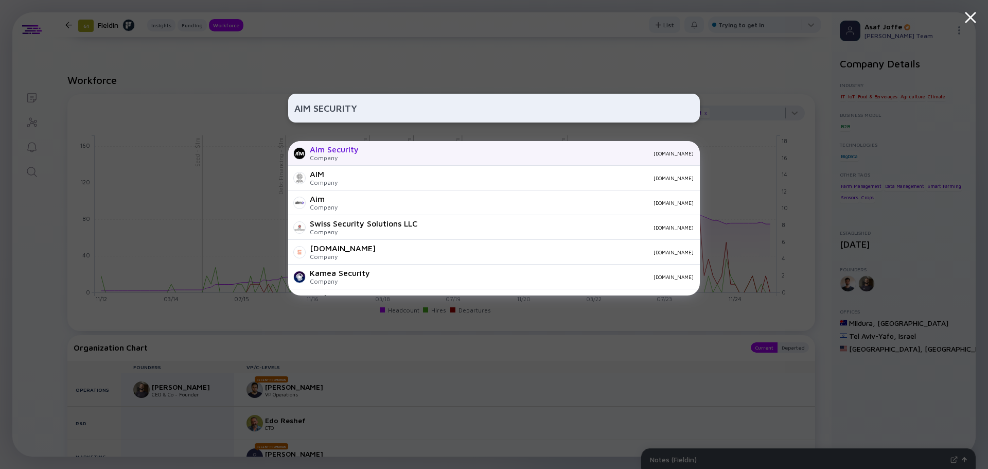
type input "AIM SECURITY"
click at [372, 147] on div "Aim Security Company aim.security" at bounding box center [494, 153] width 412 height 25
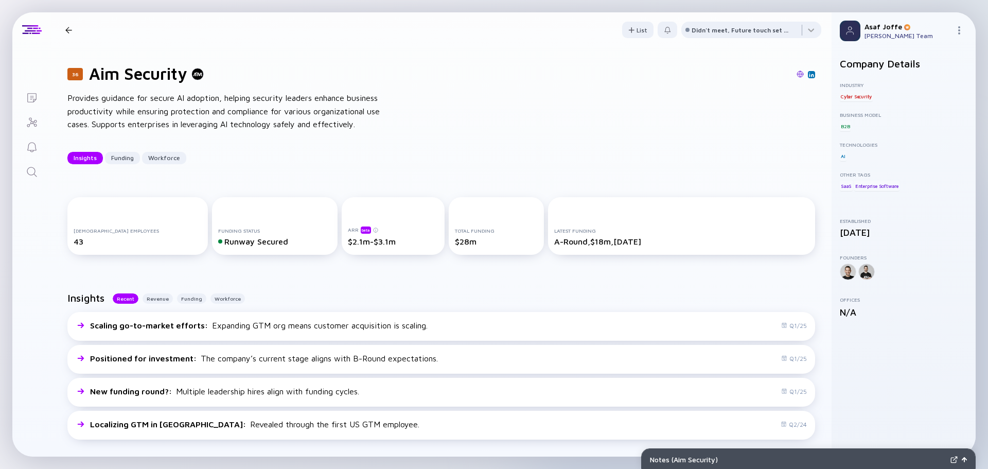
click at [797, 73] on img at bounding box center [800, 74] width 7 height 7
click at [29, 168] on icon "Search" at bounding box center [32, 172] width 12 height 12
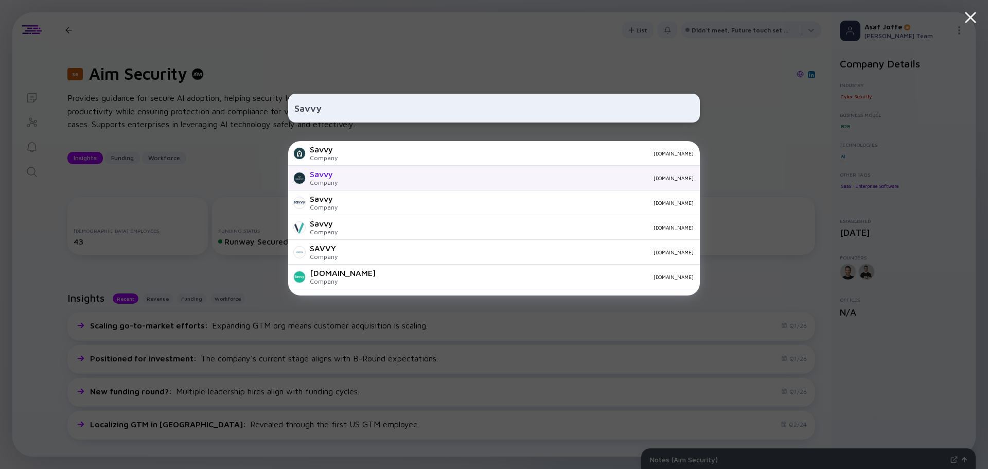
type input "Savvy"
click at [365, 174] on div "Savvy Company savvy.security" at bounding box center [494, 178] width 412 height 25
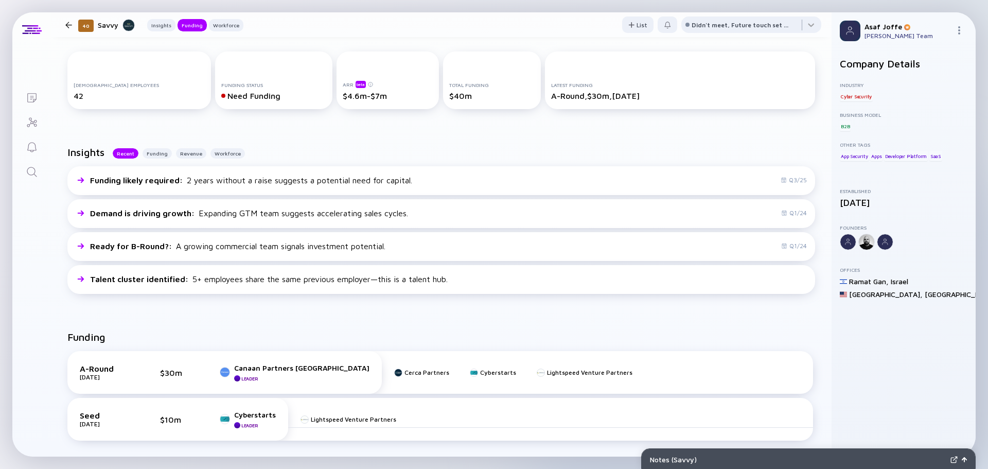
scroll to position [154, 0]
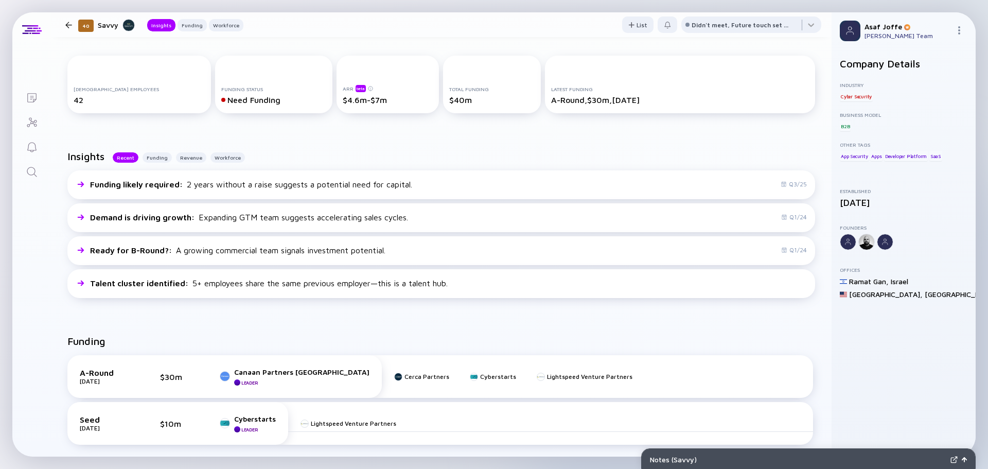
click at [24, 172] on link "Search" at bounding box center [31, 171] width 39 height 25
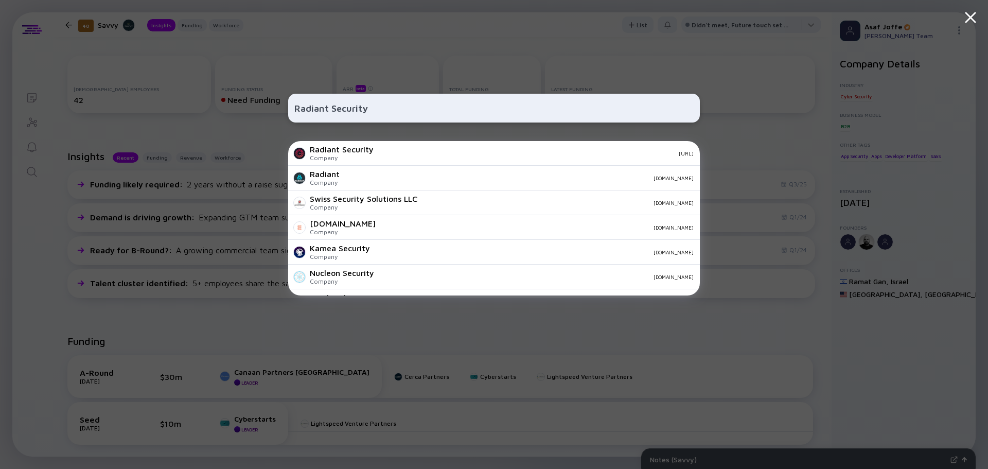
type input "Radiant Security"
click at [364, 158] on div "Company" at bounding box center [342, 158] width 64 height 8
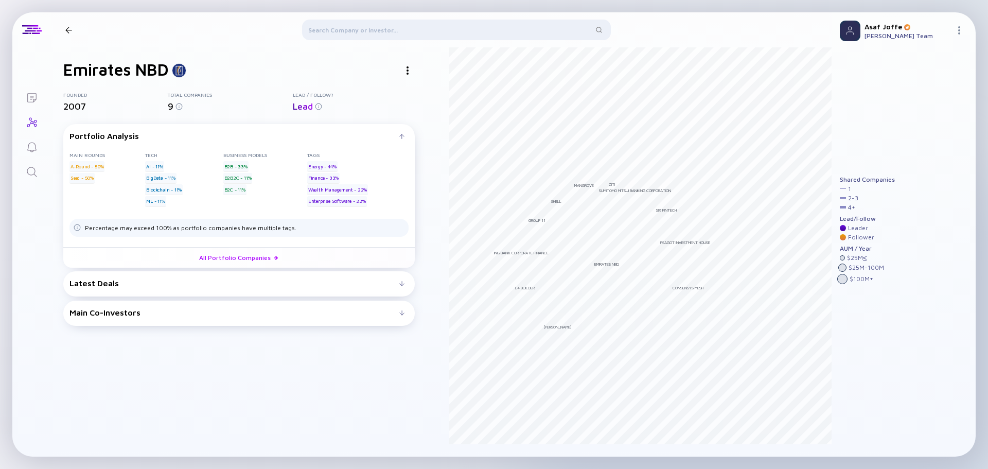
click at [33, 170] on icon "Search" at bounding box center [32, 172] width 12 height 12
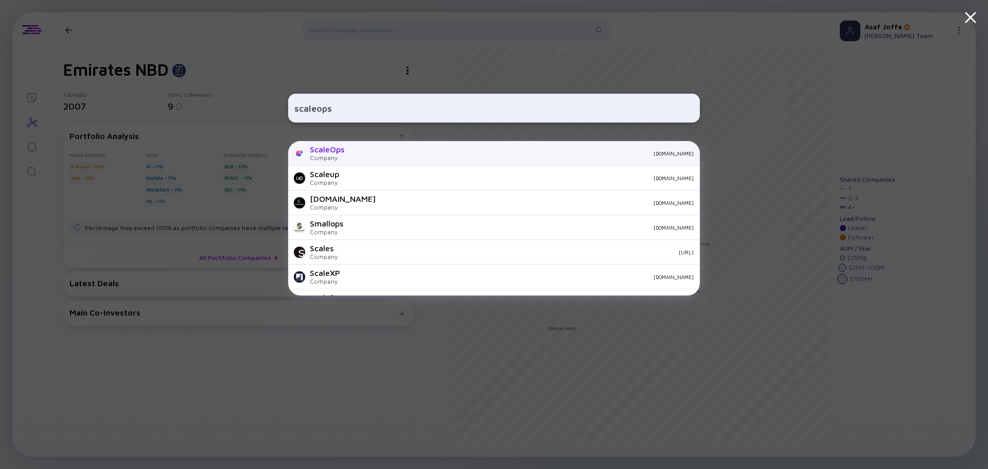
type input "scaleops"
click at [408, 154] on div "[DOMAIN_NAME]" at bounding box center [523, 153] width 341 height 6
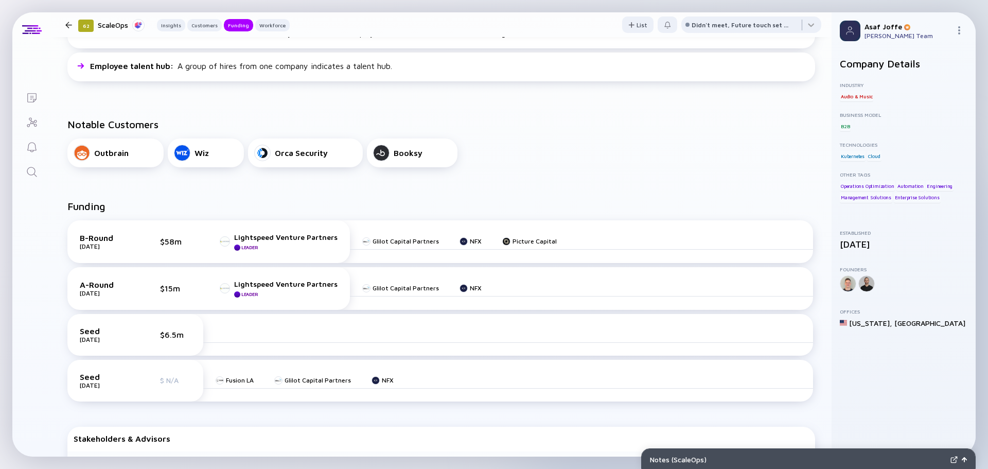
scroll to position [309, 0]
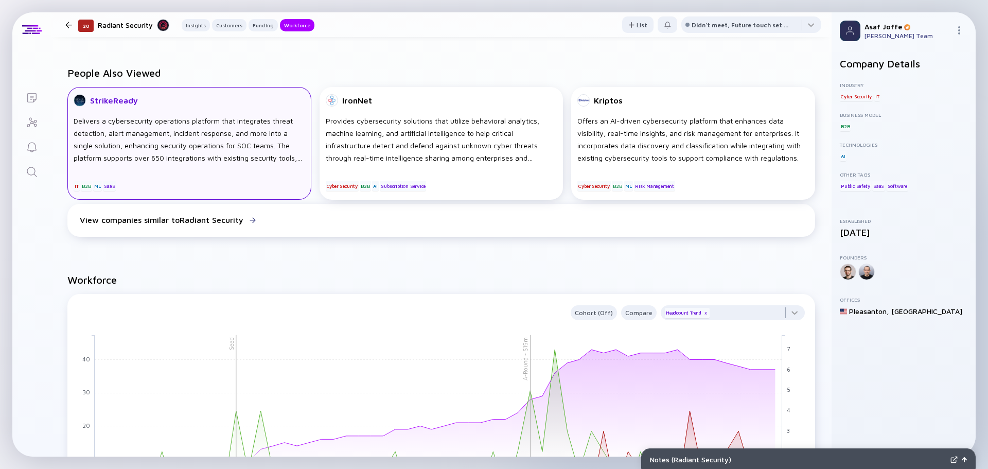
scroll to position [927, 0]
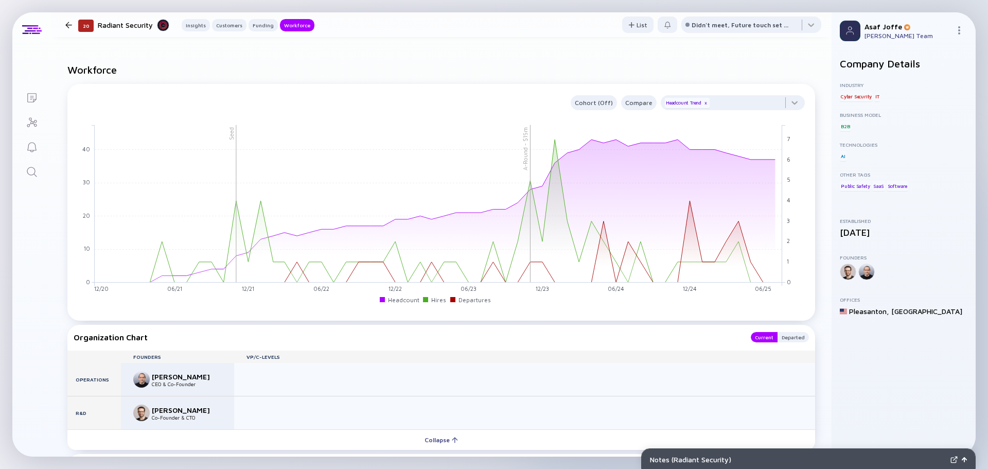
click at [28, 174] on icon "Search" at bounding box center [32, 172] width 12 height 12
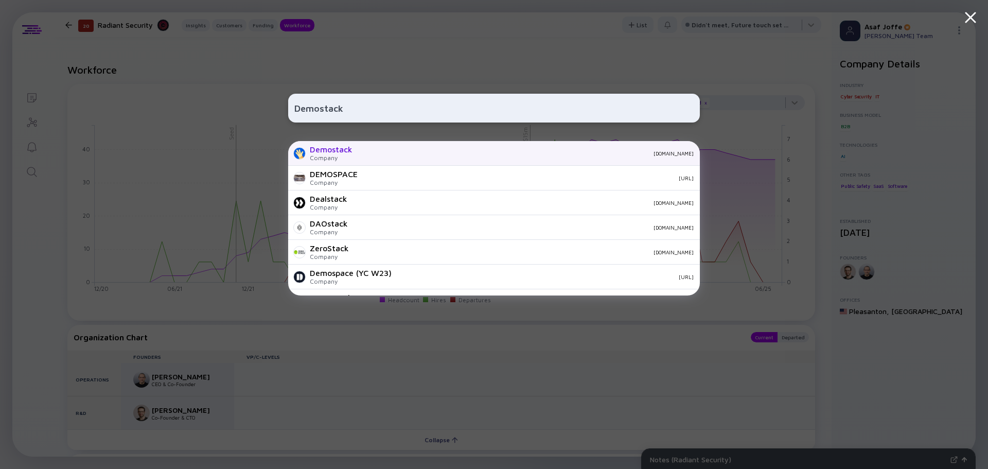
type input "Demostack"
click at [359, 154] on div "Demostack Company [DOMAIN_NAME]" at bounding box center [494, 153] width 412 height 25
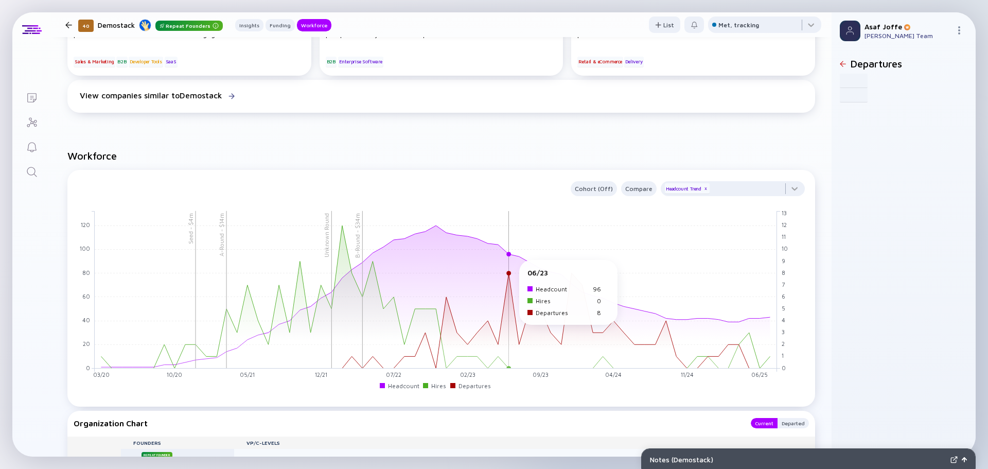
scroll to position [824, 0]
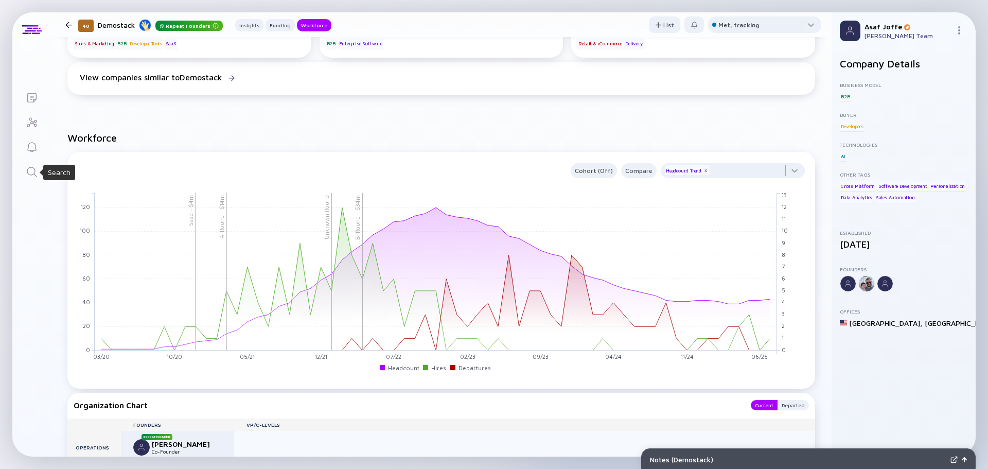
click at [26, 173] on icon "Search" at bounding box center [32, 172] width 12 height 12
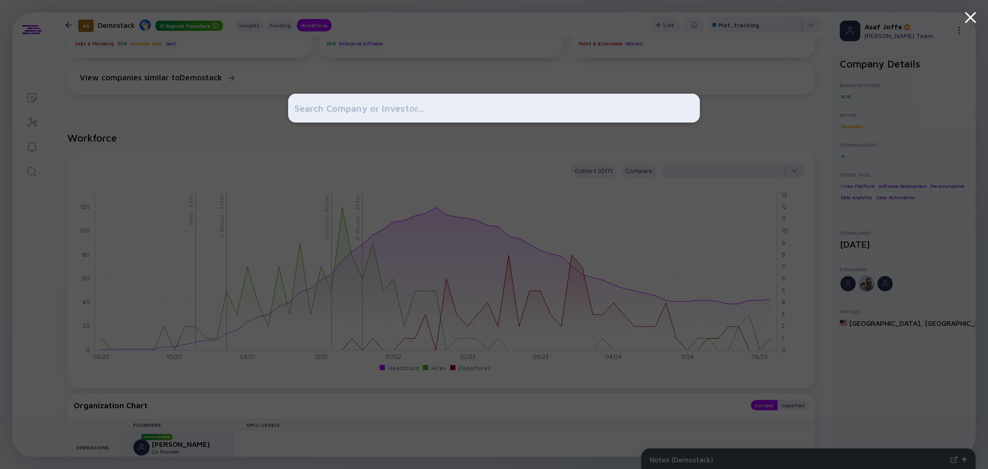
click at [403, 95] on div at bounding box center [494, 108] width 412 height 29
click at [402, 107] on input "text" at bounding box center [494, 108] width 400 height 19
type input "Finaloop"
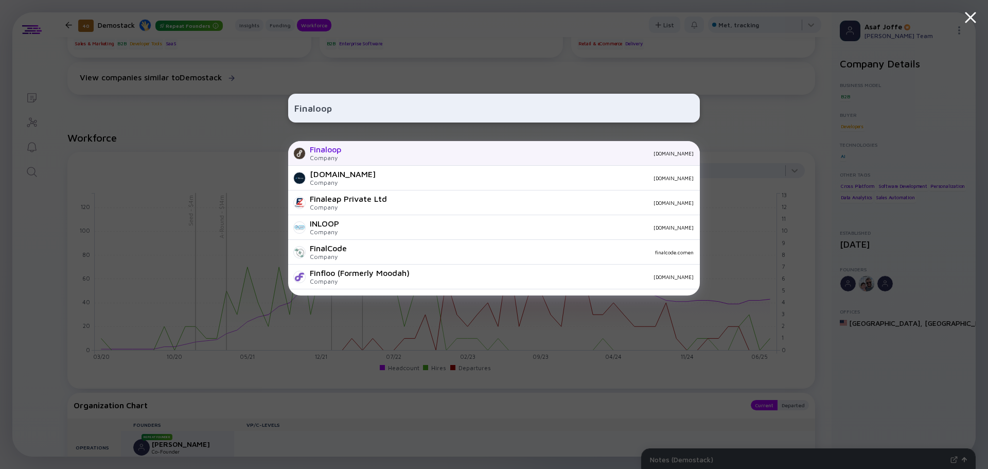
click at [398, 150] on div "[DOMAIN_NAME]" at bounding box center [522, 153] width 344 height 6
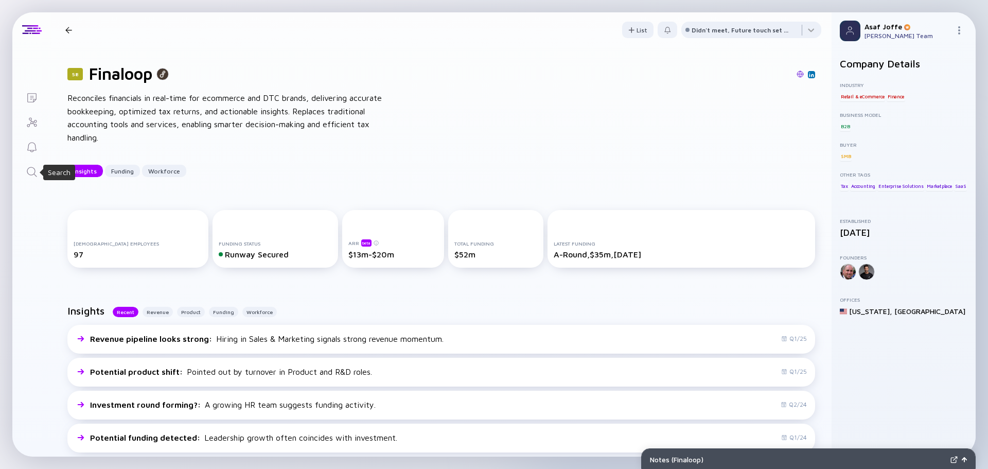
click at [34, 170] on icon "Search" at bounding box center [32, 172] width 10 height 10
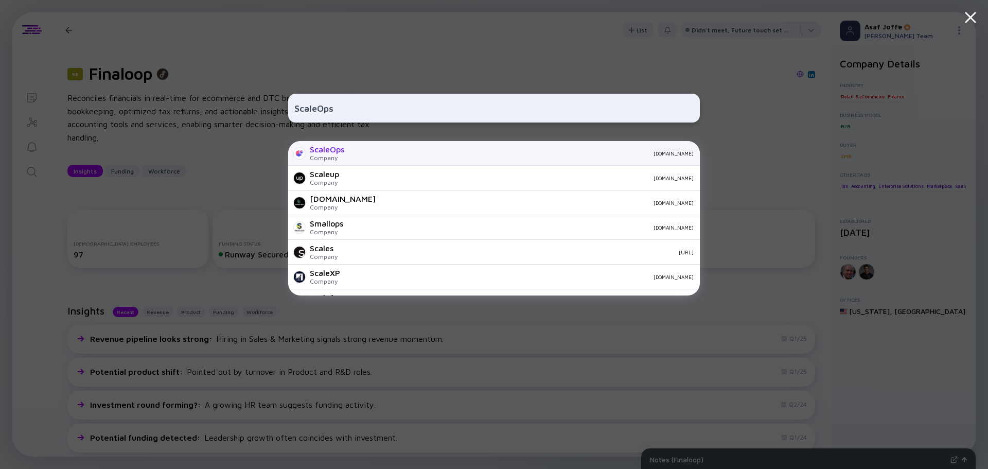
type input "ScaleOps"
click at [341, 155] on div "Company" at bounding box center [327, 158] width 34 height 8
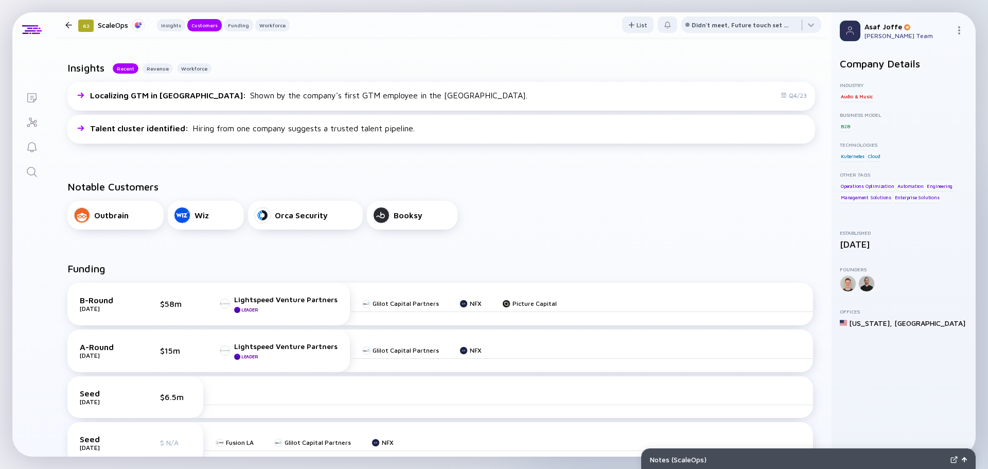
scroll to position [206, 0]
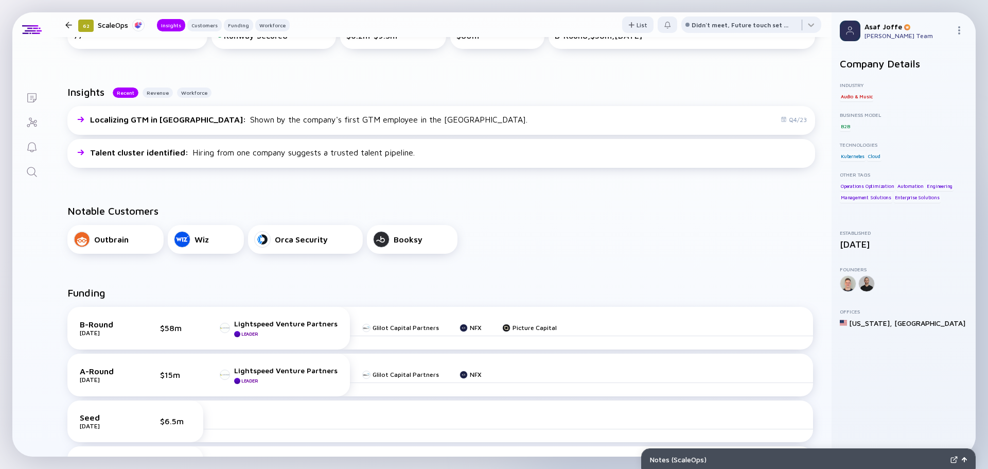
click at [36, 97] on icon "Lists" at bounding box center [31, 97] width 9 height 9
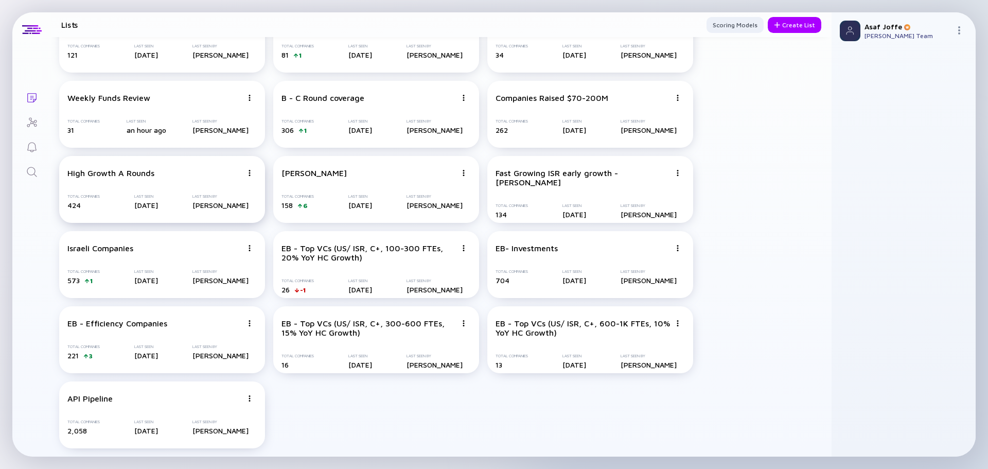
scroll to position [74, 0]
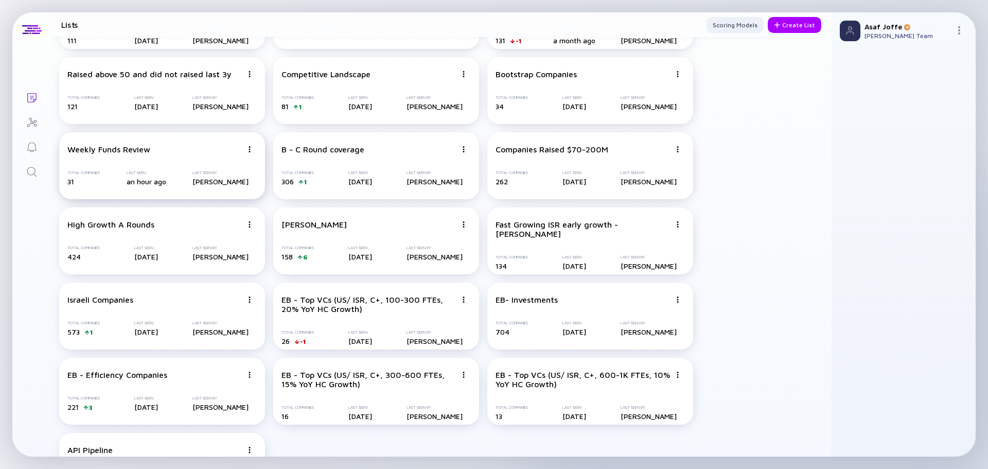
click at [198, 157] on div "Weekly Funds Review Total Companies 31 Last Seen an hour ago Last Seen By [PERS…" at bounding box center [162, 165] width 206 height 67
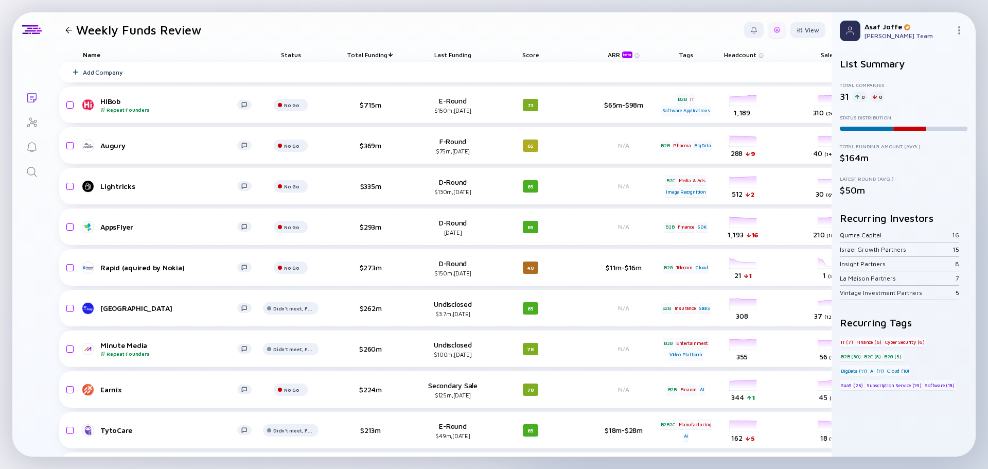
click at [774, 30] on div at bounding box center [777, 30] width 19 height 16
click at [743, 121] on div "Edit Filter" at bounding box center [746, 112] width 64 height 21
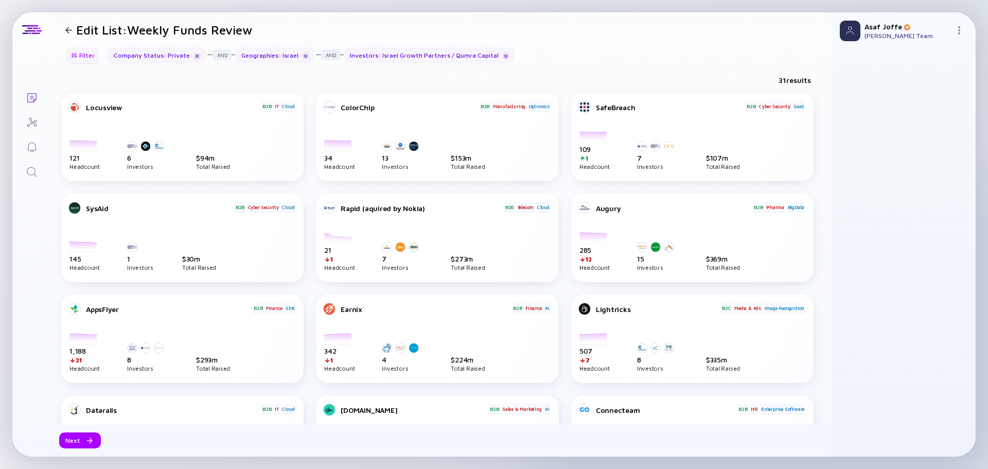
click at [86, 59] on div "Filter" at bounding box center [83, 55] width 36 height 16
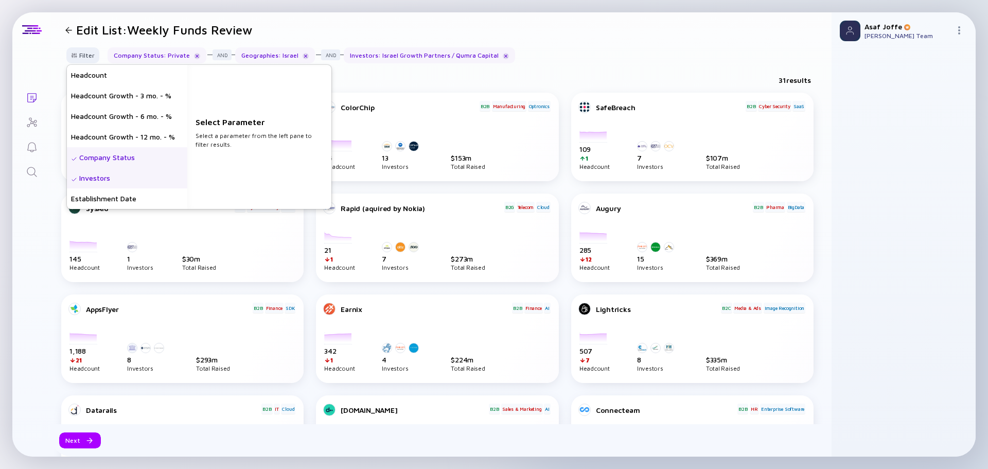
click at [132, 177] on div "Investors" at bounding box center [127, 178] width 120 height 21
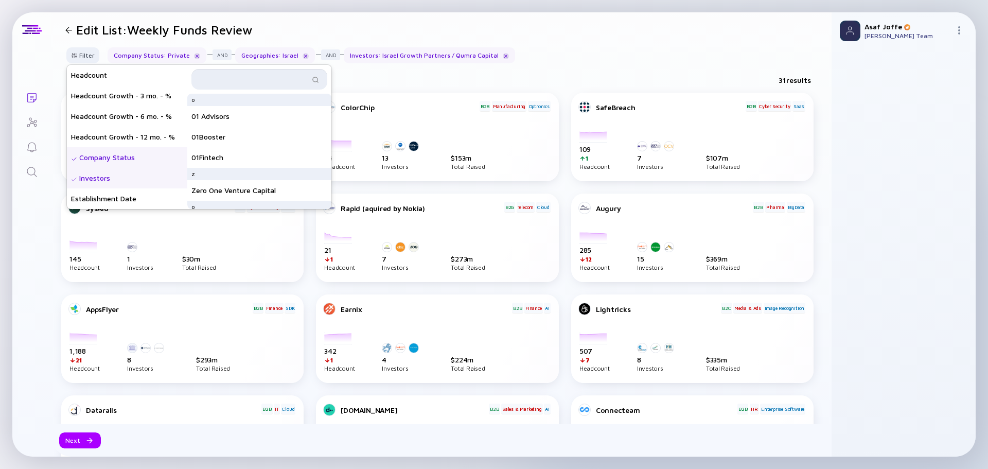
click at [230, 79] on input "text" at bounding box center [254, 79] width 112 height 10
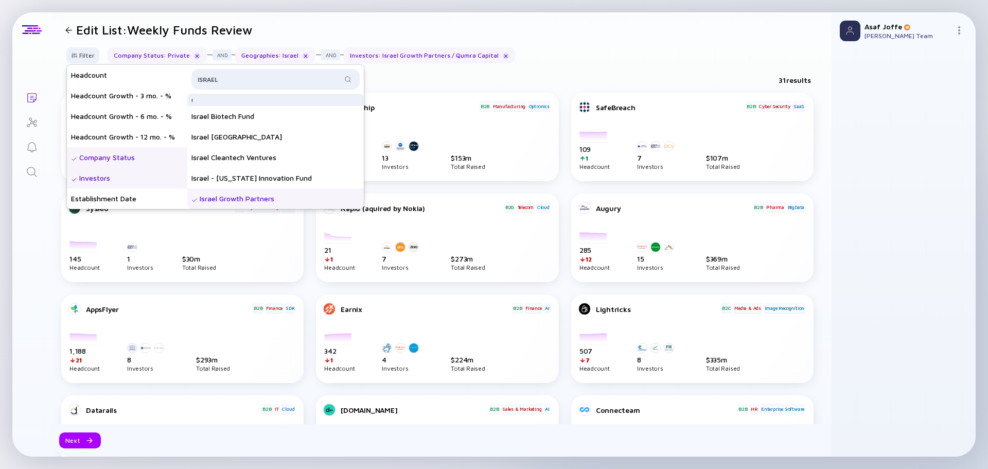
click at [250, 201] on div "Israel Growth Partners" at bounding box center [275, 198] width 177 height 21
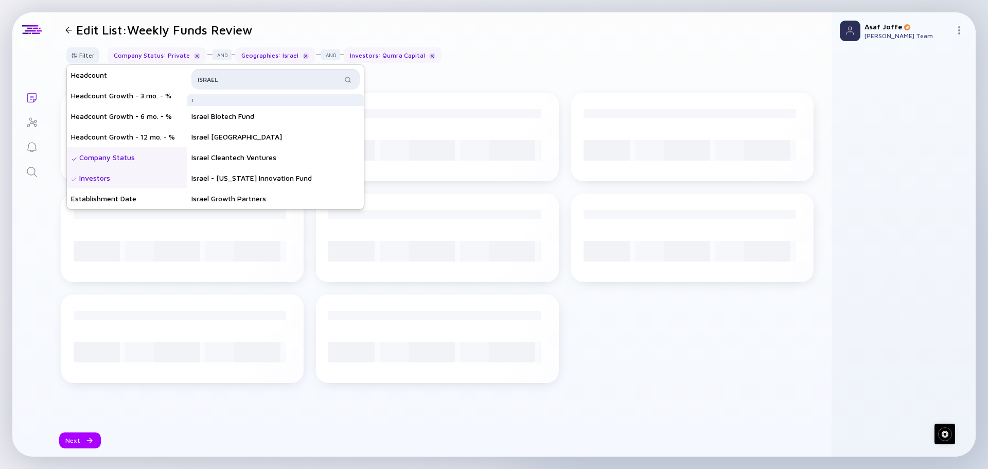
click at [245, 77] on input "ISRAEL" at bounding box center [270, 79] width 144 height 10
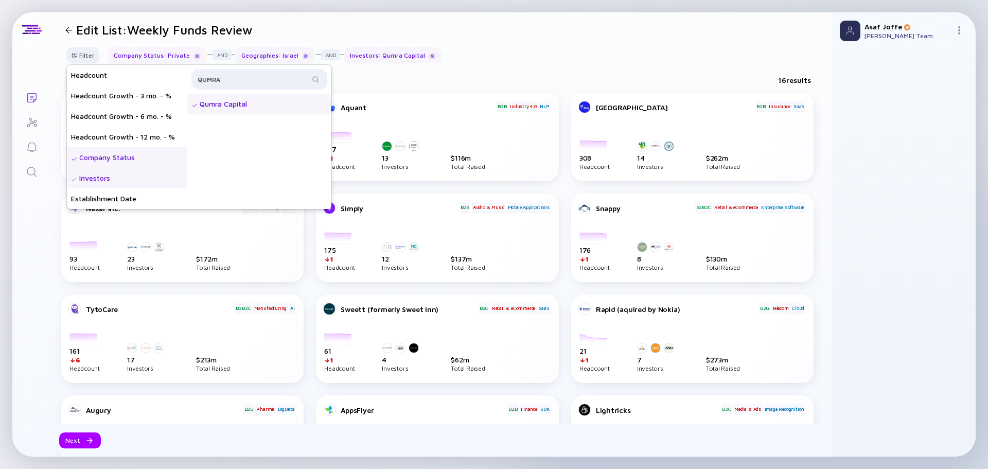
click at [249, 109] on div "Qumra Capital" at bounding box center [259, 104] width 144 height 21
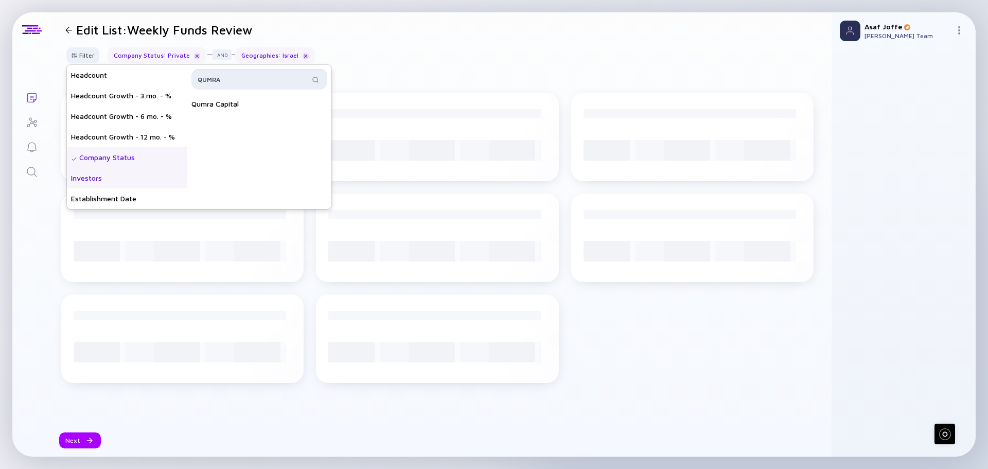
click at [246, 79] on input "QUMRA" at bounding box center [254, 79] width 112 height 10
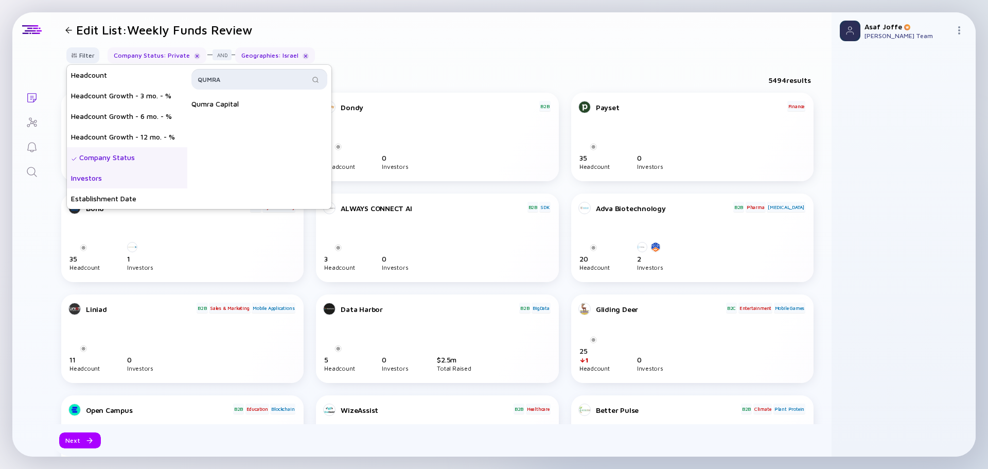
click at [246, 79] on input "QUMRA" at bounding box center [254, 79] width 112 height 10
type input "LIGHTSPEED"
click at [254, 125] on div "Lightspeed Venture Partners" at bounding box center [259, 124] width 144 height 21
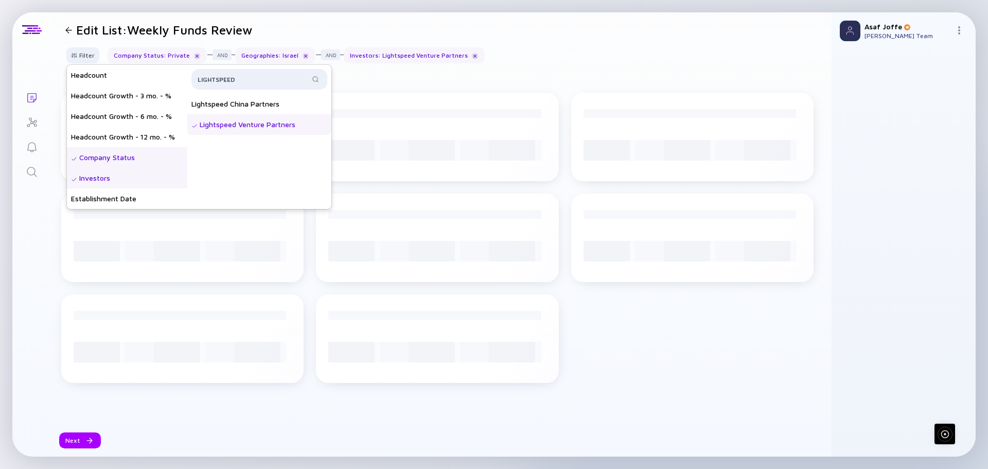
click at [562, 55] on div "Filter Headcount Headcount Growth - 3 mo. - % Headcount Growth - 6 mo. - % Head…" at bounding box center [441, 59] width 781 height 24
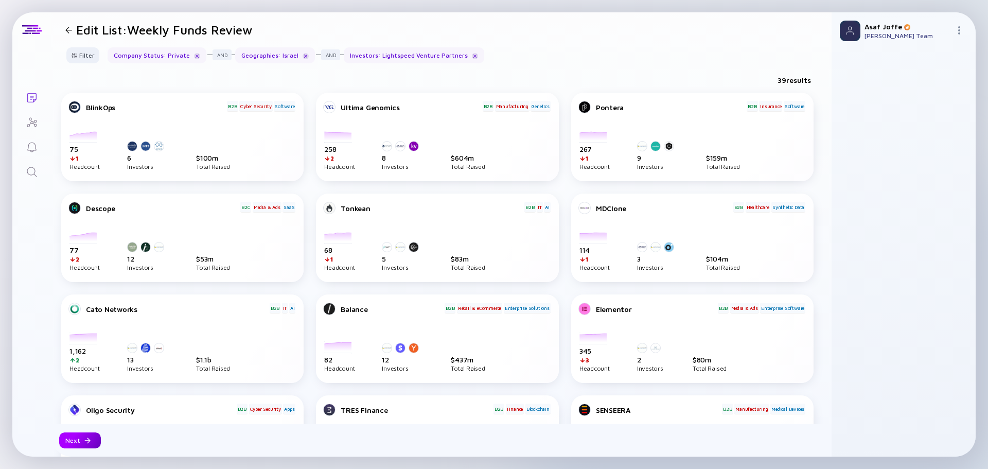
click at [92, 440] on div "Next" at bounding box center [80, 440] width 42 height 16
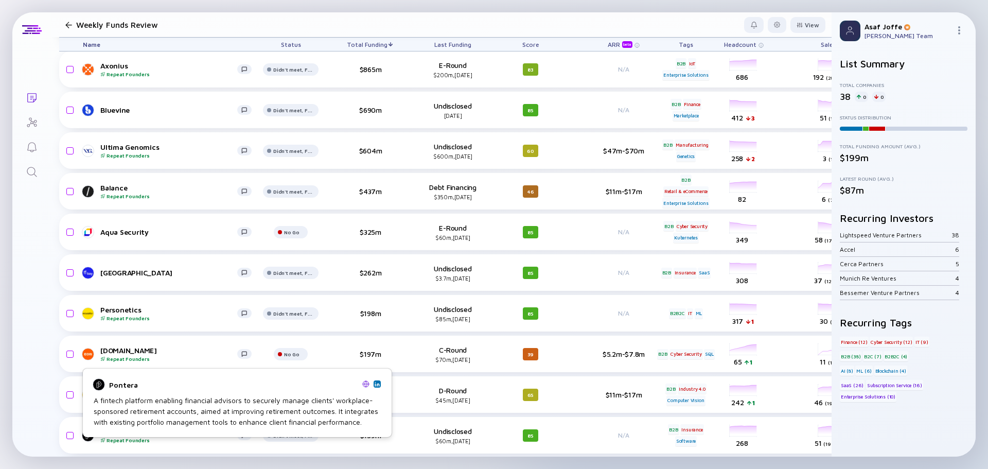
scroll to position [102, 0]
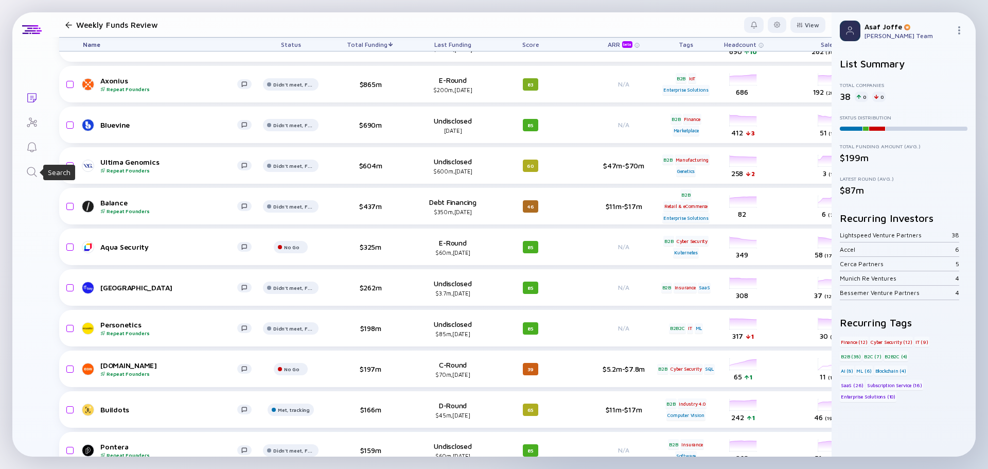
click at [36, 175] on icon "Search" at bounding box center [32, 172] width 12 height 12
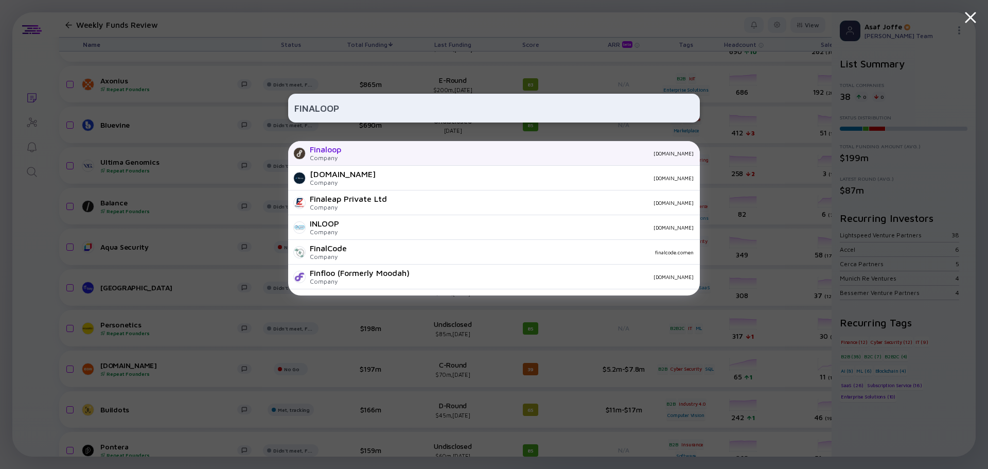
type input "FINALOOP"
click at [435, 160] on div "Finaloop Company finaloop.com" at bounding box center [494, 153] width 412 height 25
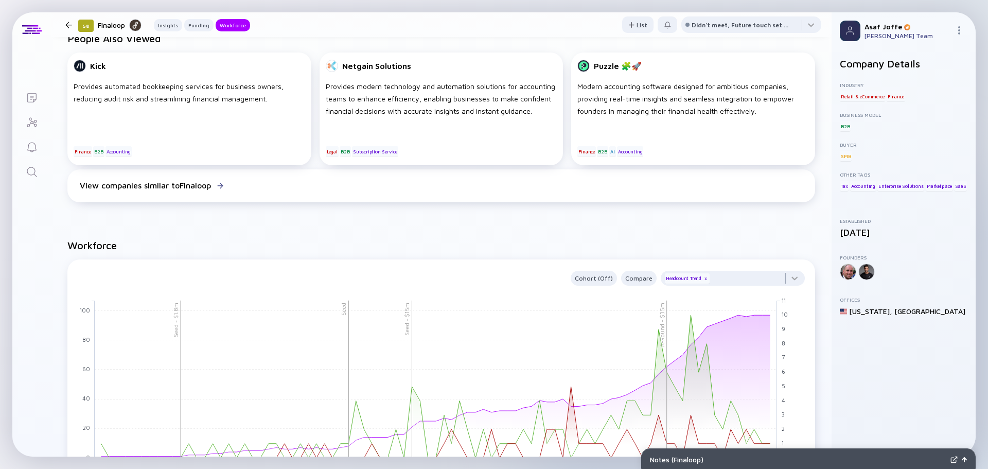
scroll to position [978, 0]
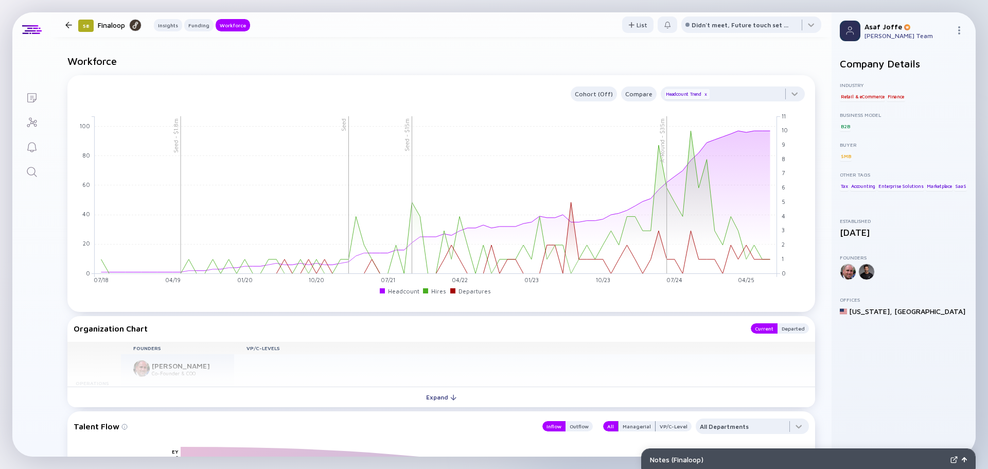
click at [25, 166] on link "Search" at bounding box center [31, 171] width 39 height 25
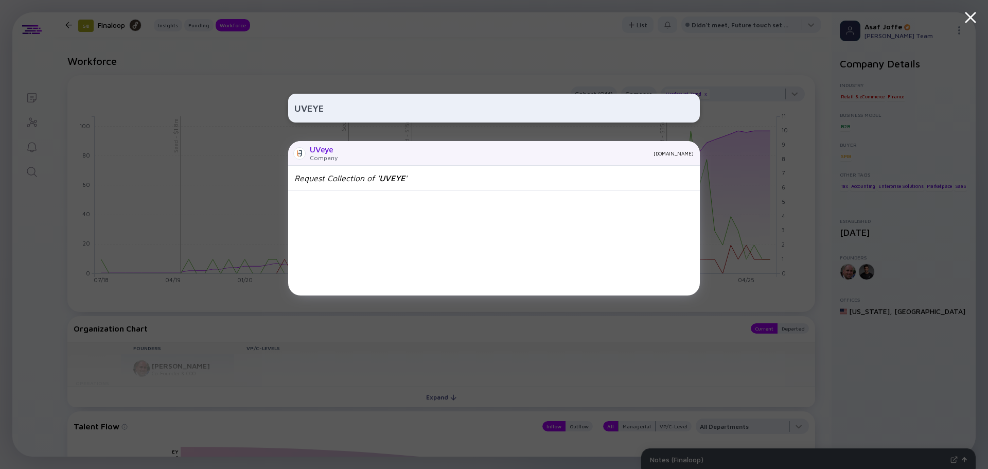
type input "UVEYE"
click at [395, 161] on div "UVeye Company uveye.com" at bounding box center [494, 153] width 412 height 25
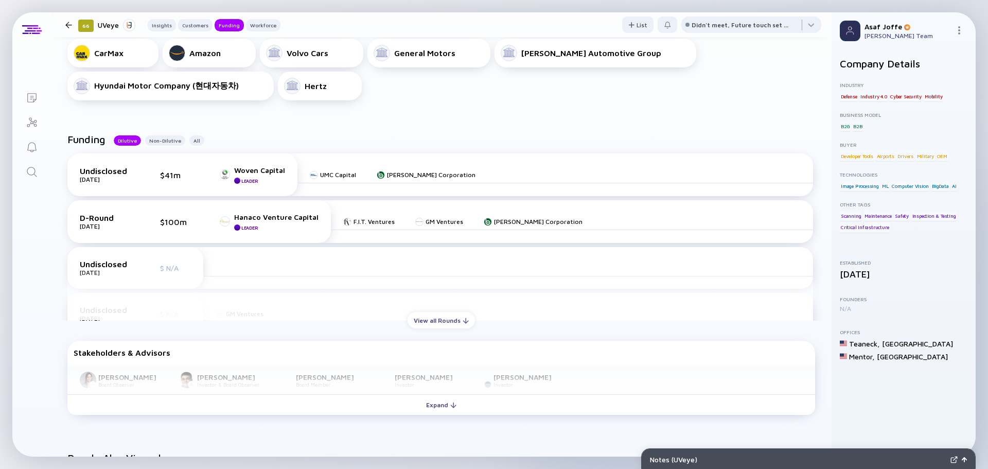
scroll to position [412, 0]
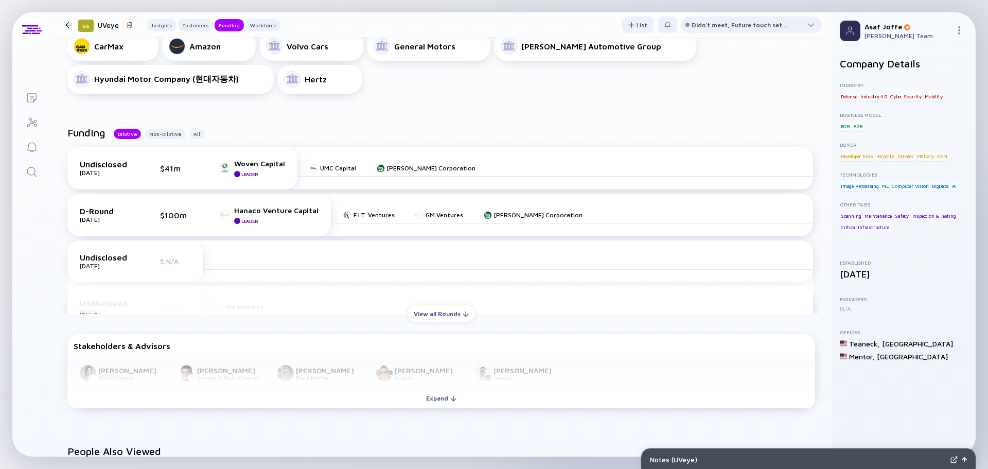
click at [428, 304] on div "Undisclosed Jan 2025 $41m Woven Capital Leader UMC Capital W. R. Berkley Corpor…" at bounding box center [441, 225] width 760 height 175
click at [435, 318] on div "View all Rounds" at bounding box center [441, 314] width 67 height 16
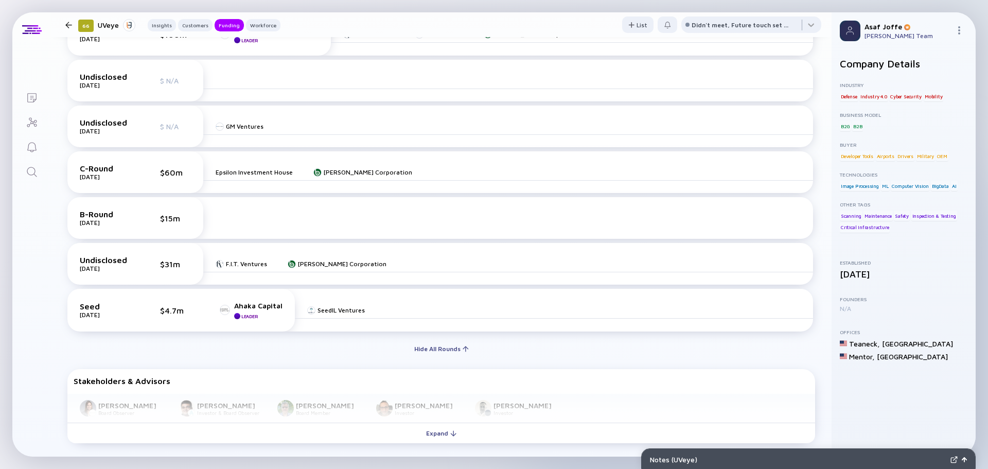
scroll to position [618, 0]
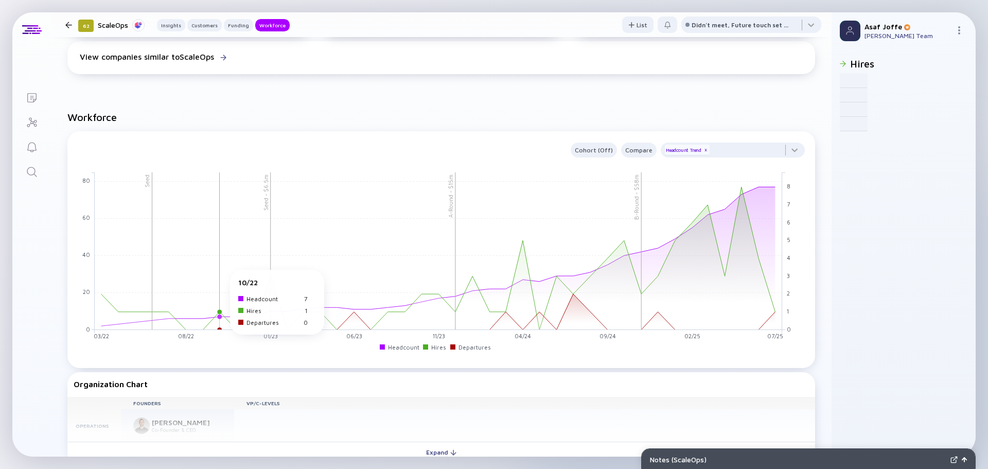
scroll to position [927, 0]
